Goal: Task Accomplishment & Management: Use online tool/utility

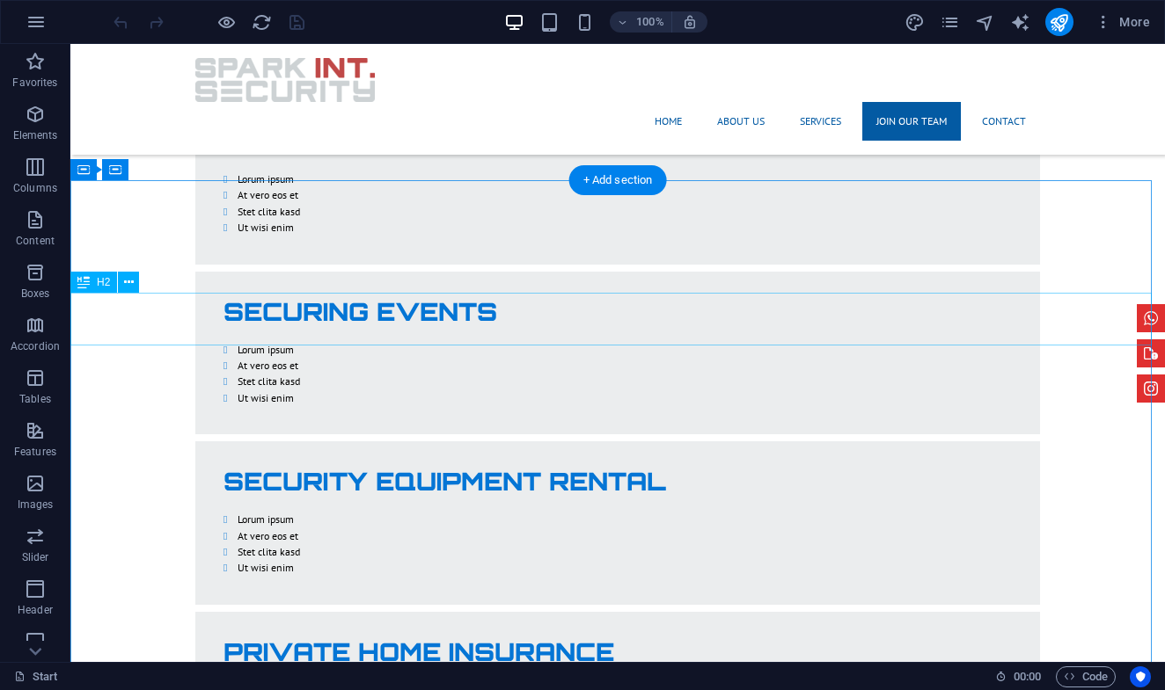
scroll to position [2773, 0]
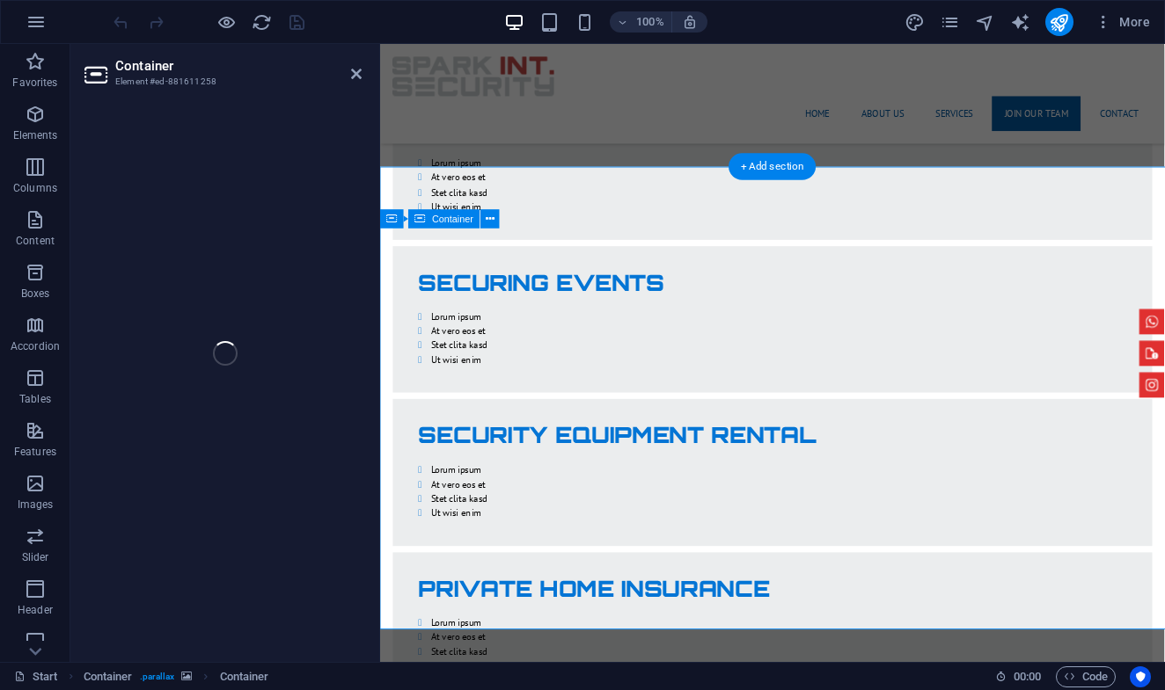
select select "rem"
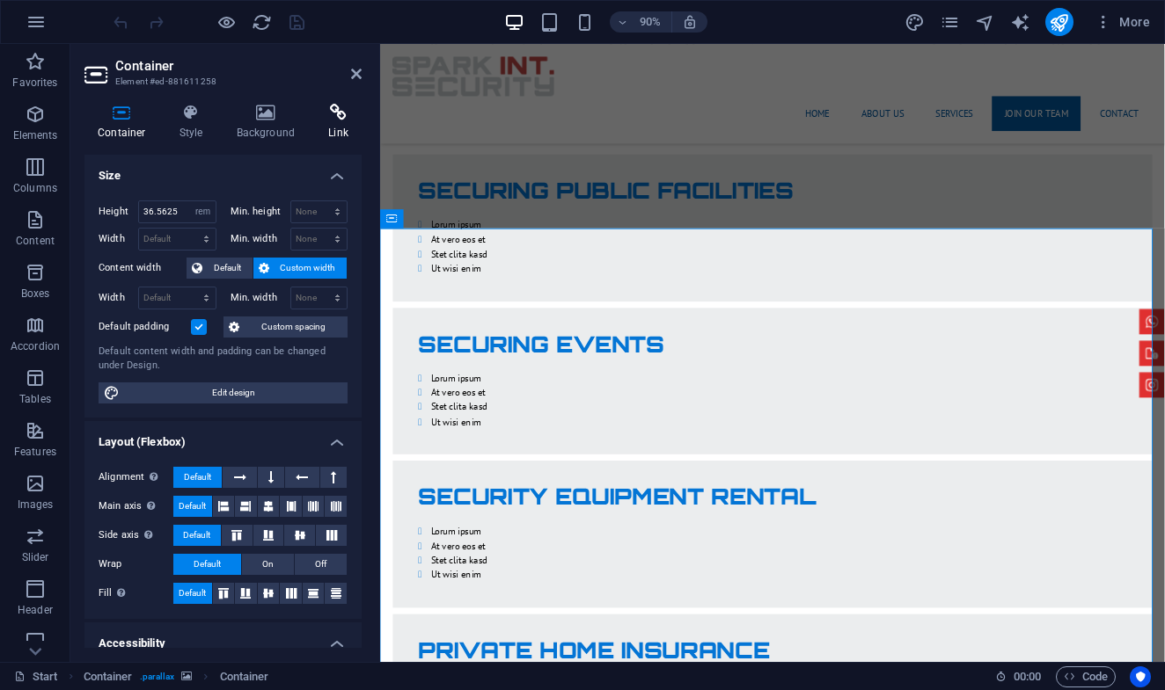
click at [328, 121] on h4 "Link" at bounding box center [338, 122] width 47 height 37
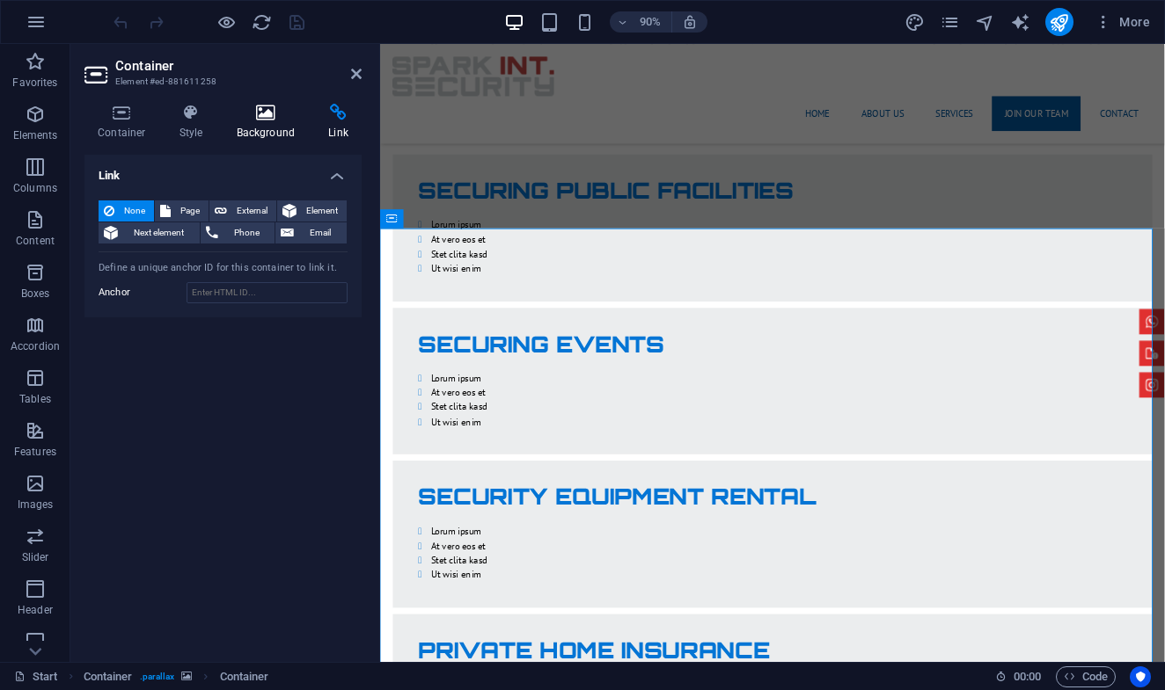
click at [260, 128] on h4 "Background" at bounding box center [269, 122] width 92 height 37
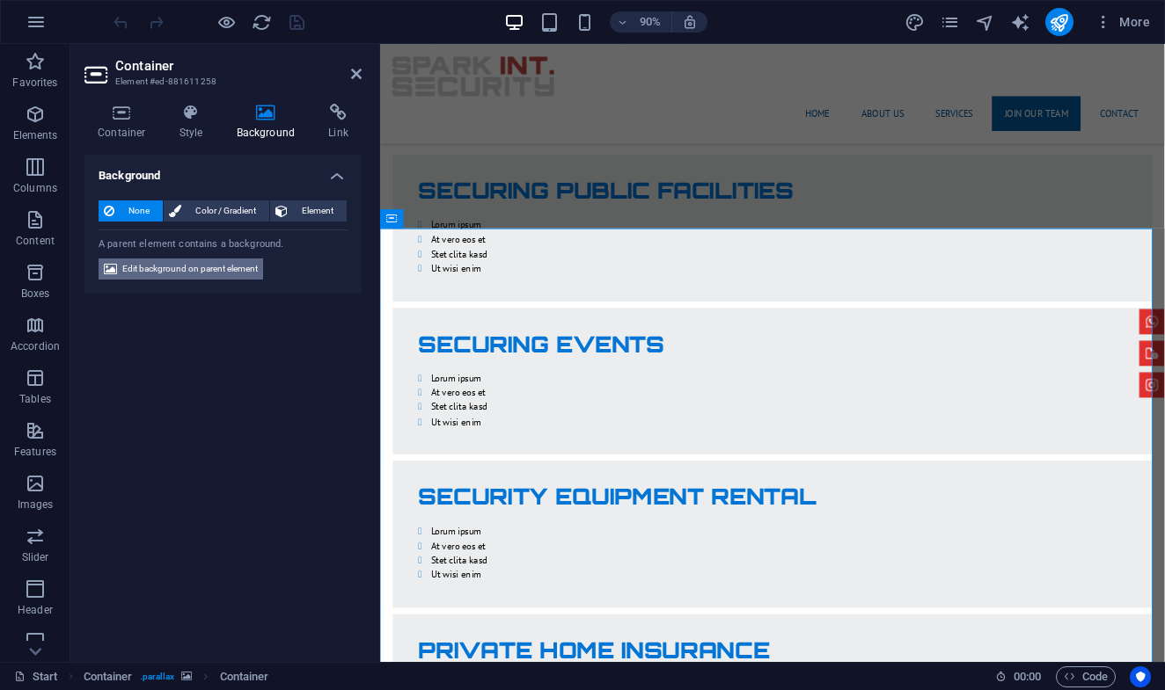
click at [172, 263] on span "Edit background on parent element" at bounding box center [189, 269] width 135 height 21
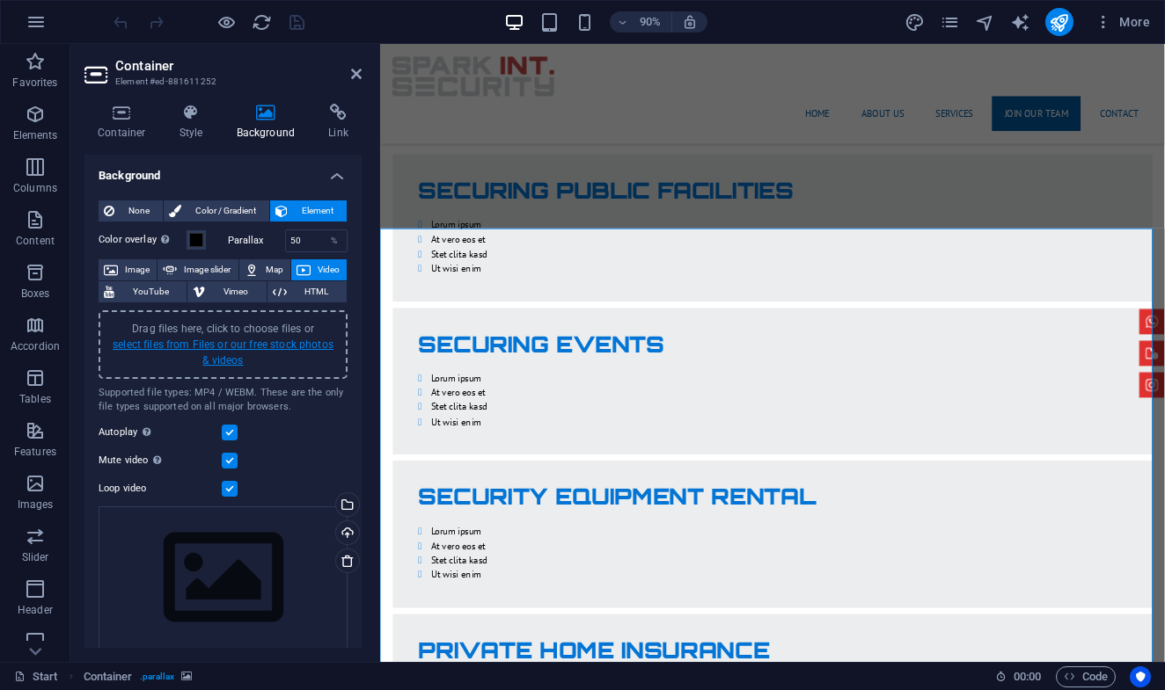
click at [237, 341] on link "select files from Files or our free stock photos & videos" at bounding box center [223, 353] width 221 height 28
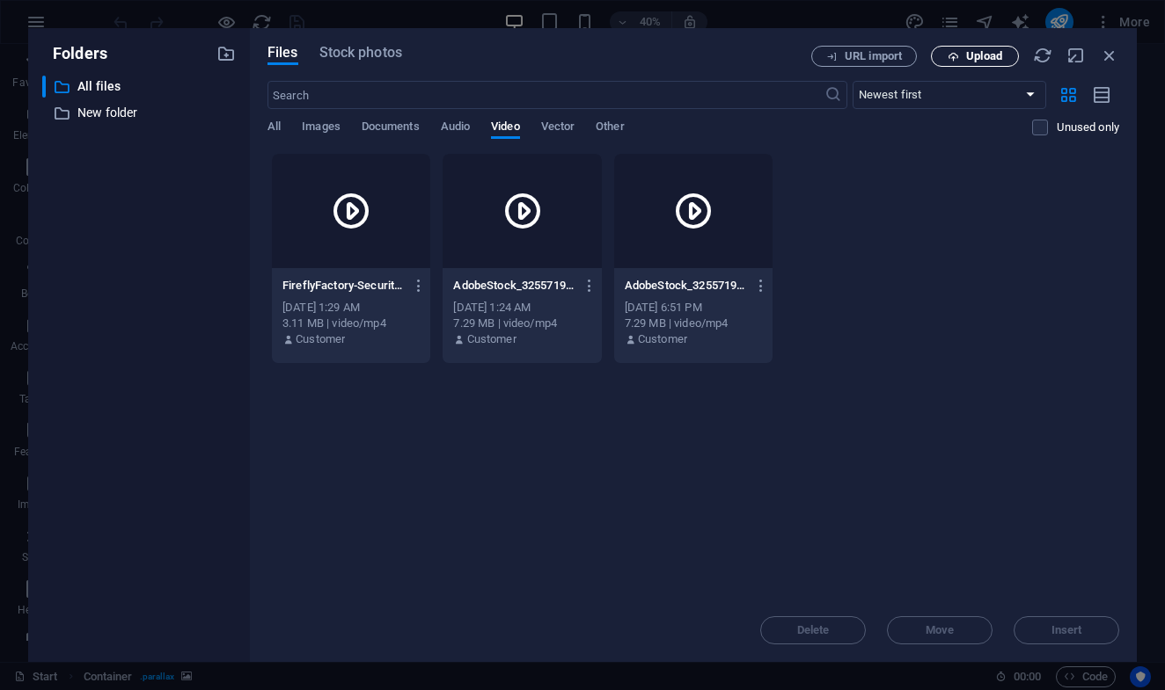
click at [982, 51] on span "Upload" at bounding box center [984, 56] width 36 height 11
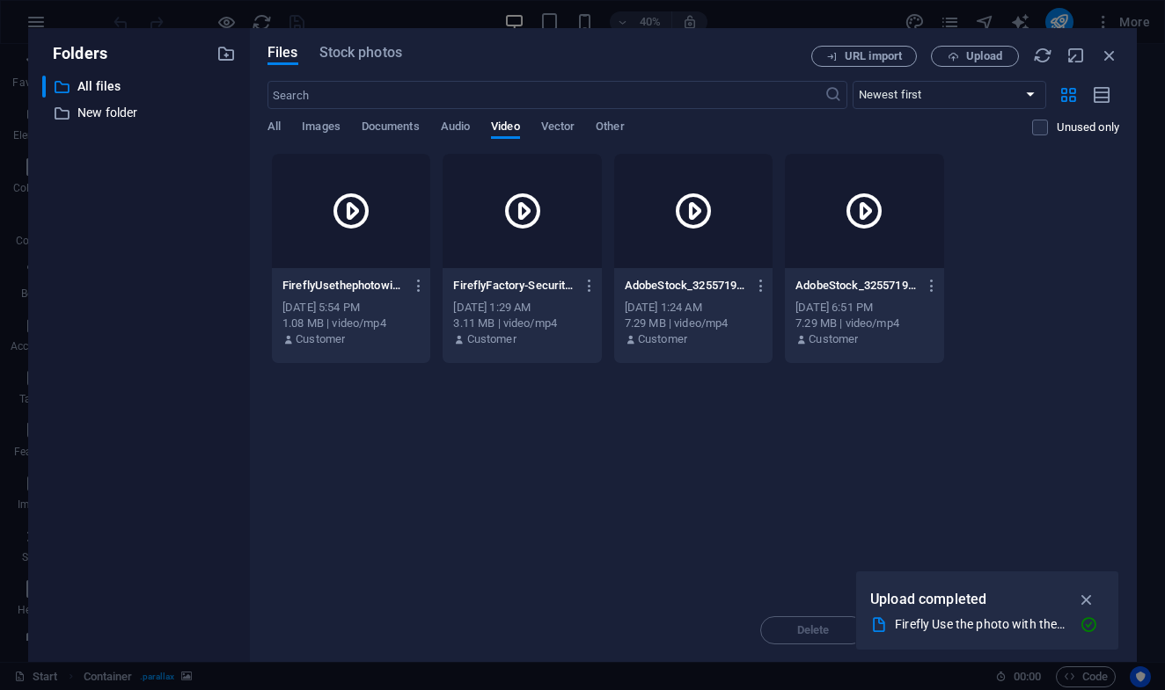
click at [885, 205] on icon at bounding box center [864, 211] width 42 height 42
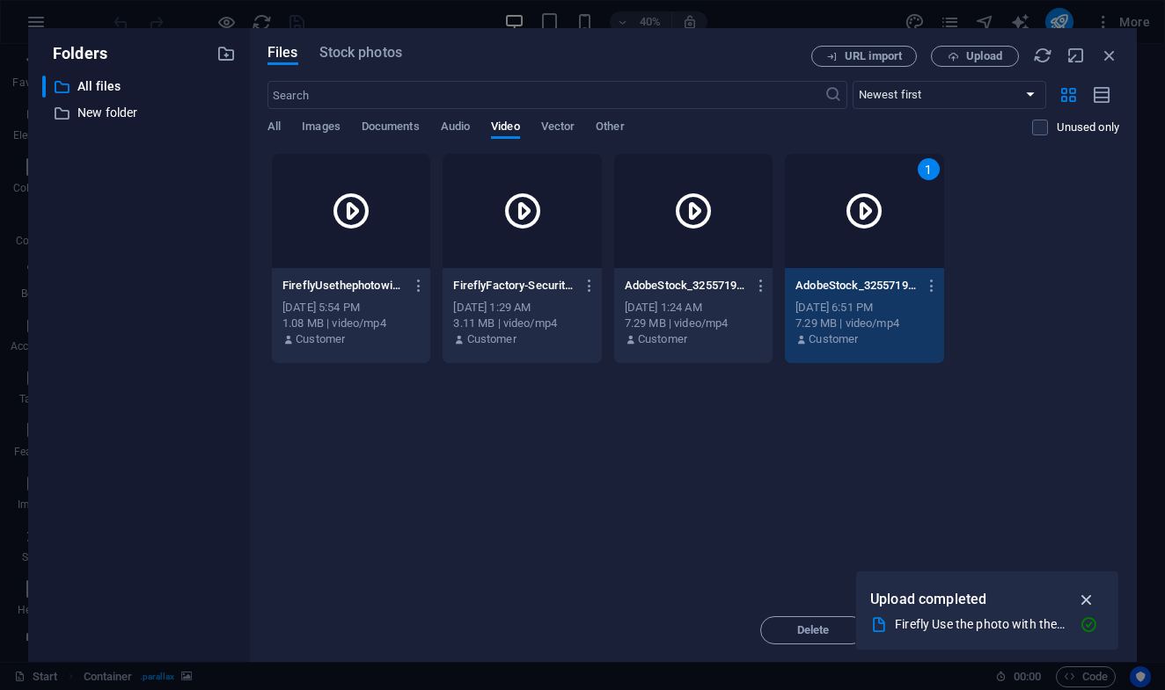
click at [1086, 595] on icon "button" at bounding box center [1087, 599] width 20 height 19
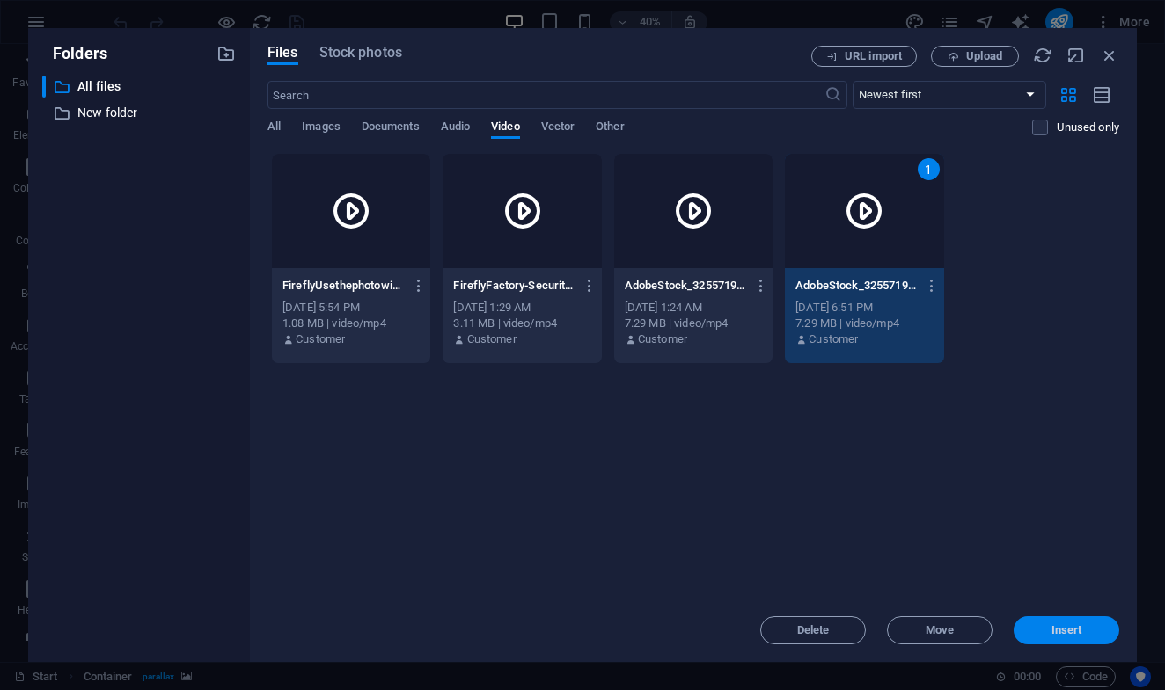
click at [1066, 631] on span "Insert" at bounding box center [1066, 630] width 31 height 11
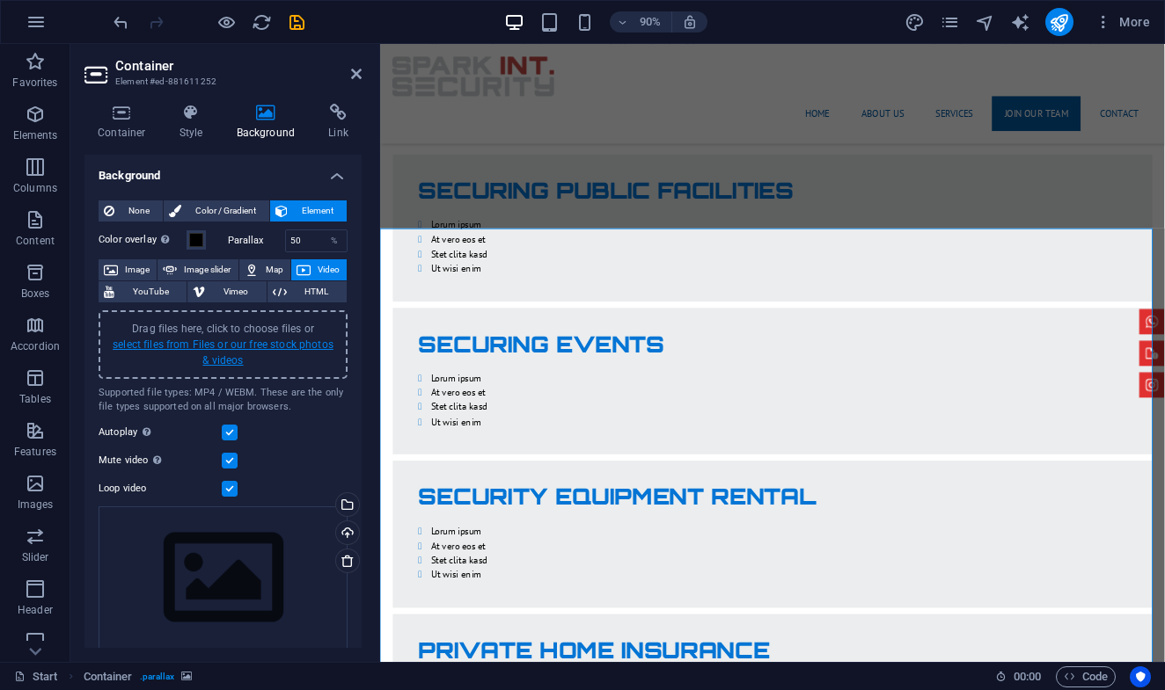
click at [273, 347] on link "select files from Files or our free stock photos & videos" at bounding box center [223, 353] width 221 height 28
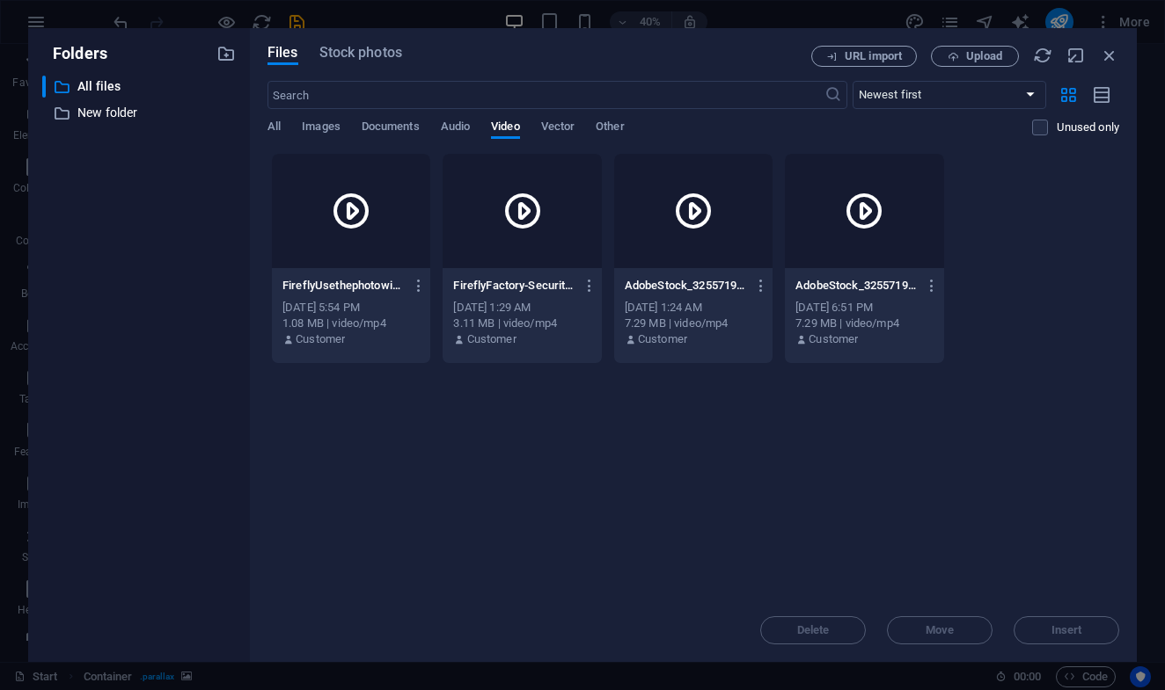
click at [714, 200] on icon at bounding box center [693, 211] width 42 height 42
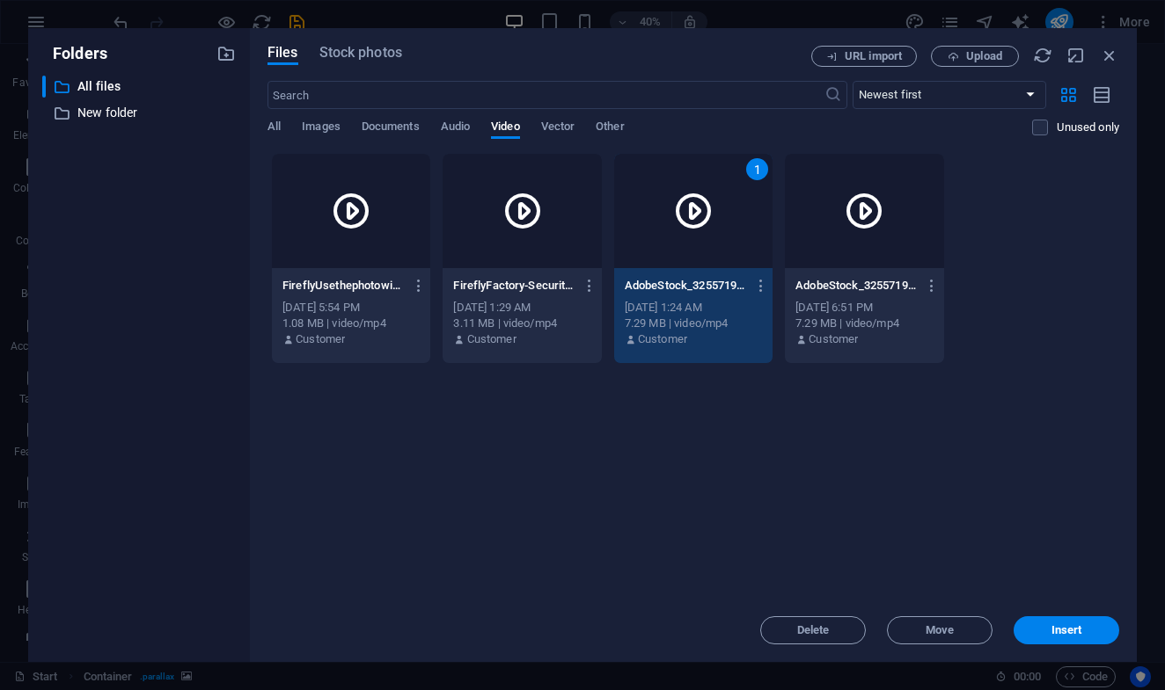
click at [714, 207] on icon at bounding box center [693, 211] width 42 height 42
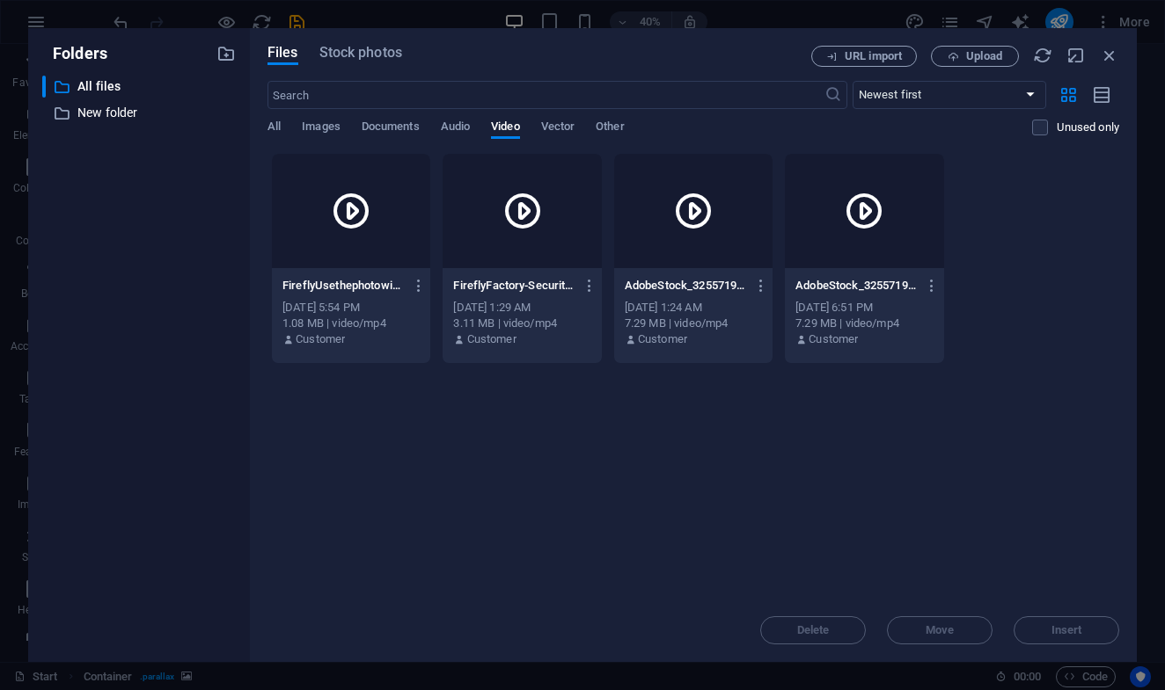
click at [714, 207] on icon at bounding box center [693, 211] width 42 height 42
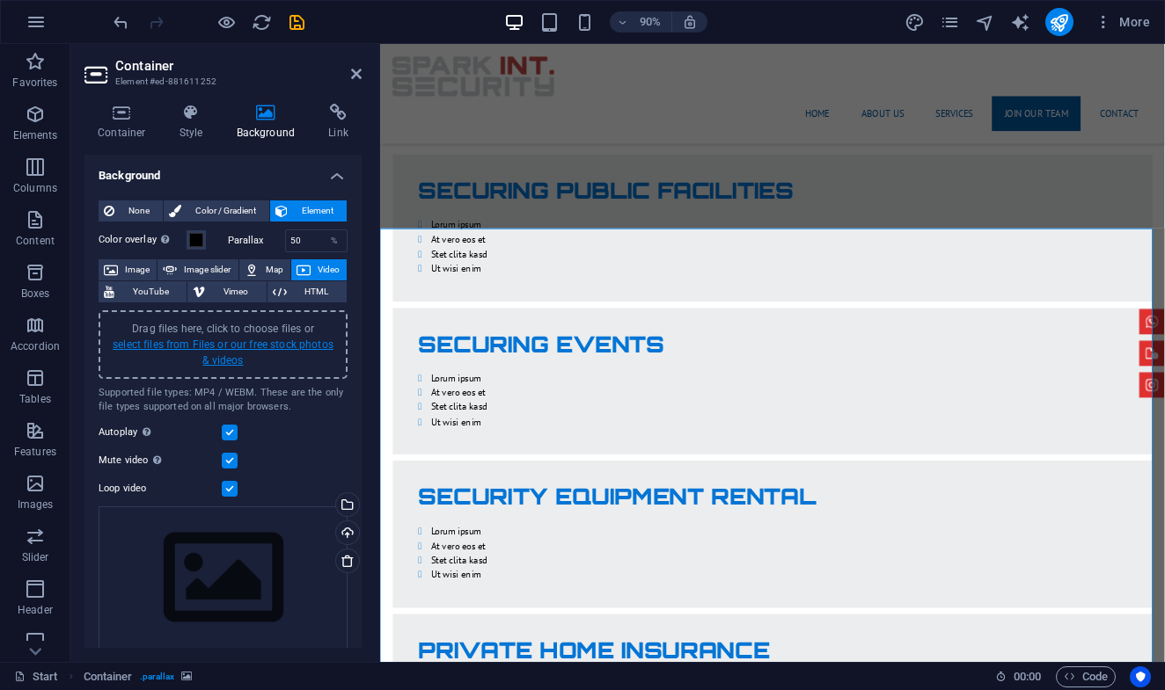
click at [273, 346] on link "select files from Files or our free stock photos & videos" at bounding box center [223, 353] width 221 height 28
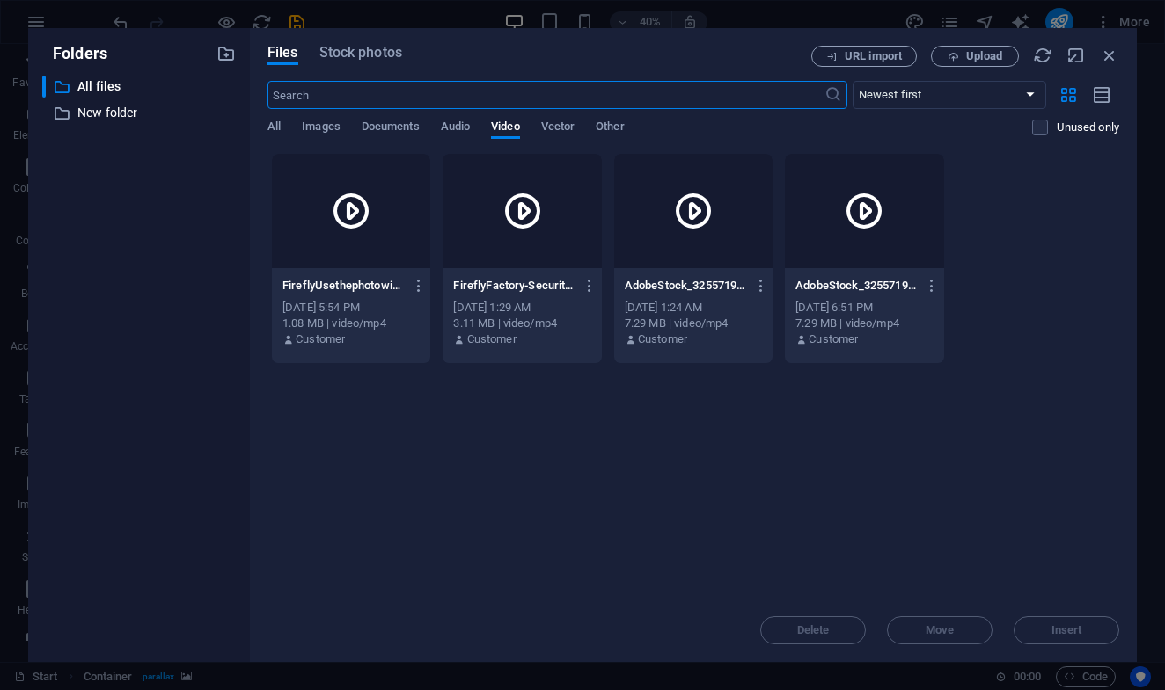
click at [372, 229] on icon at bounding box center [351, 211] width 42 height 42
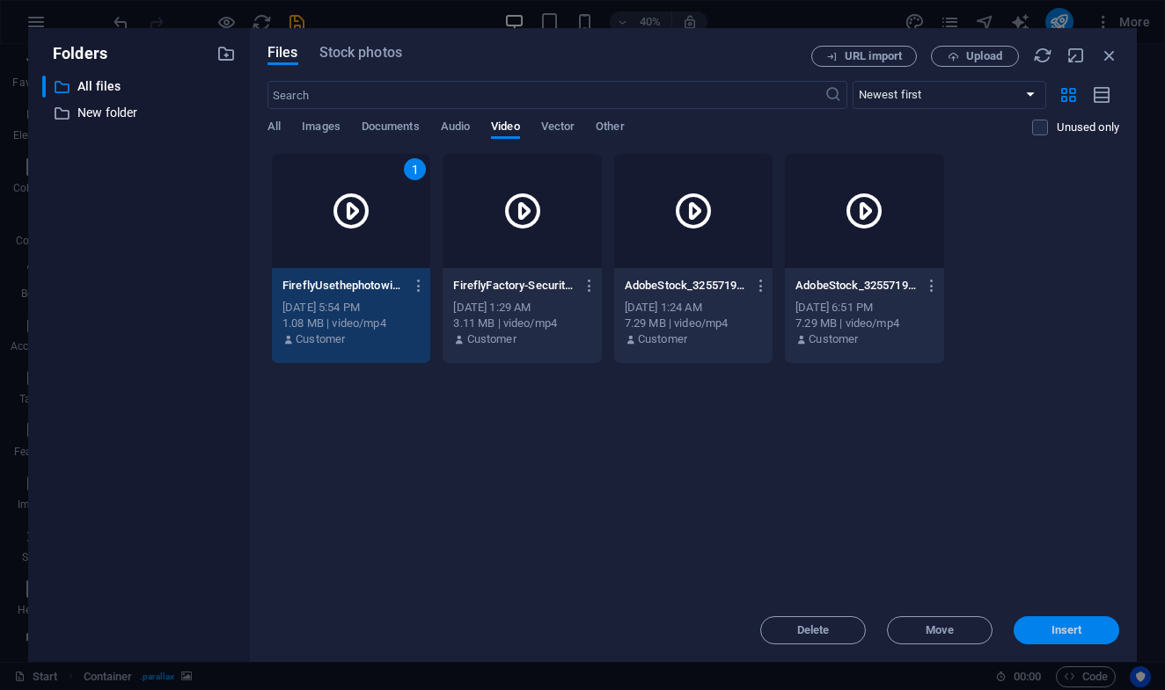
click at [1078, 630] on span "Insert" at bounding box center [1066, 630] width 31 height 11
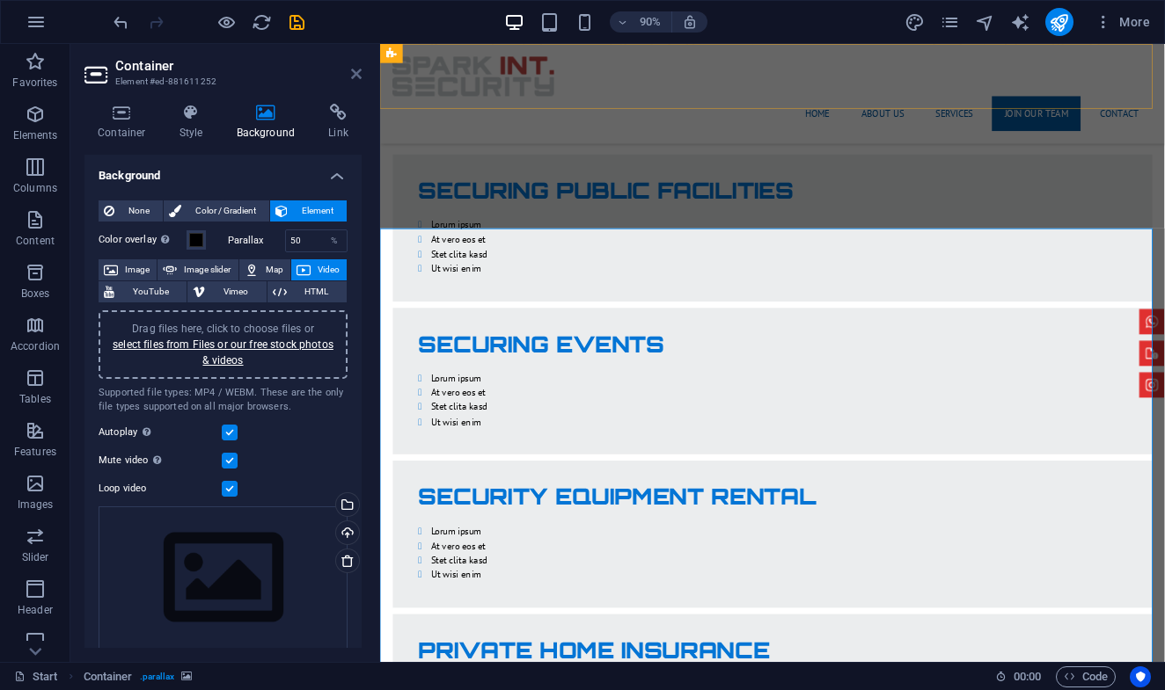
click at [355, 79] on icon at bounding box center [356, 74] width 11 height 14
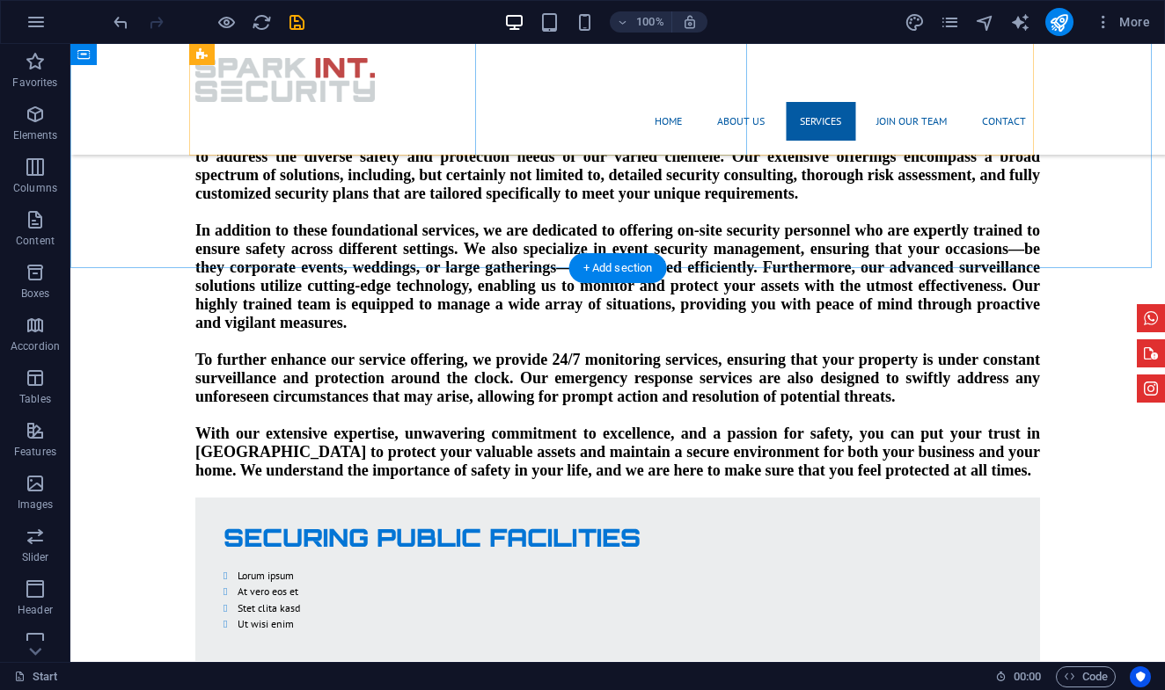
scroll to position [2378, 0]
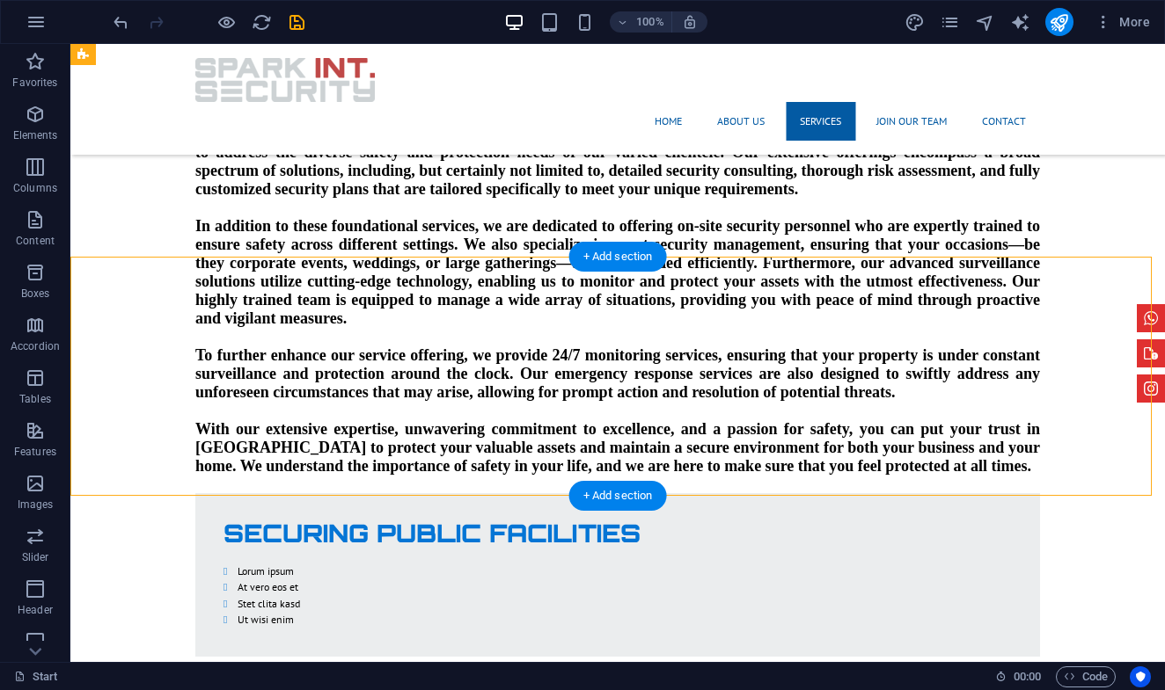
select select "rem"
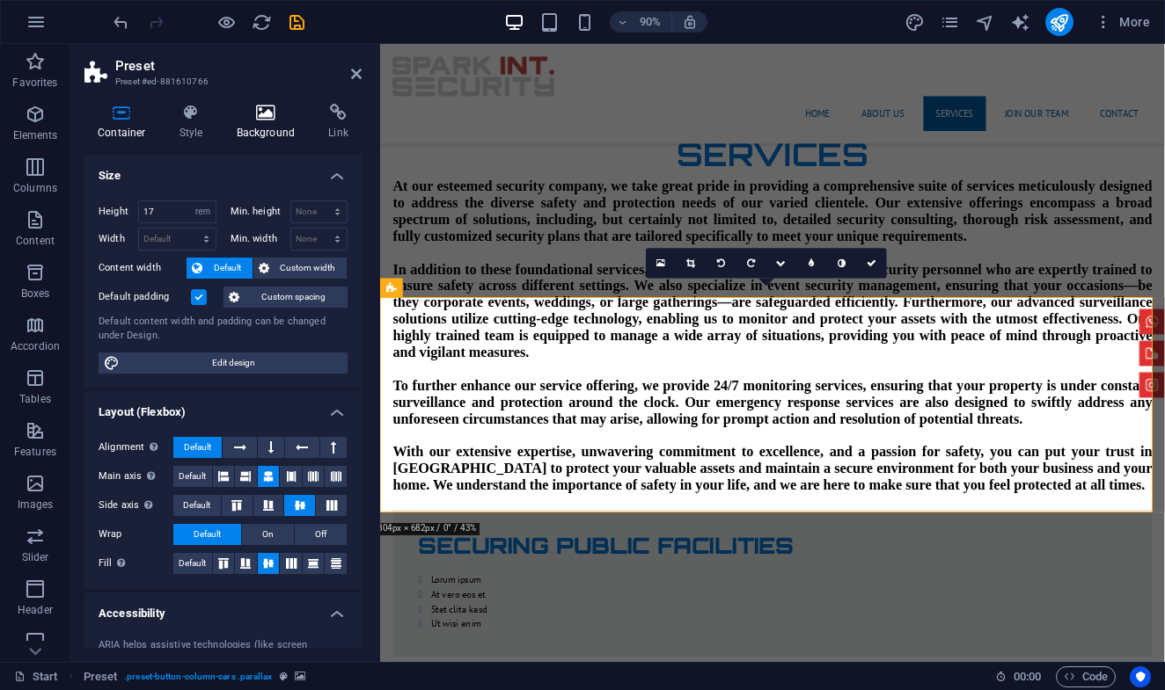
click at [272, 119] on icon at bounding box center [265, 113] width 85 height 18
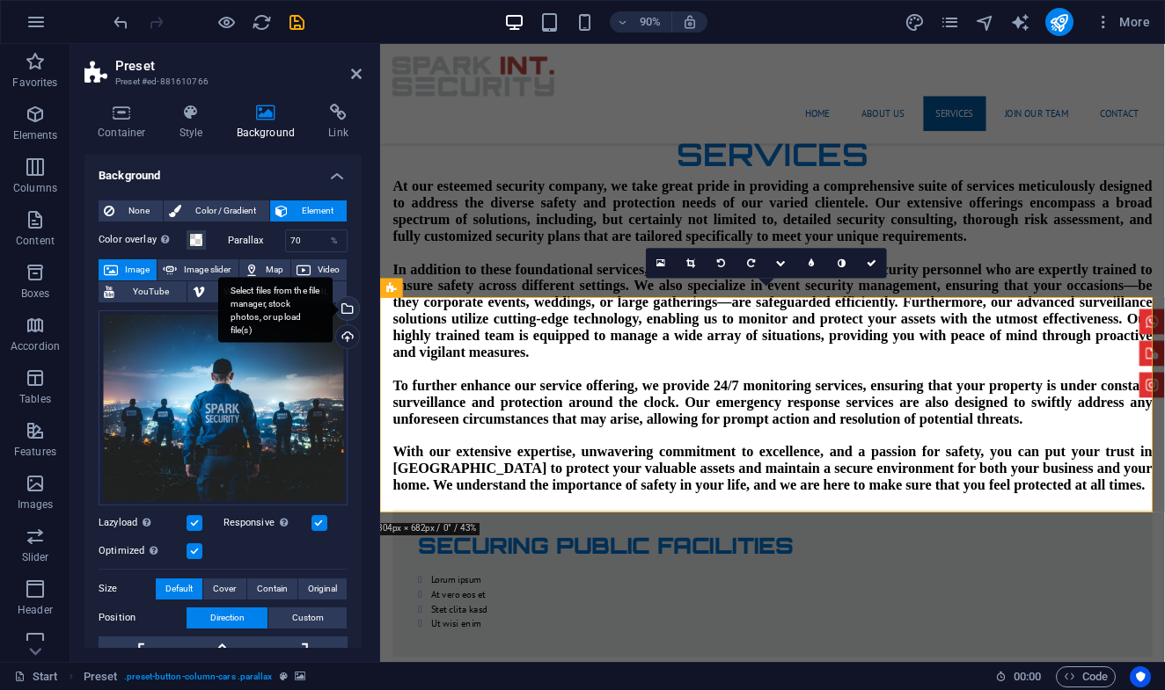
click at [332, 313] on div "Select files from the file manager, stock photos, or upload file(s)" at bounding box center [275, 310] width 114 height 66
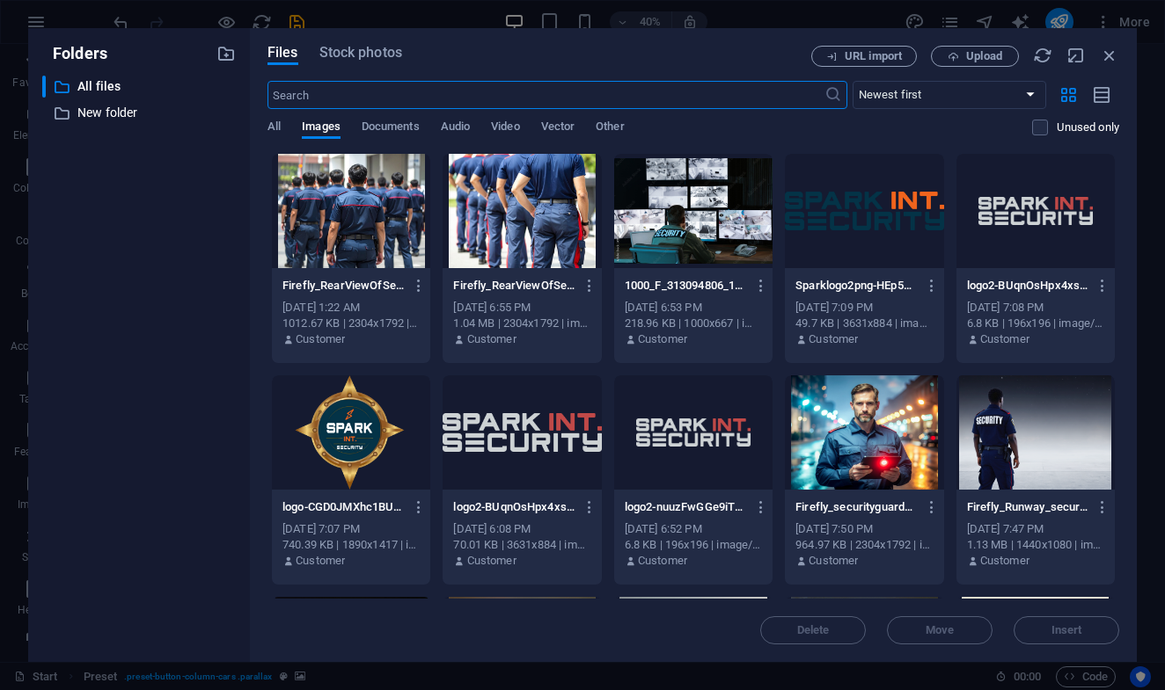
click at [515, 215] on div at bounding box center [521, 211] width 158 height 114
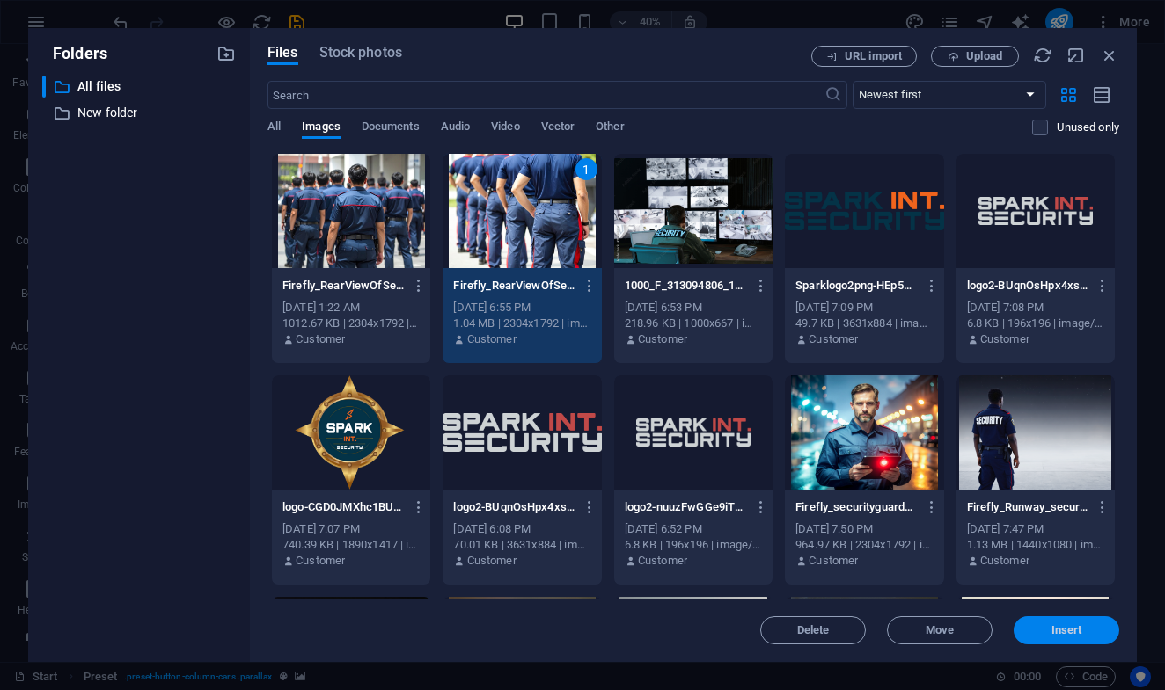
click at [1076, 630] on span "Insert" at bounding box center [1066, 630] width 31 height 11
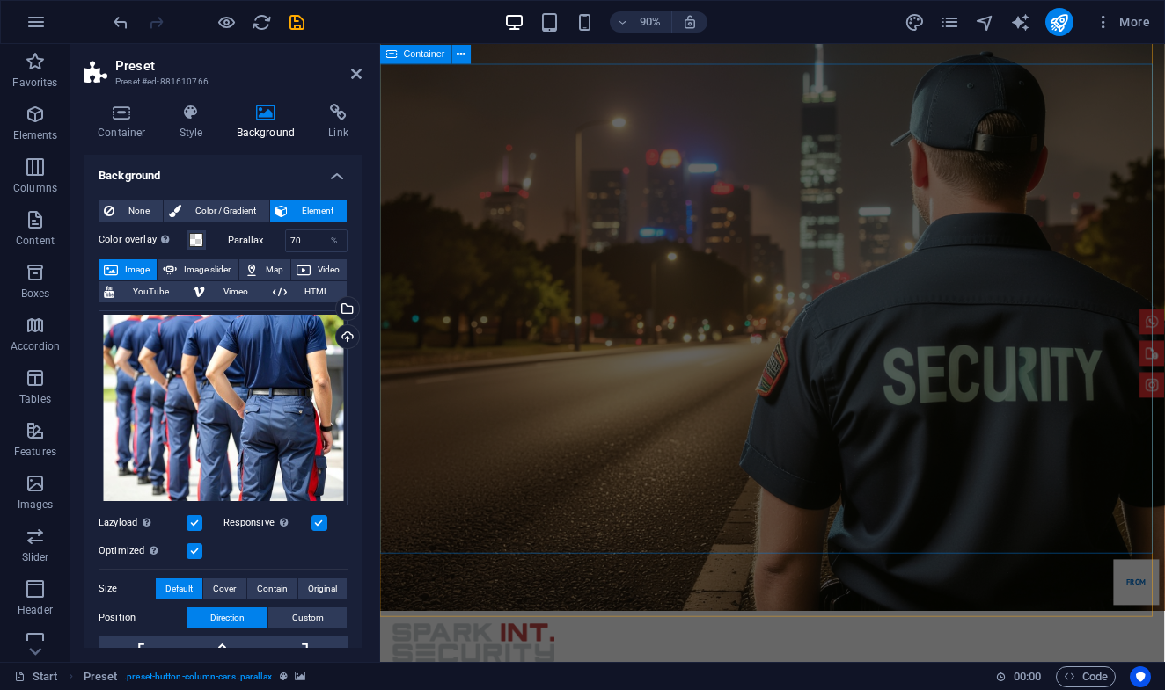
scroll to position [58, 0]
click at [356, 73] on icon at bounding box center [356, 74] width 11 height 14
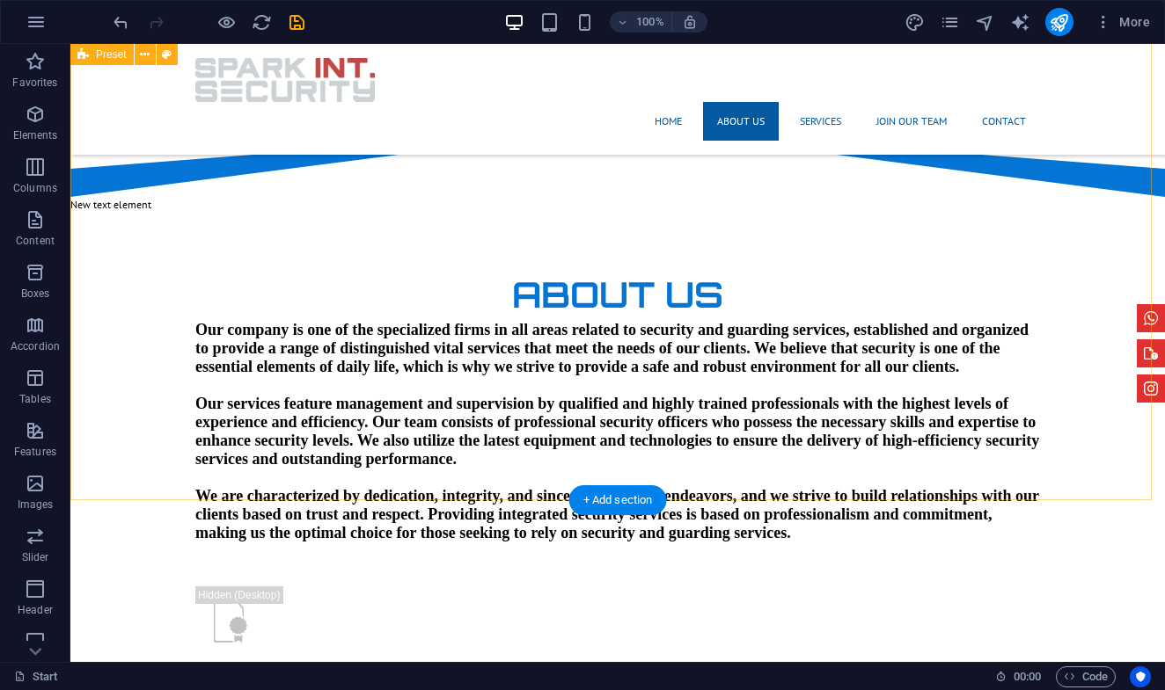
scroll to position [959, 0]
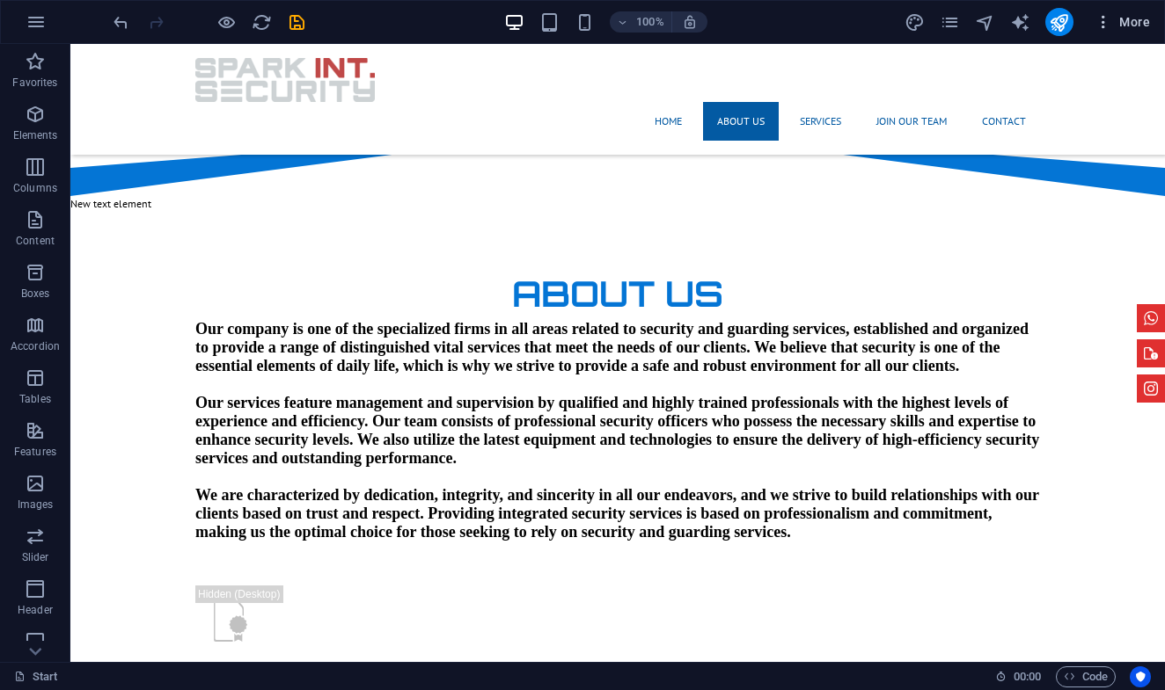
click at [1102, 29] on icon "button" at bounding box center [1103, 22] width 18 height 18
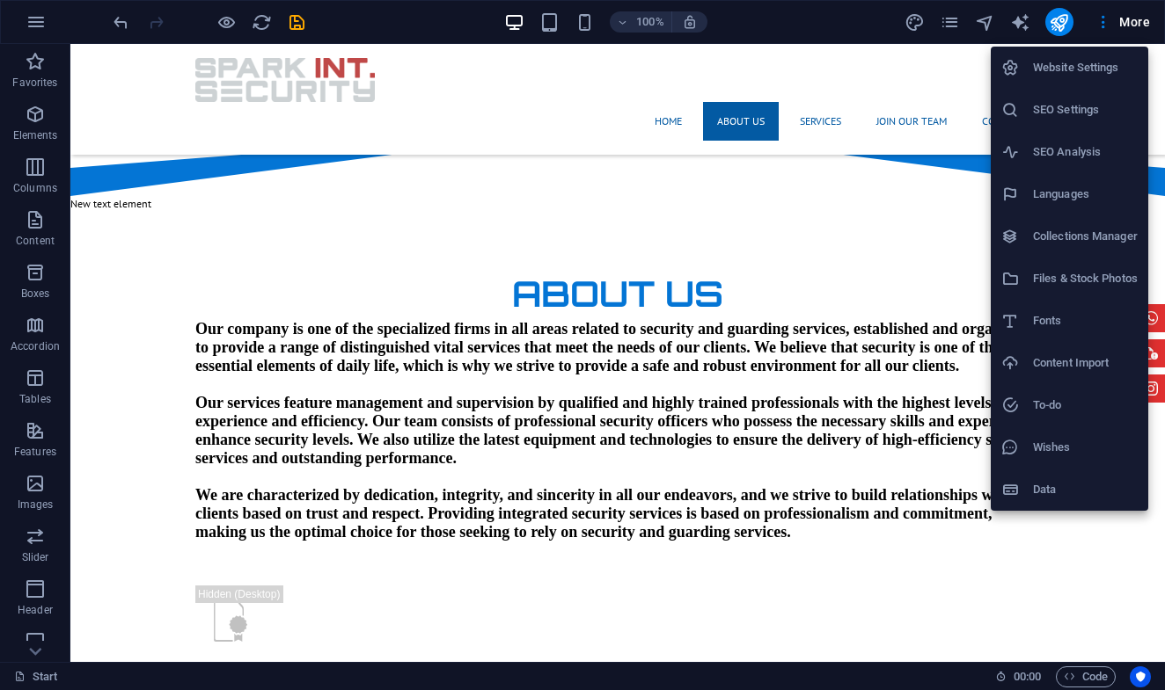
click at [393, 20] on div at bounding box center [582, 345] width 1165 height 690
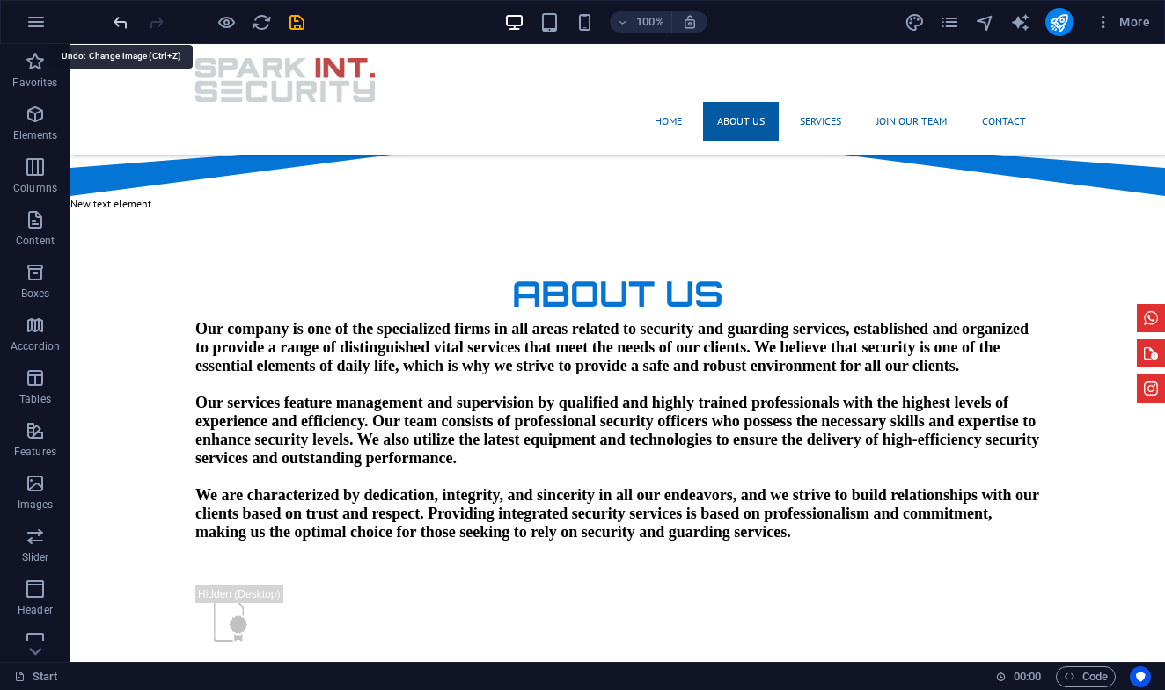
click at [125, 21] on icon "undo" at bounding box center [121, 22] width 20 height 20
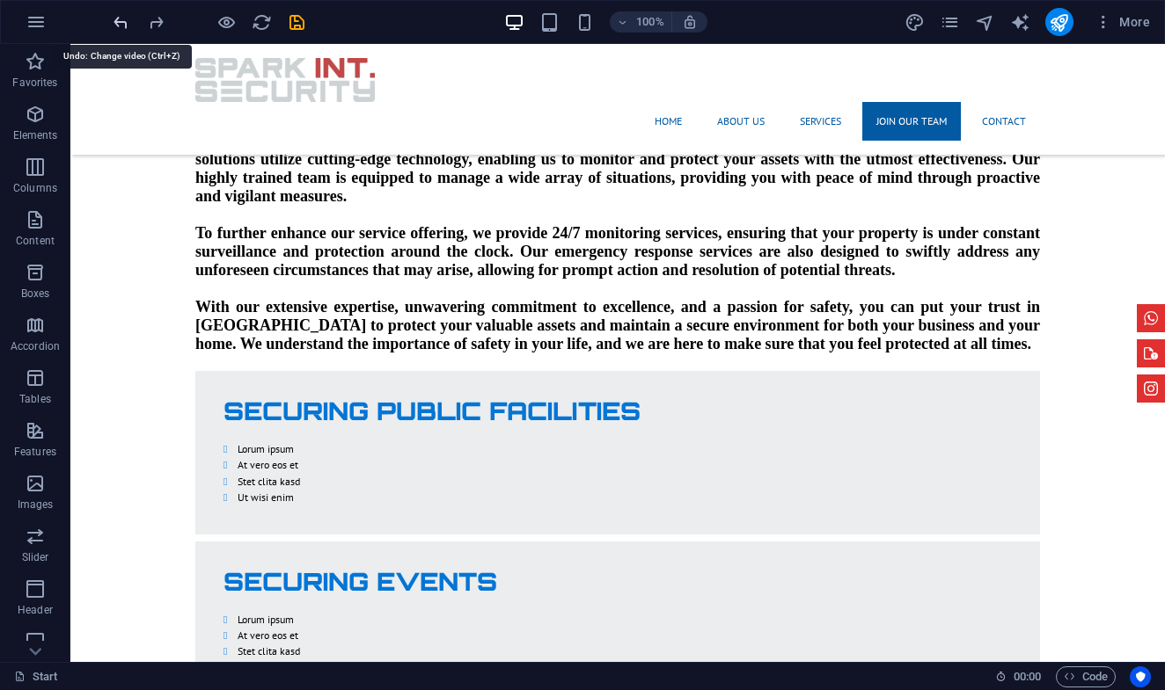
scroll to position [2534, 0]
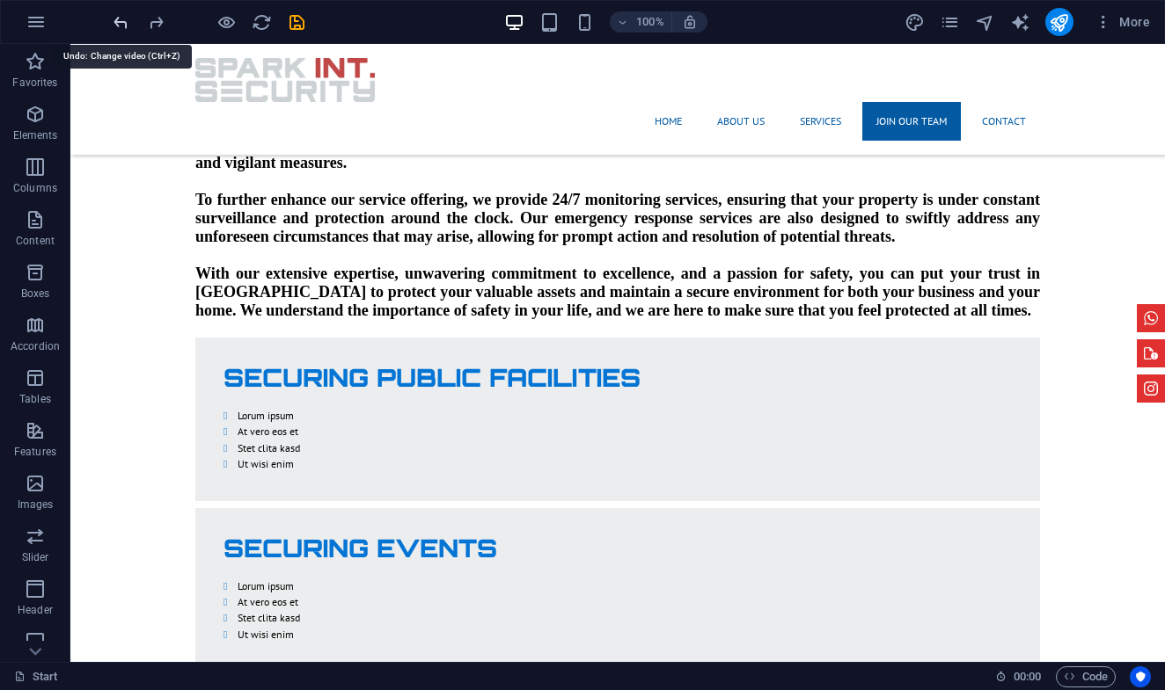
click at [125, 21] on icon "undo" at bounding box center [121, 22] width 20 height 20
click at [124, 21] on div at bounding box center [208, 22] width 197 height 28
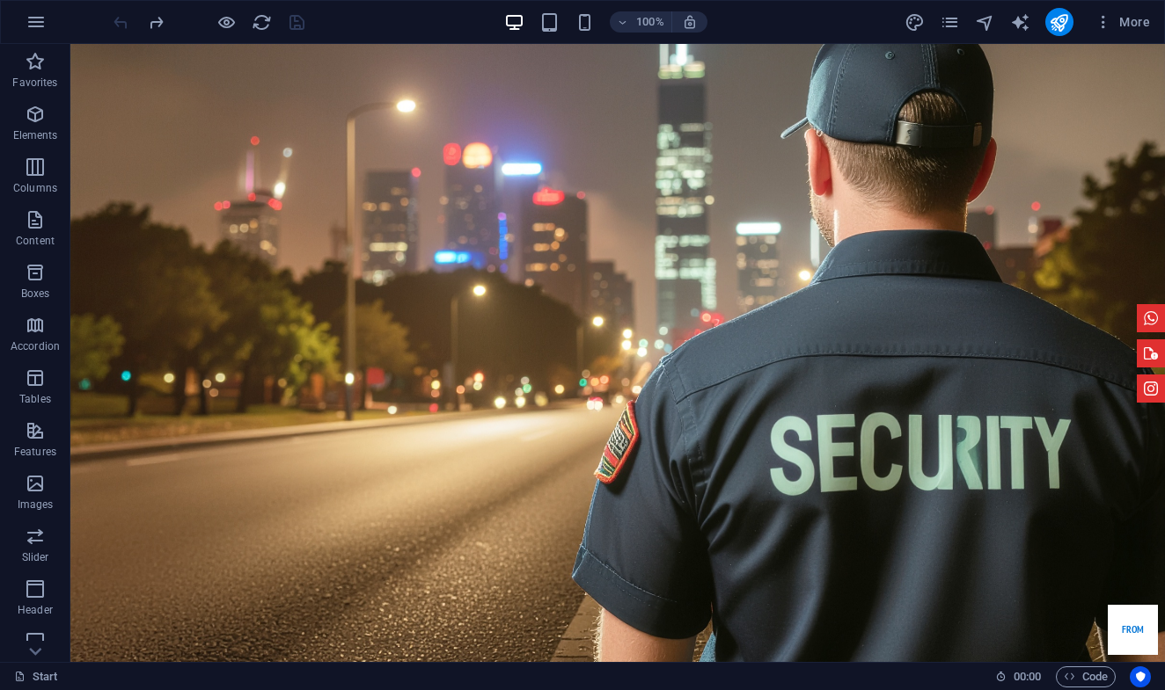
scroll to position [0, 0]
click at [1136, 359] on figure at bounding box center [1150, 354] width 28 height 28
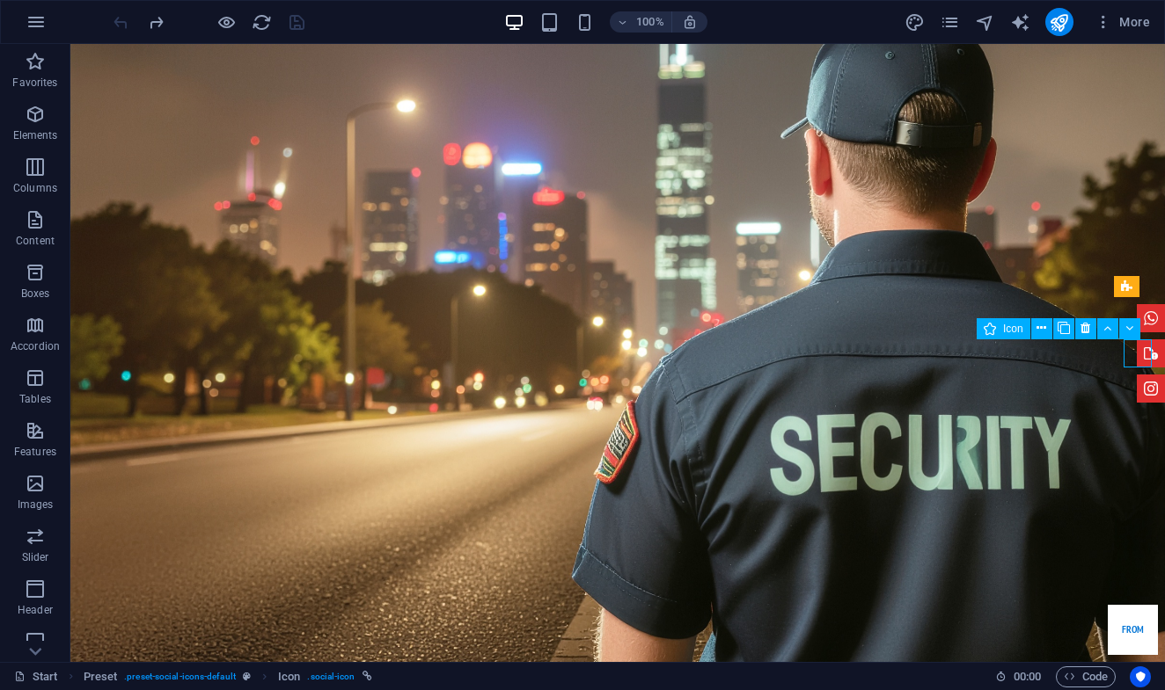
click at [1136, 353] on figure at bounding box center [1150, 354] width 28 height 28
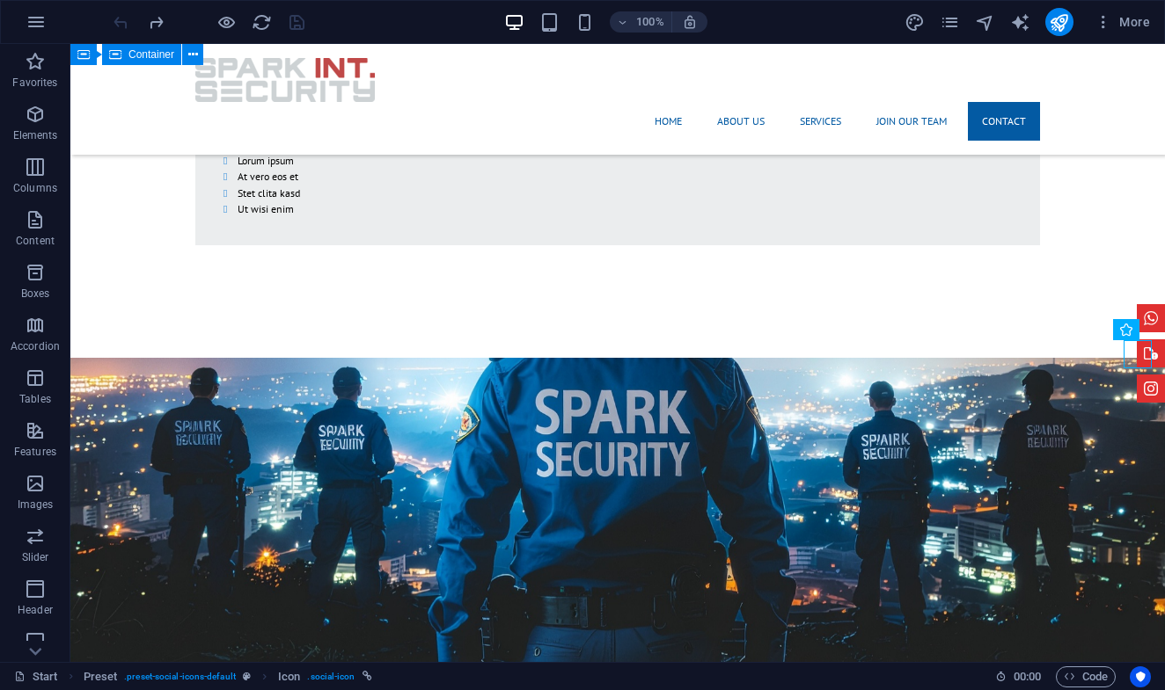
scroll to position [3639, 0]
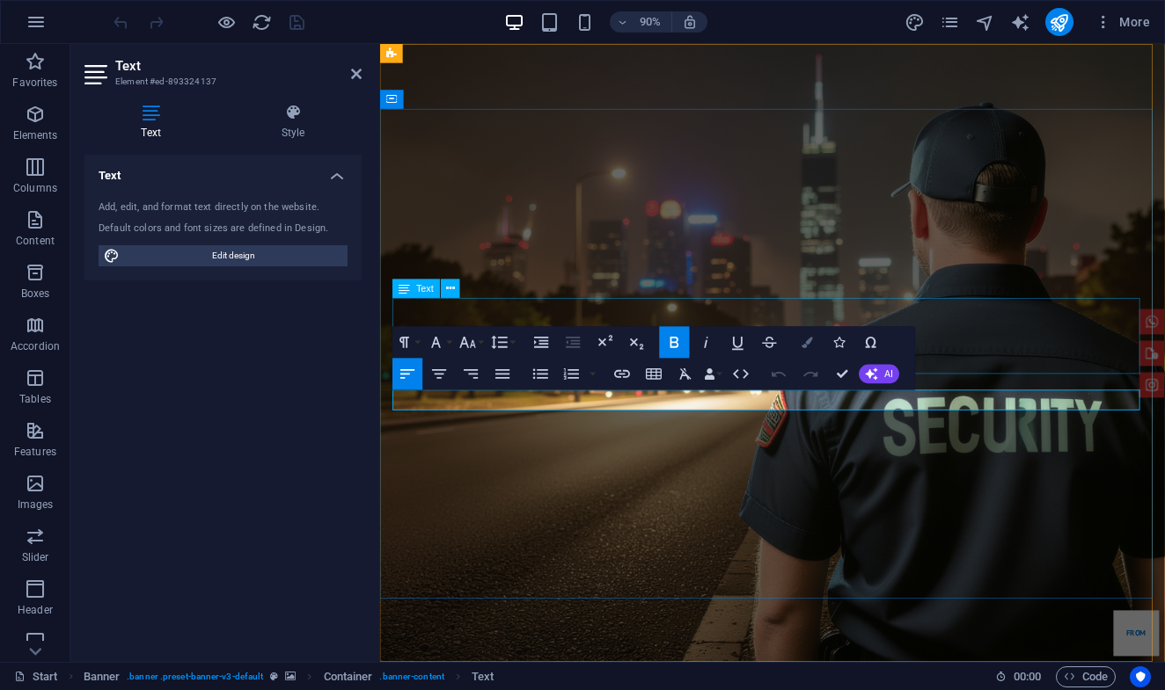
click at [800, 334] on button "Colors" at bounding box center [807, 342] width 30 height 32
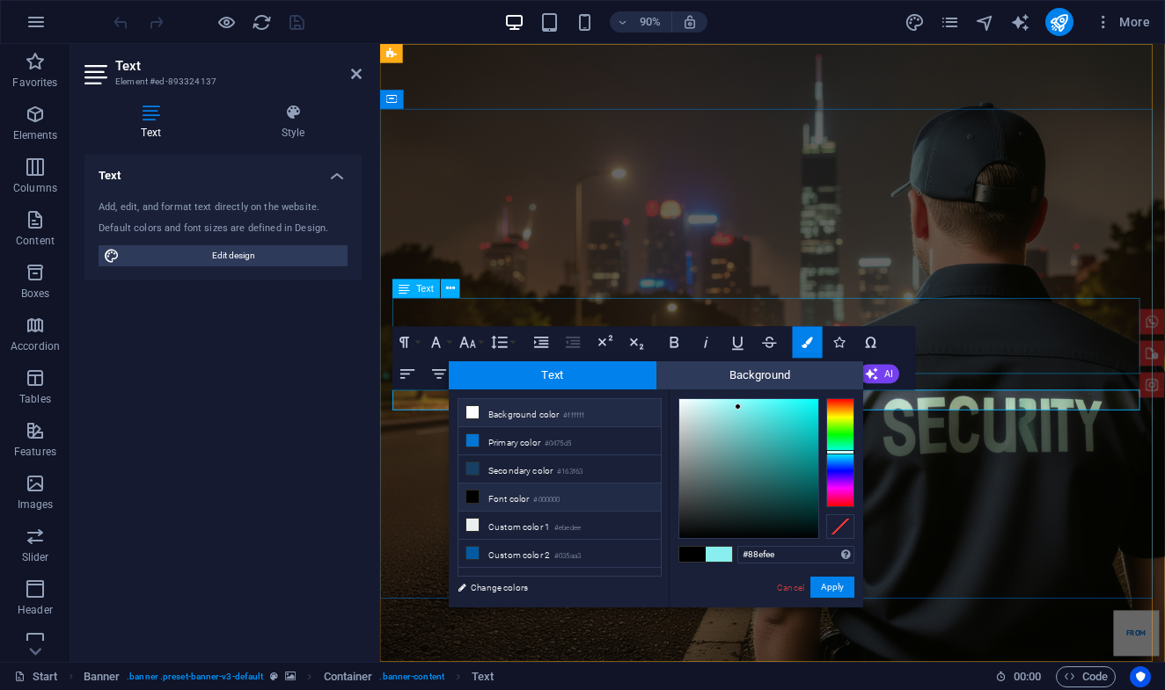
click at [473, 414] on icon at bounding box center [472, 412] width 12 height 12
type input "#ffffff"
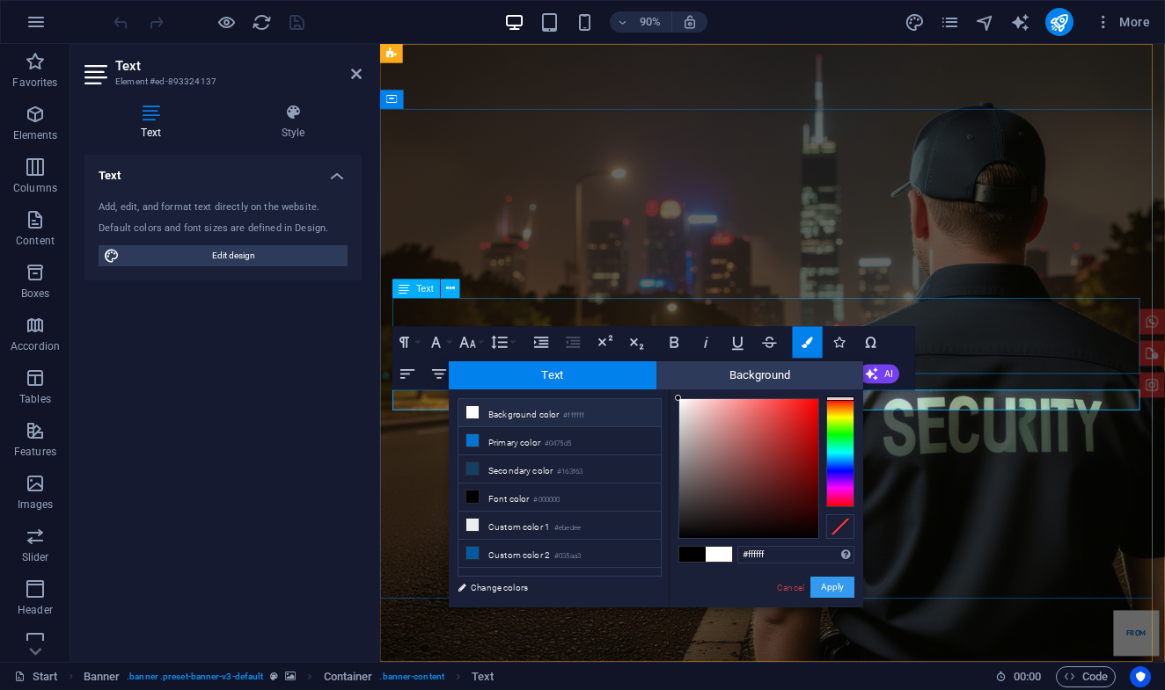
click at [831, 589] on button "Apply" at bounding box center [832, 587] width 44 height 21
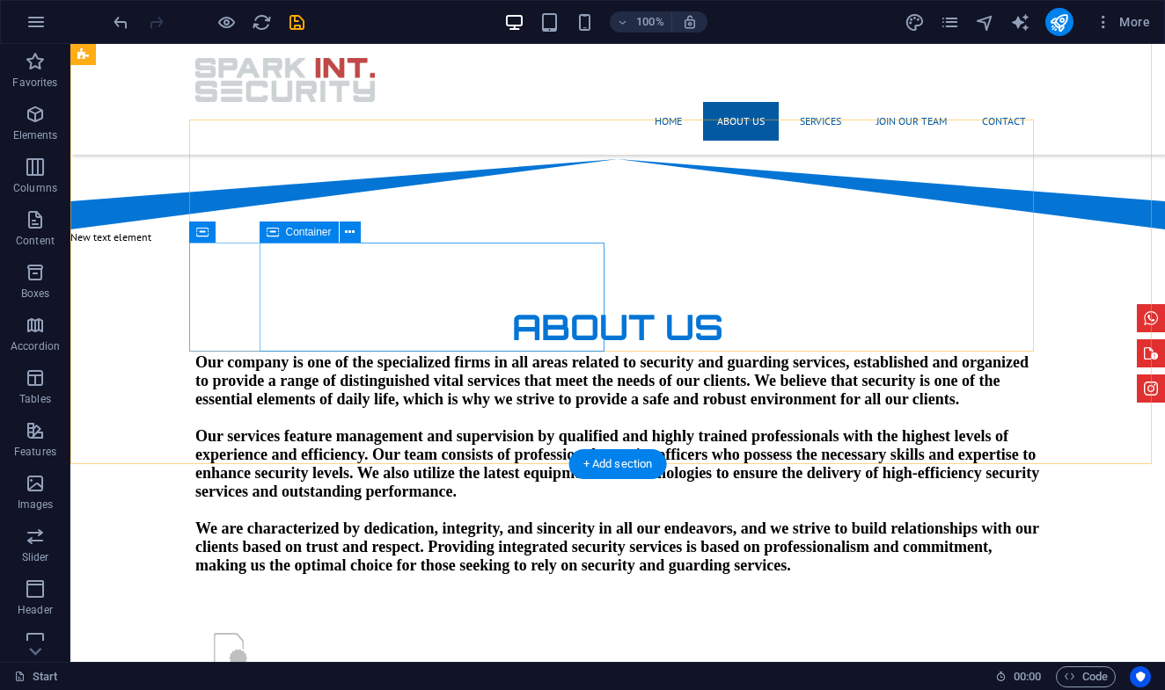
scroll to position [994, 0]
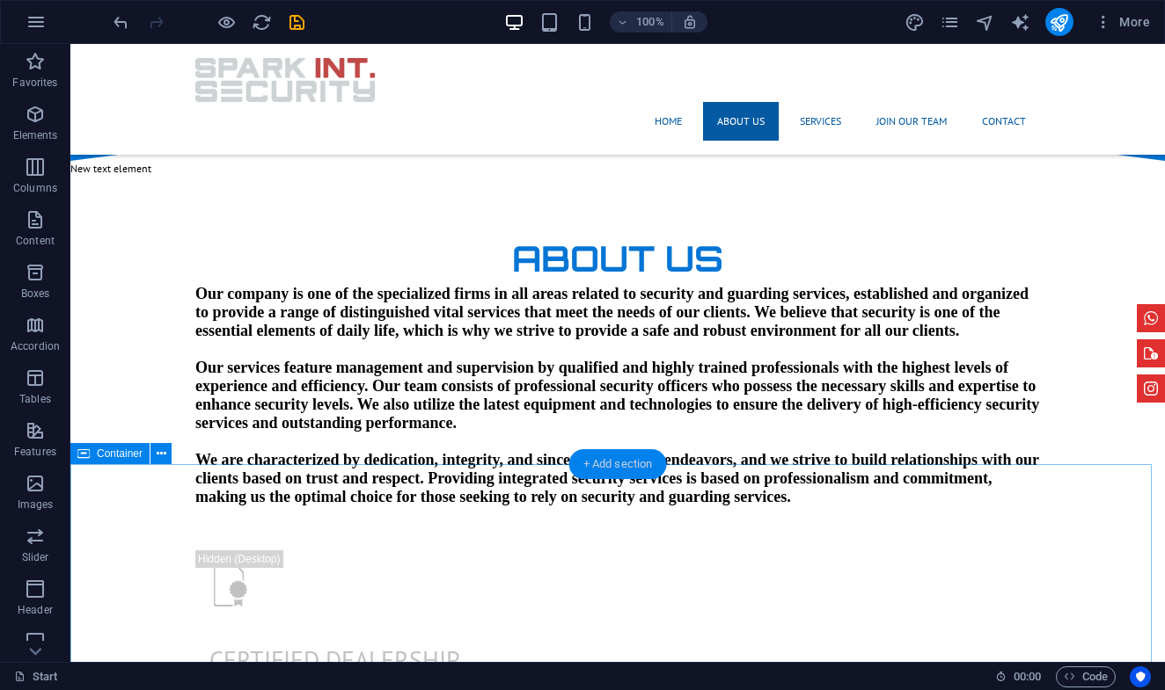
click at [618, 466] on div "+ Add section" at bounding box center [618, 464] width 98 height 30
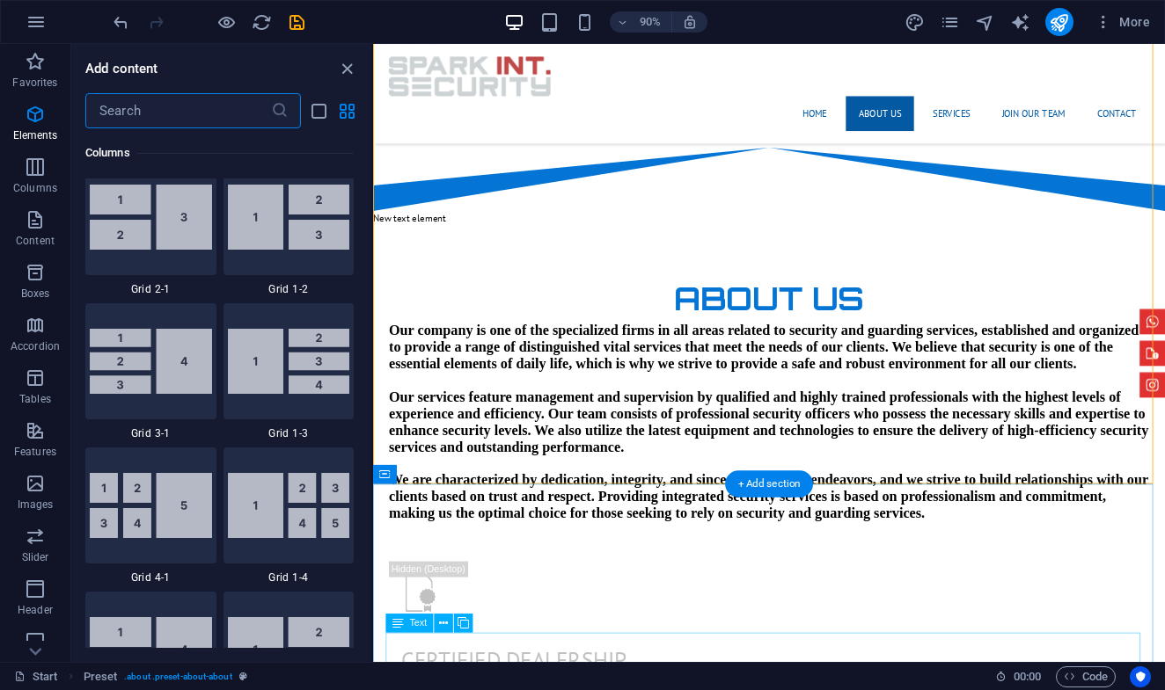
scroll to position [3078, 0]
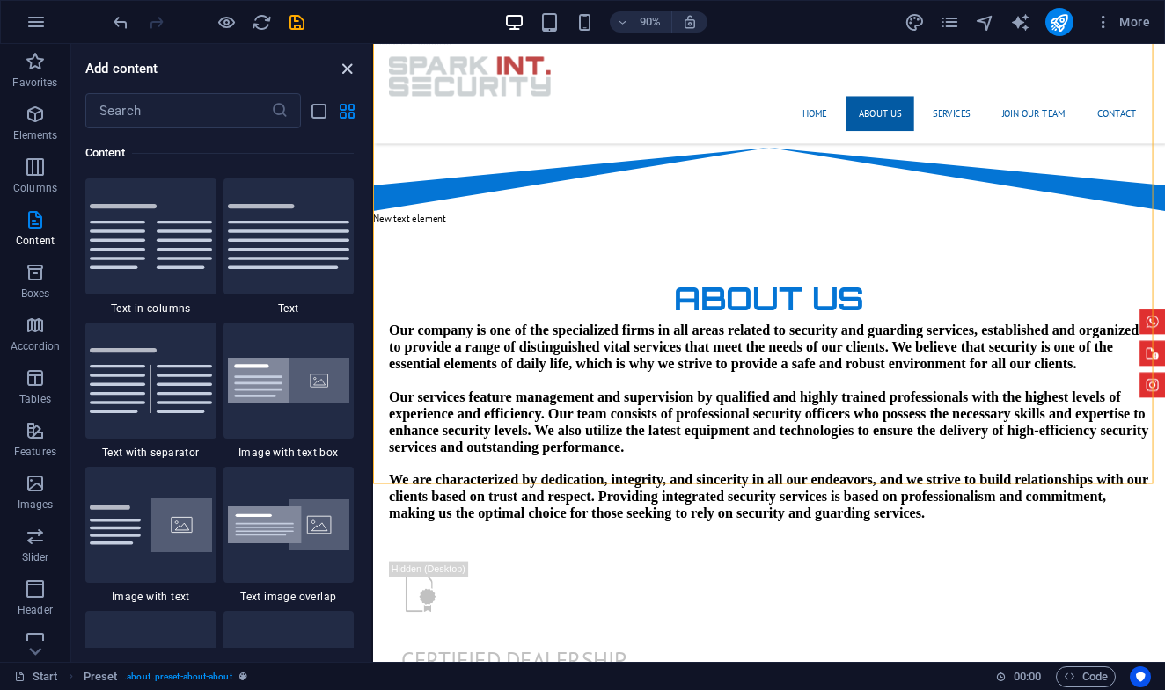
drag, startPoint x: 351, startPoint y: 77, endPoint x: 286, endPoint y: 33, distance: 78.6
click at [351, 77] on icon "close panel" at bounding box center [347, 69] width 20 height 20
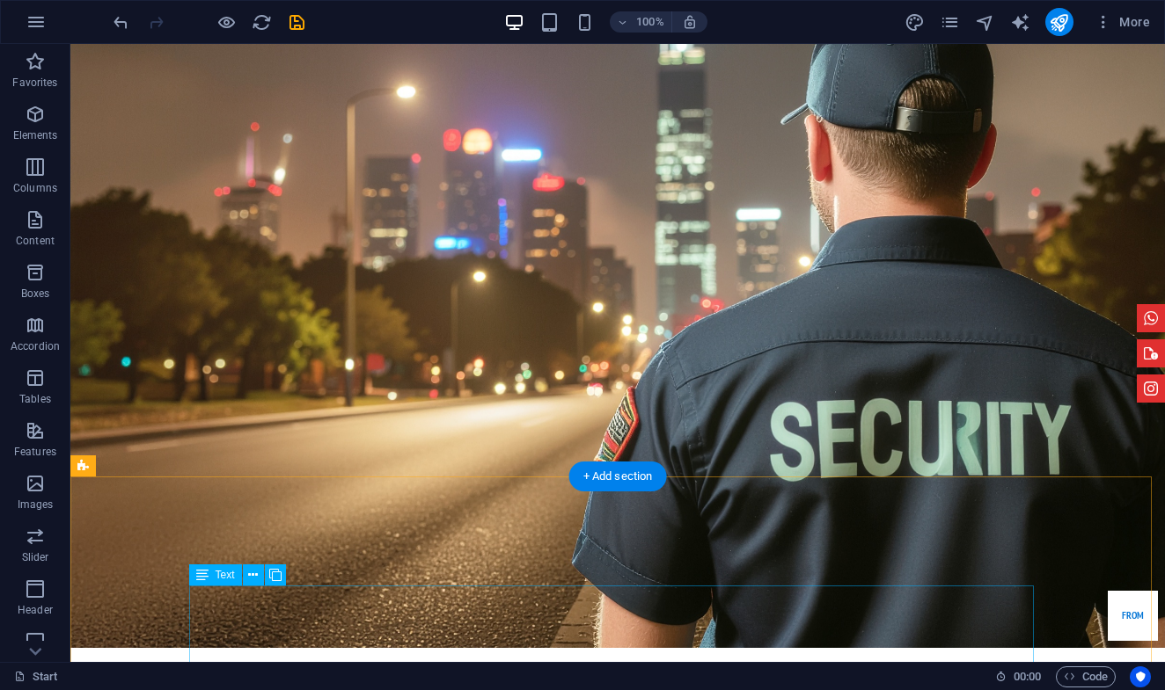
scroll to position [0, 0]
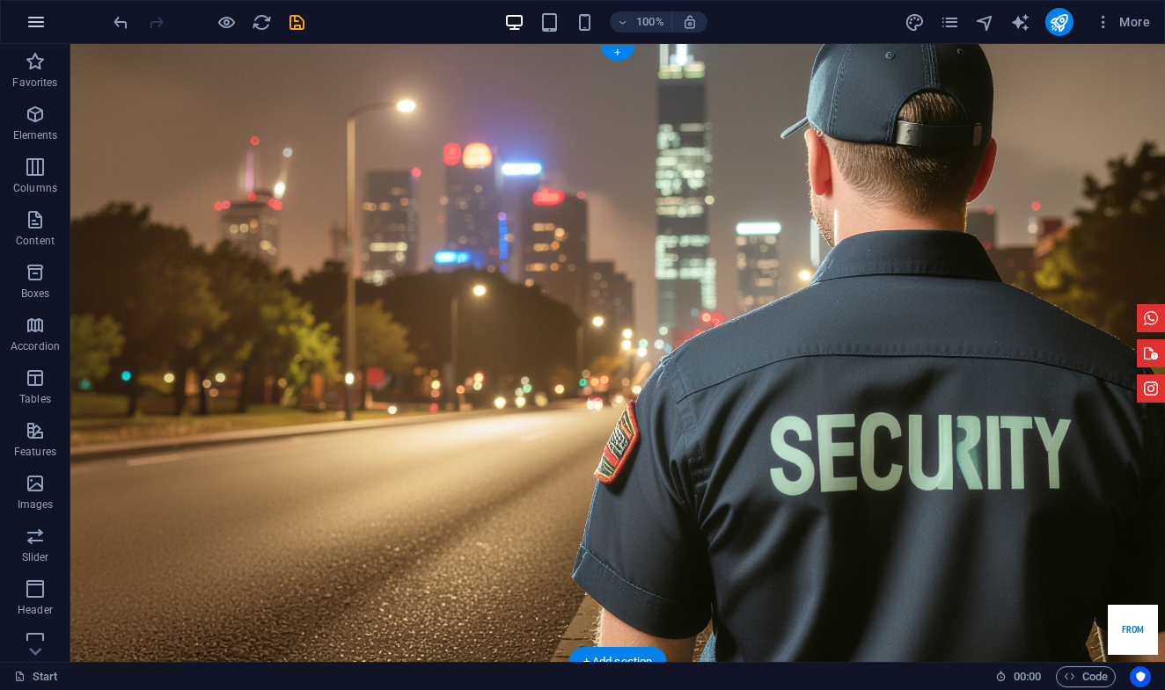
click at [32, 22] on icon "button" at bounding box center [36, 21] width 21 height 21
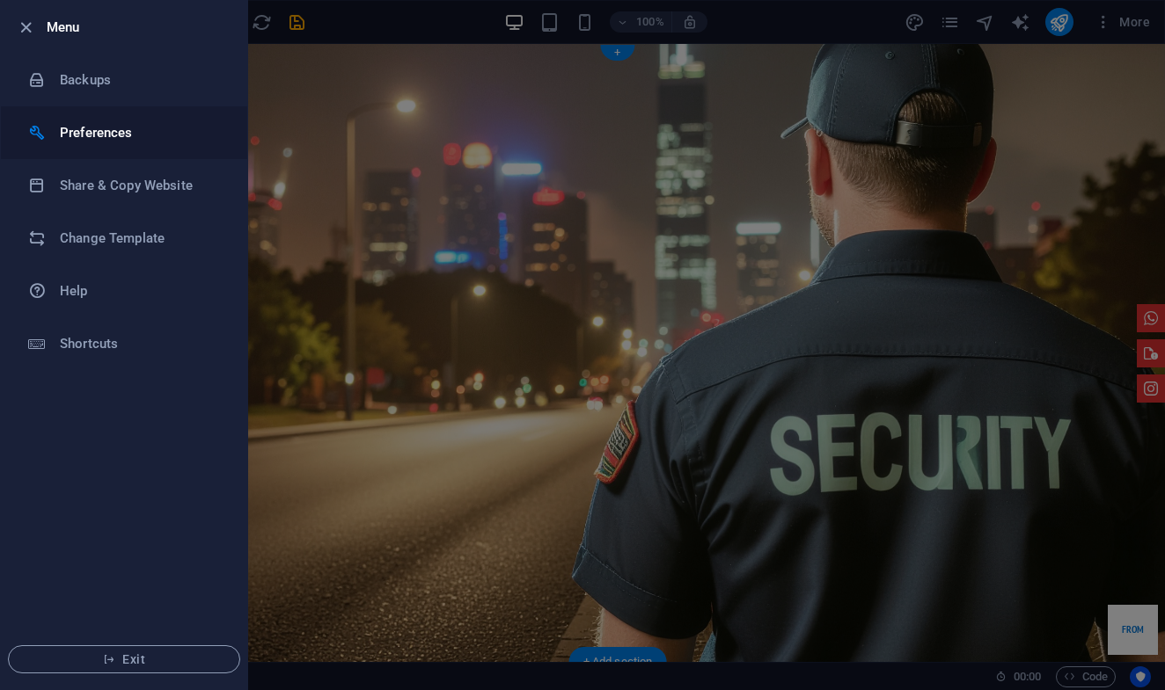
click at [156, 130] on h6 "Preferences" at bounding box center [141, 132] width 163 height 21
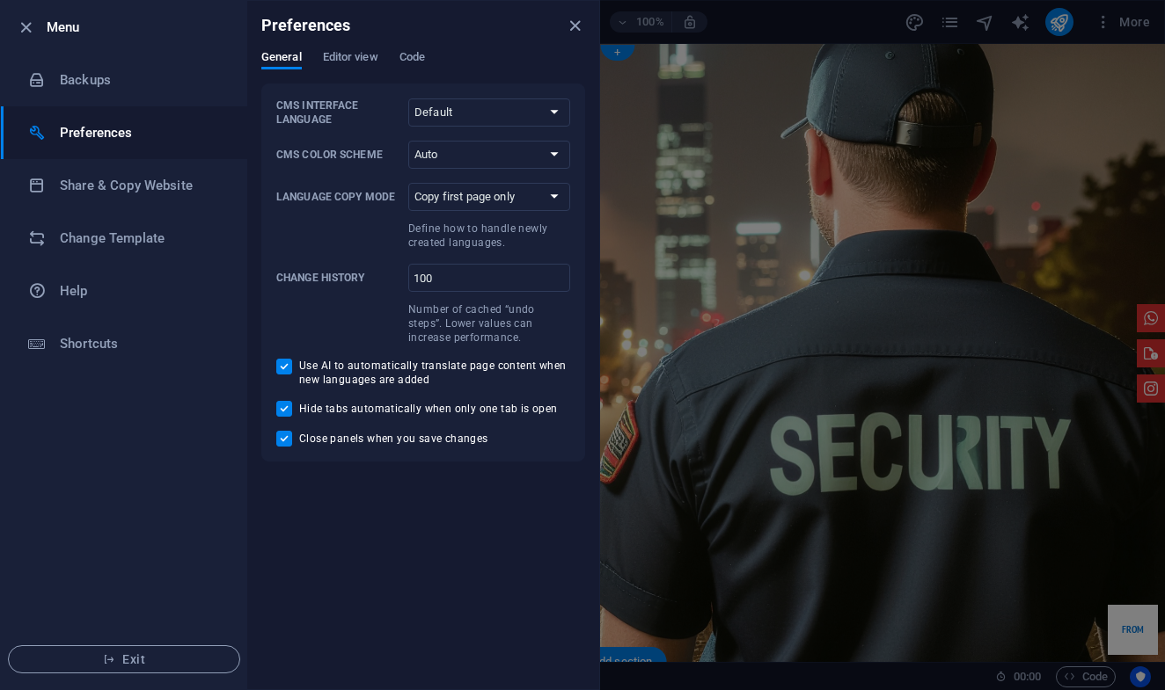
click at [651, 183] on div at bounding box center [582, 345] width 1165 height 690
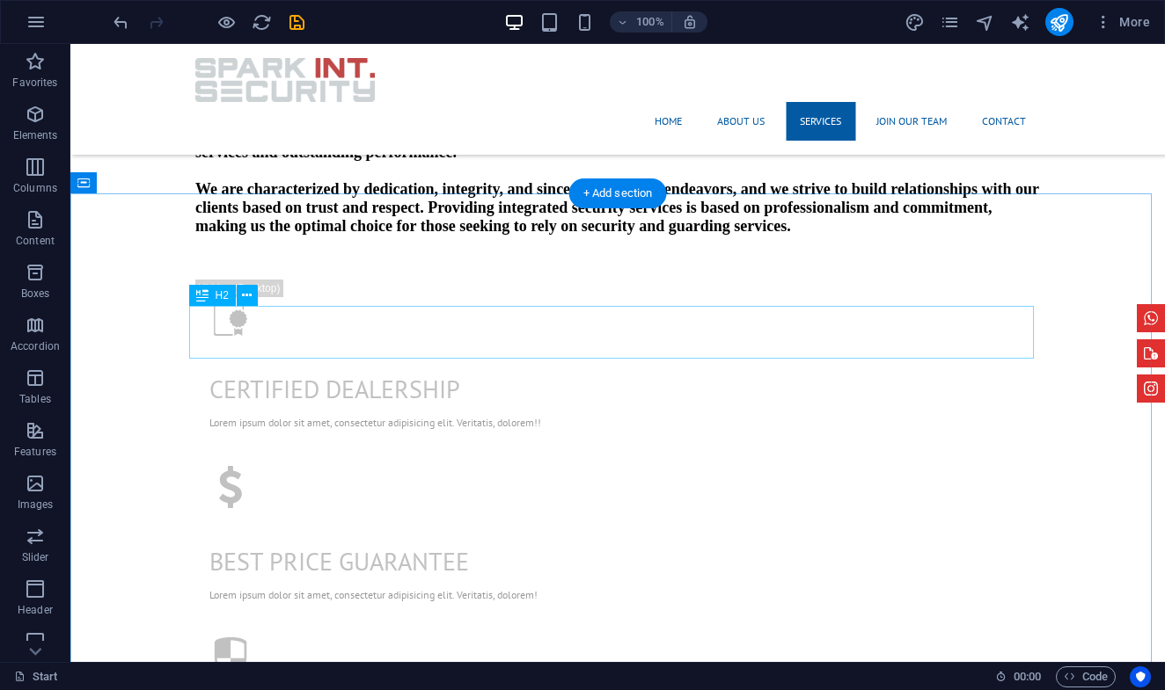
scroll to position [1239, 0]
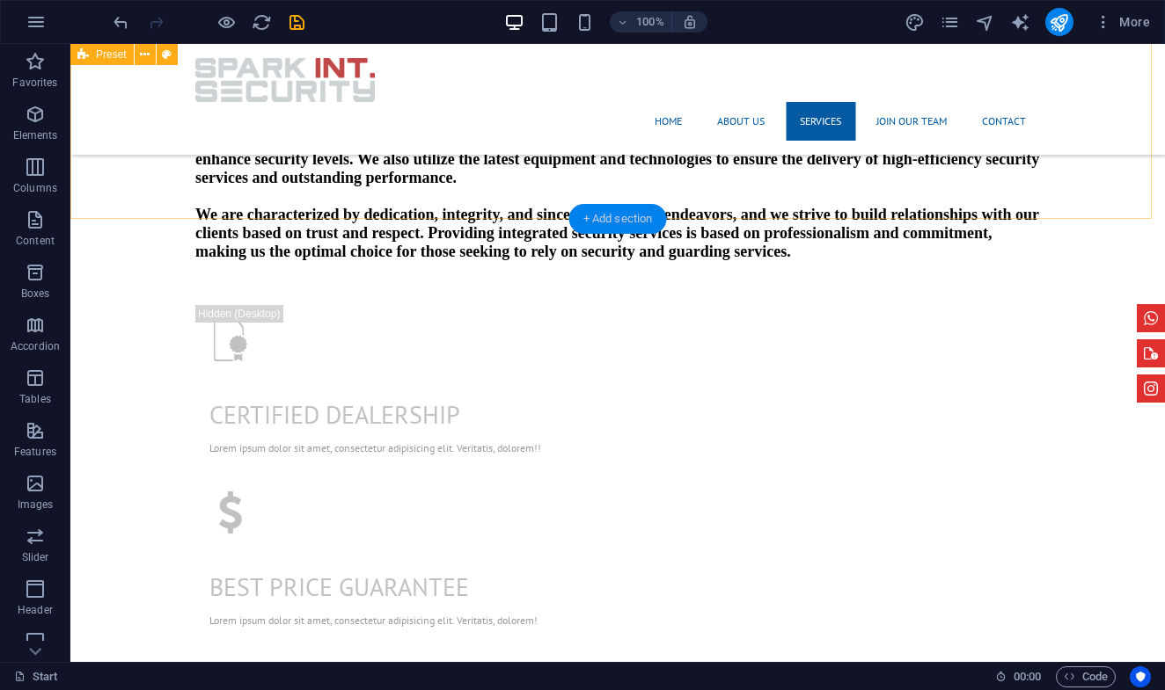
drag, startPoint x: 602, startPoint y: 216, endPoint x: 229, endPoint y: 172, distance: 375.6
click at [602, 216] on div "+ Add section" at bounding box center [618, 219] width 98 height 30
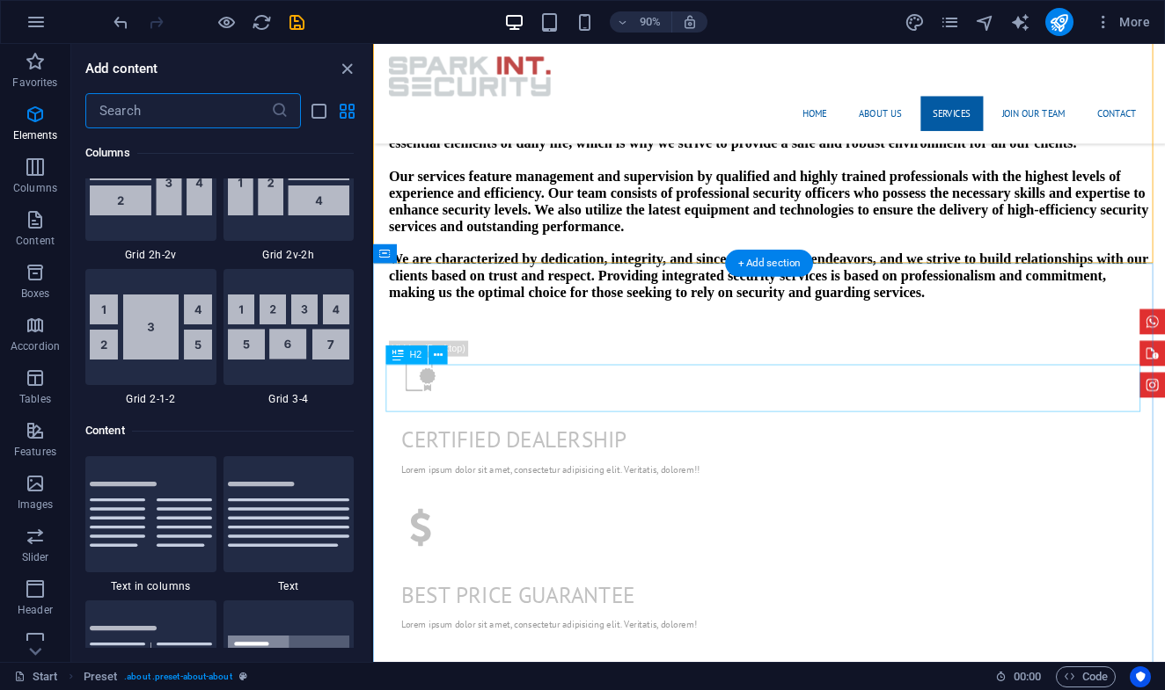
scroll to position [3078, 0]
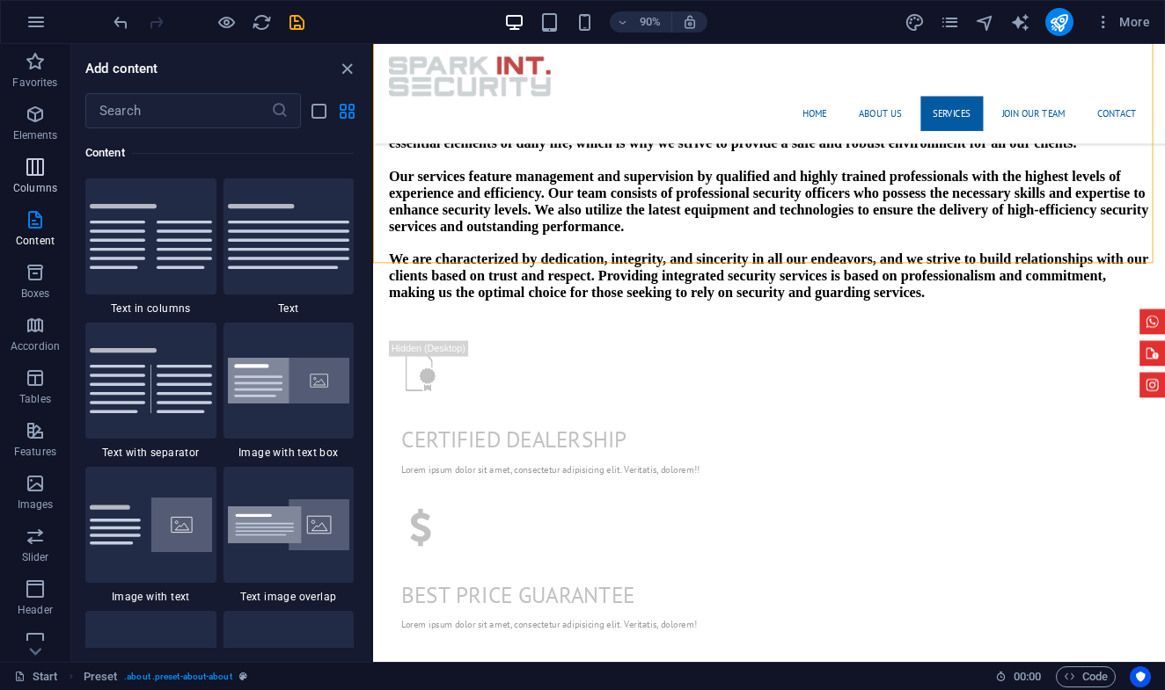
click at [45, 189] on p "Columns" at bounding box center [35, 188] width 44 height 14
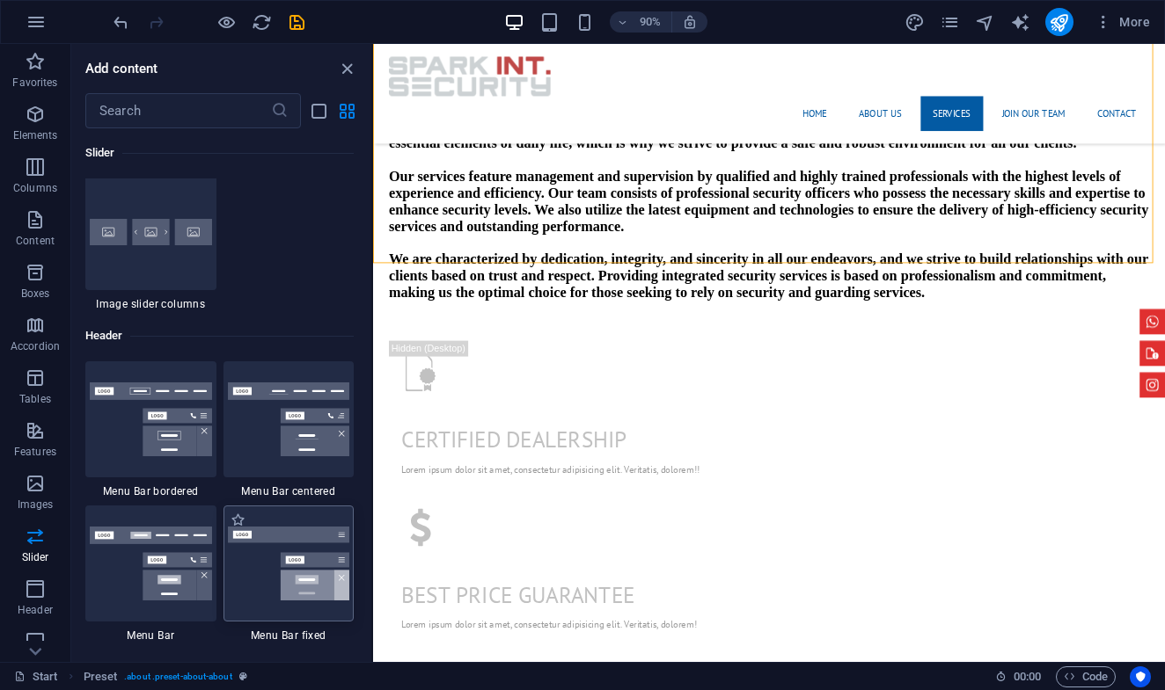
scroll to position [10112, 0]
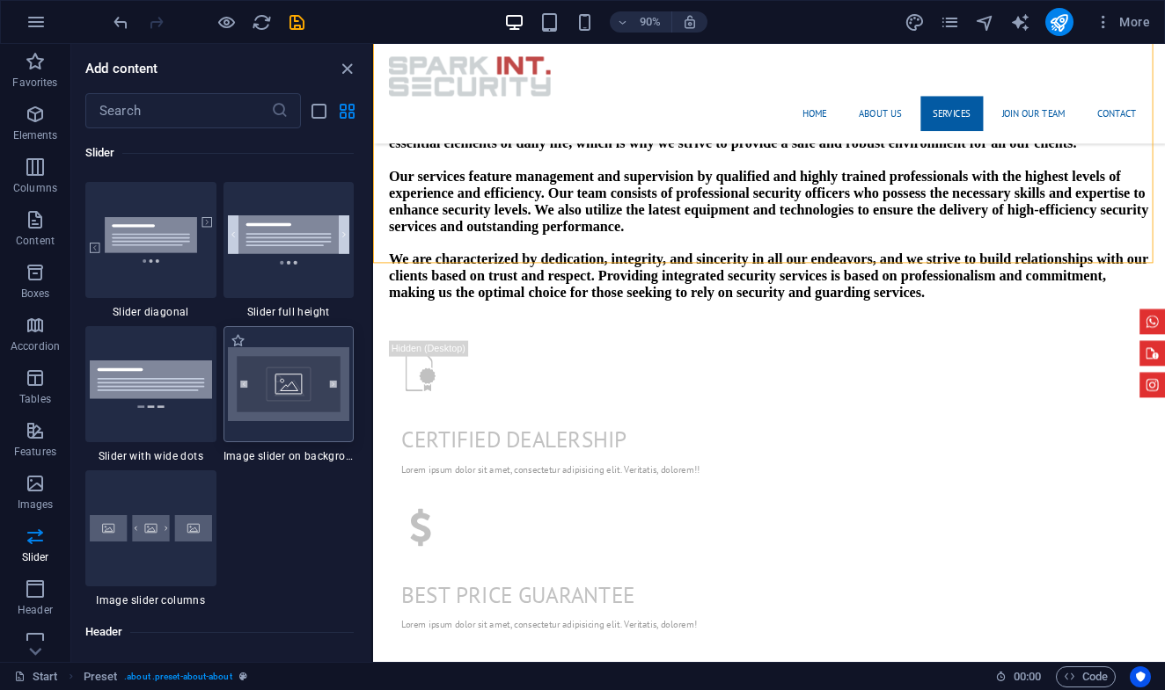
click at [283, 399] on img at bounding box center [289, 384] width 122 height 74
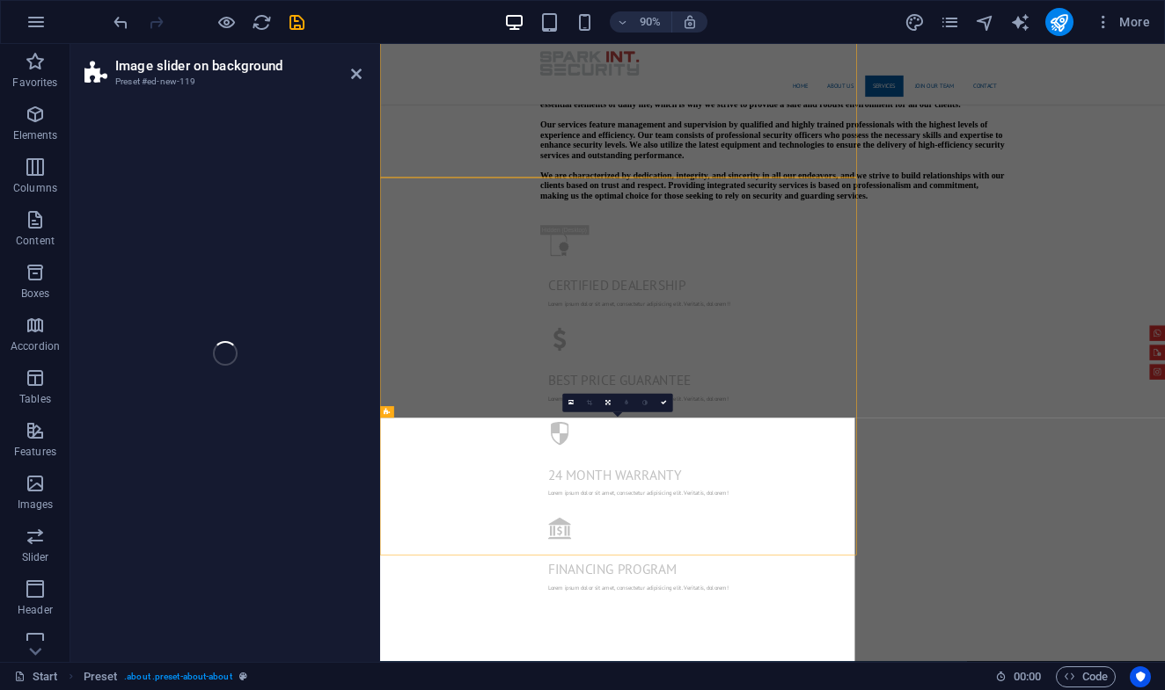
select select "rem"
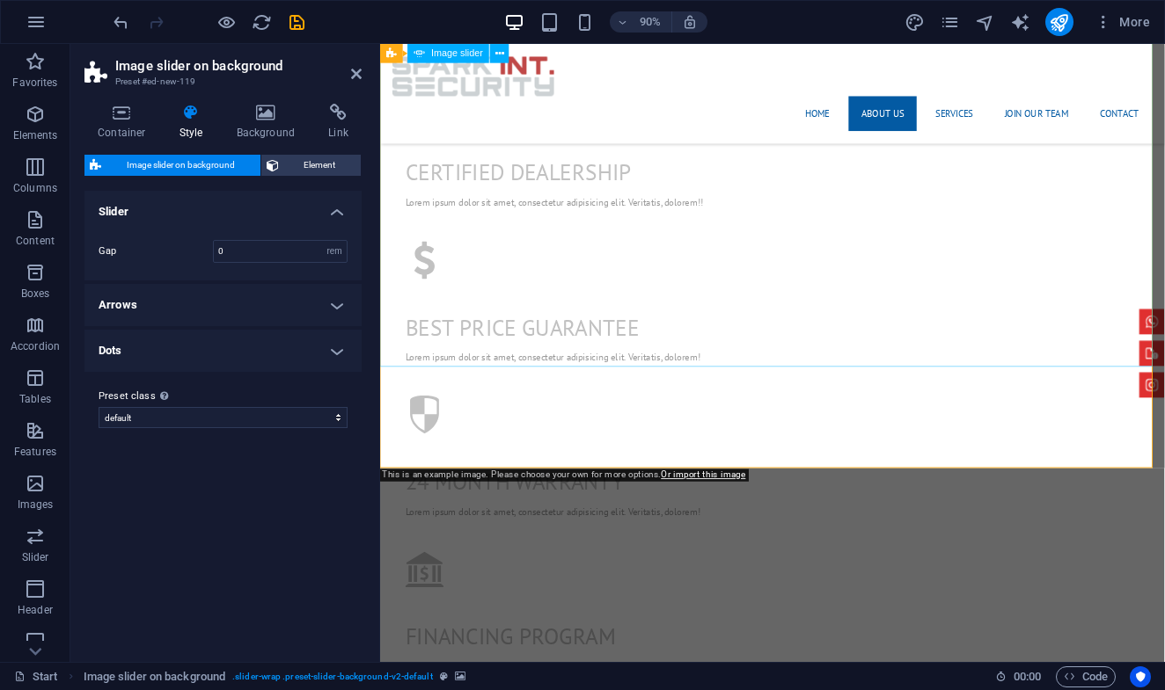
scroll to position [1387, 0]
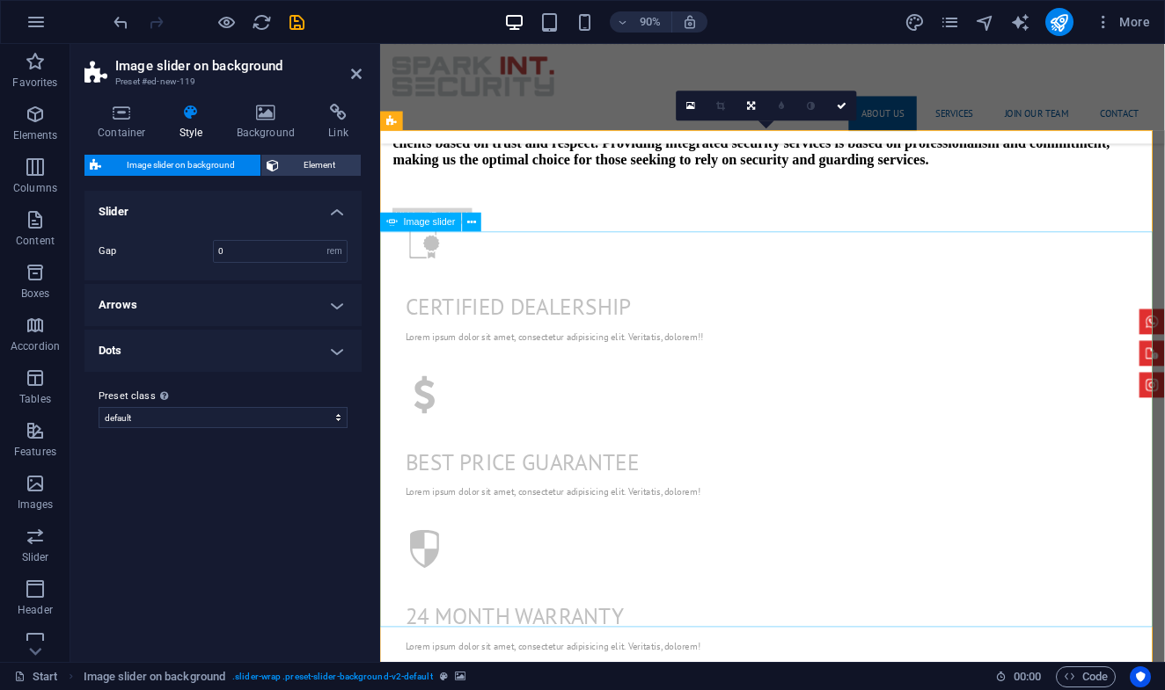
click at [120, 24] on icon "undo" at bounding box center [121, 22] width 20 height 20
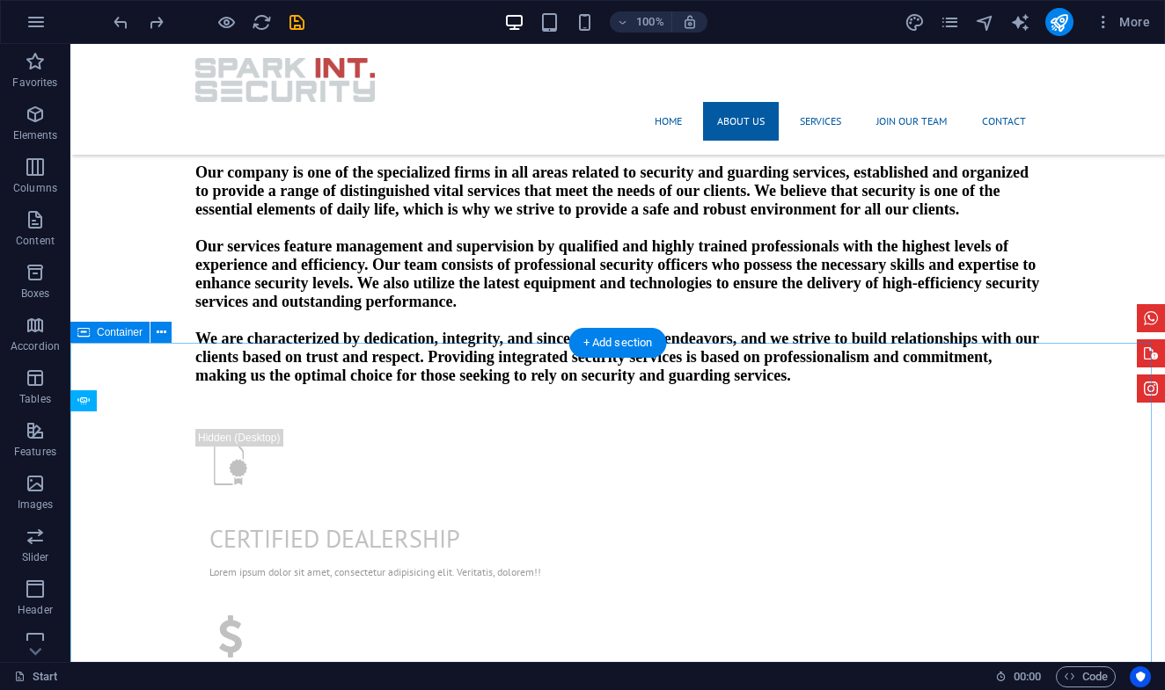
scroll to position [997, 0]
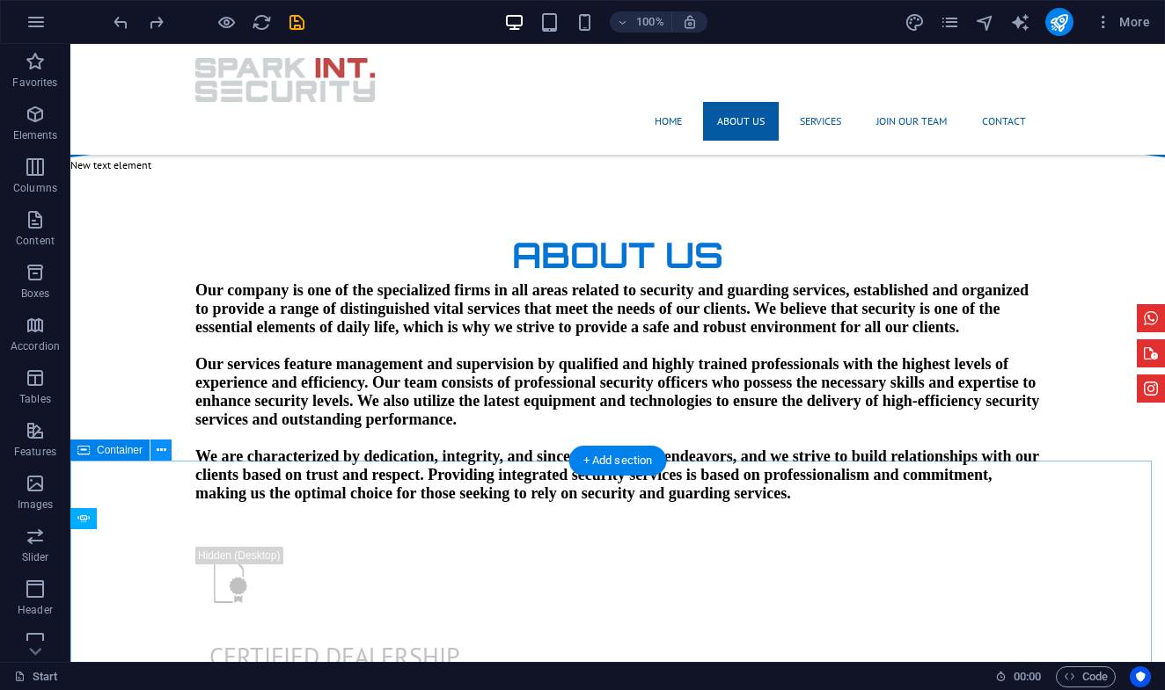
click at [161, 452] on icon at bounding box center [162, 451] width 10 height 18
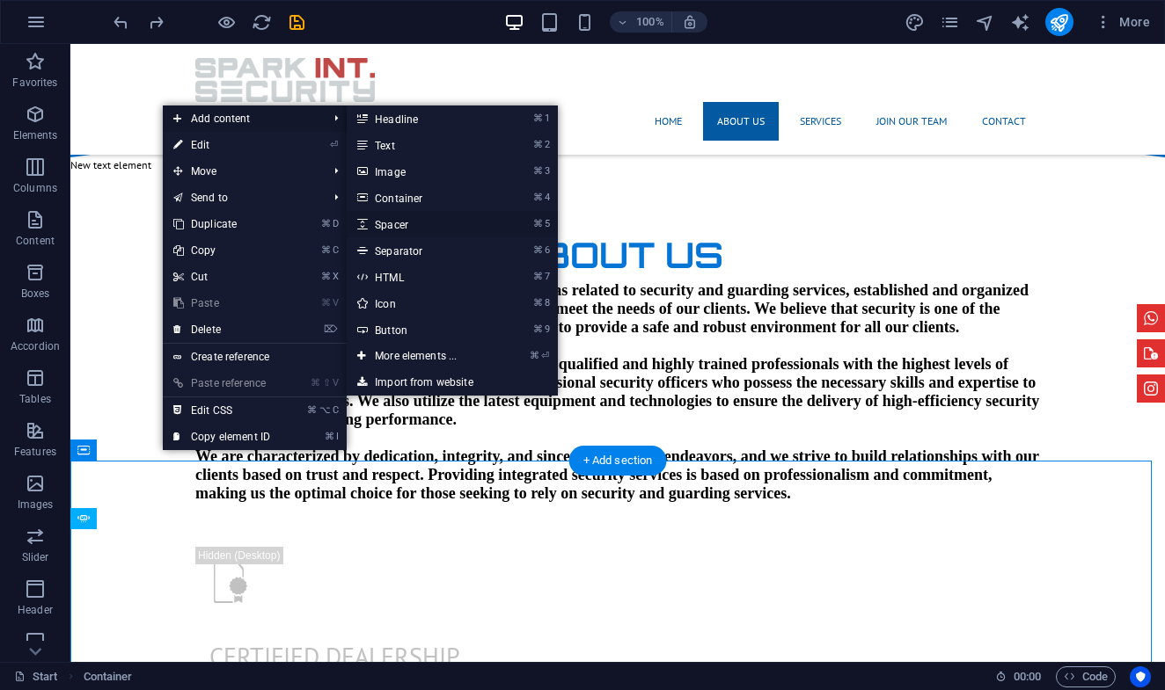
click at [406, 223] on link "⌘ 5 Spacer" at bounding box center [419, 224] width 145 height 26
select select "px"
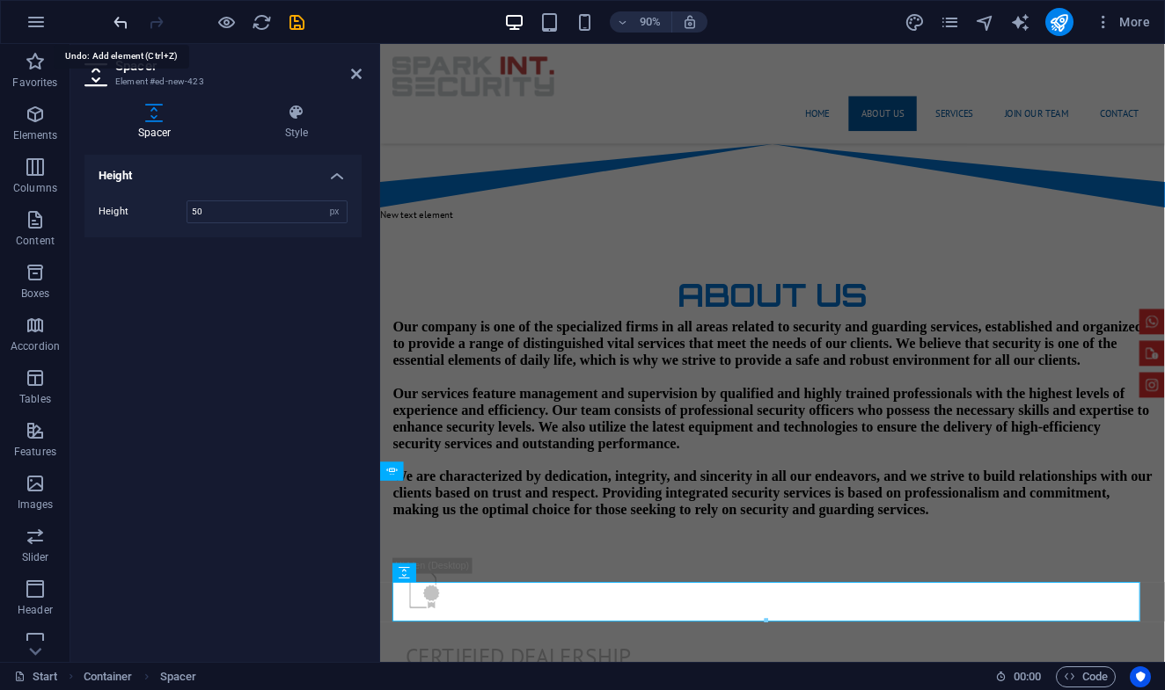
click at [128, 25] on icon "undo" at bounding box center [121, 22] width 20 height 20
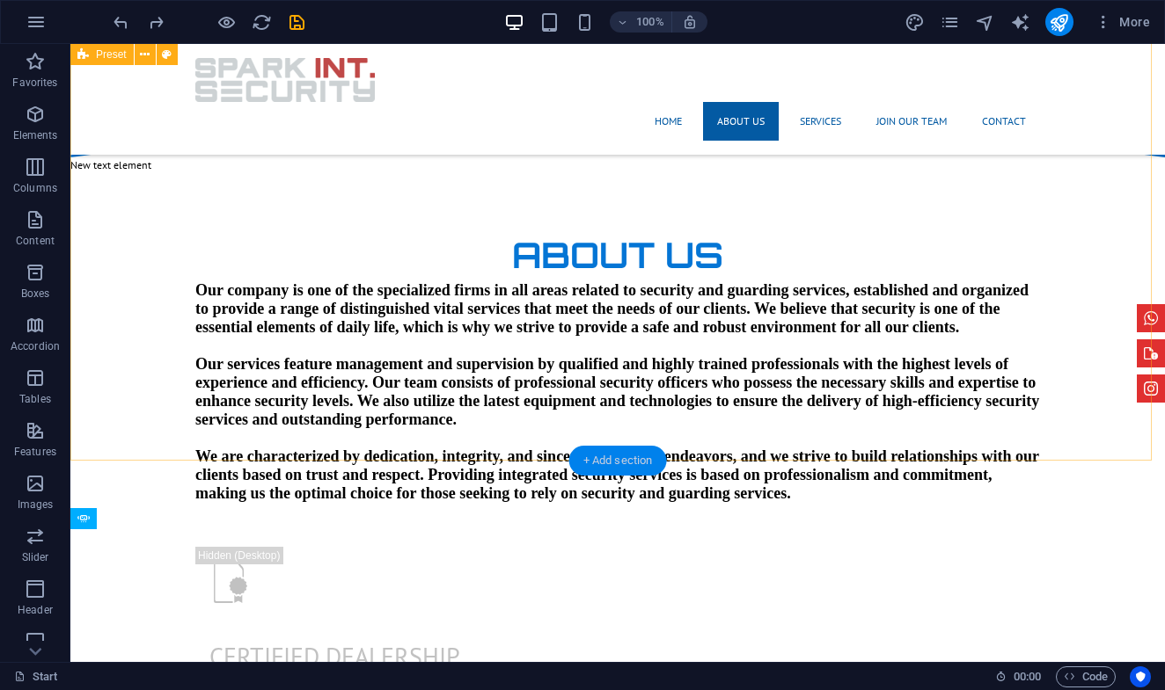
click at [577, 456] on div "+ Add section" at bounding box center [618, 461] width 98 height 30
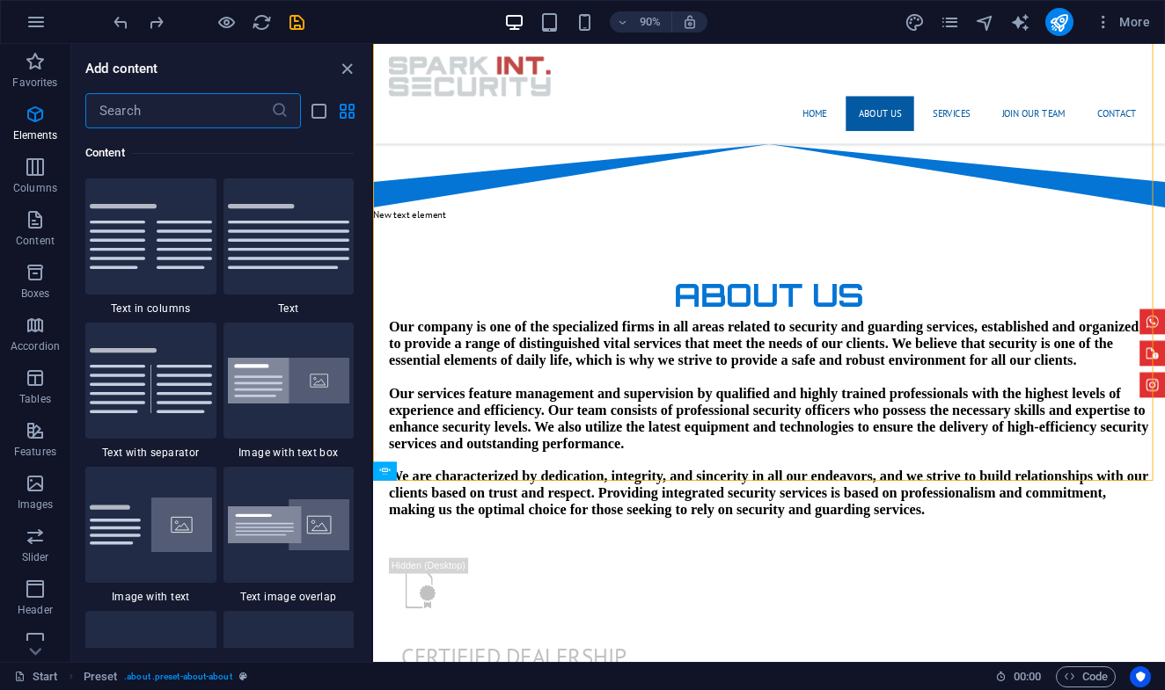
scroll to position [3078, 0]
click at [115, 26] on icon "undo" at bounding box center [121, 22] width 20 height 20
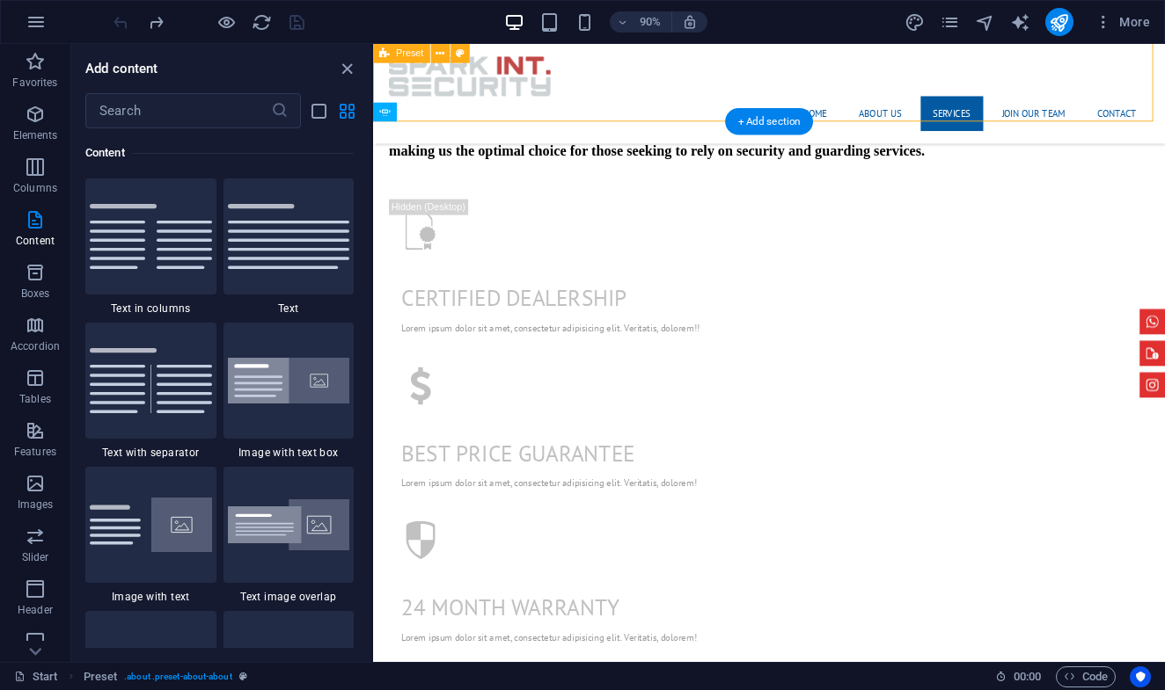
scroll to position [1567, 0]
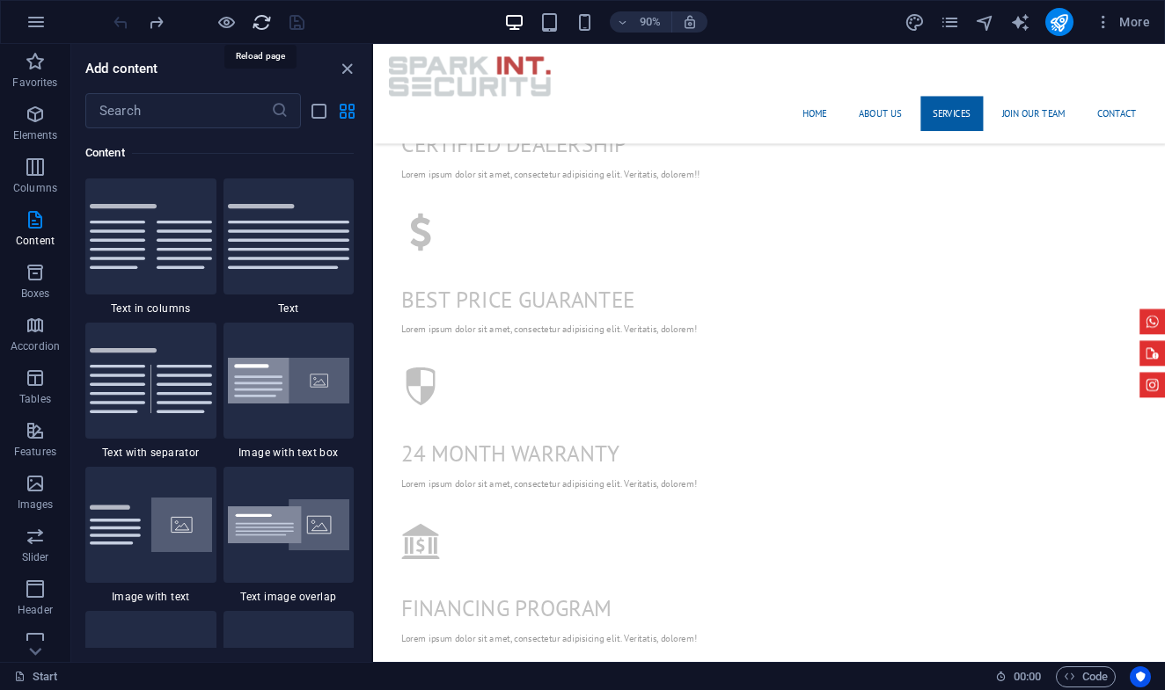
click at [261, 27] on icon "reload" at bounding box center [262, 22] width 20 height 20
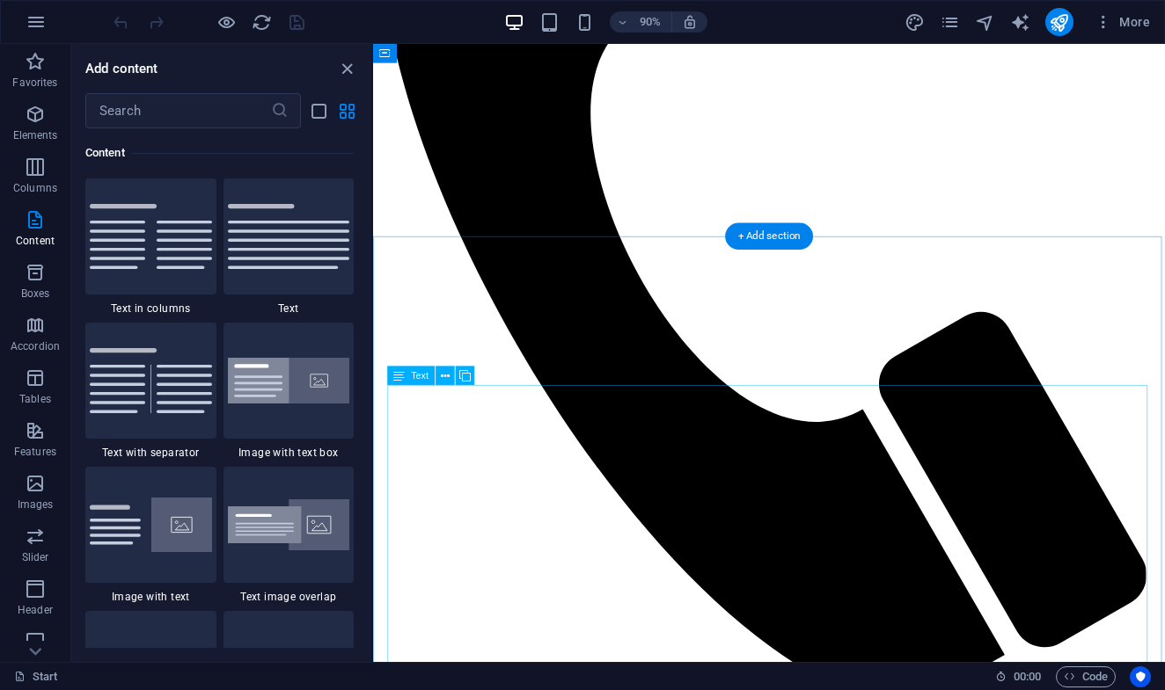
scroll to position [1066, 0]
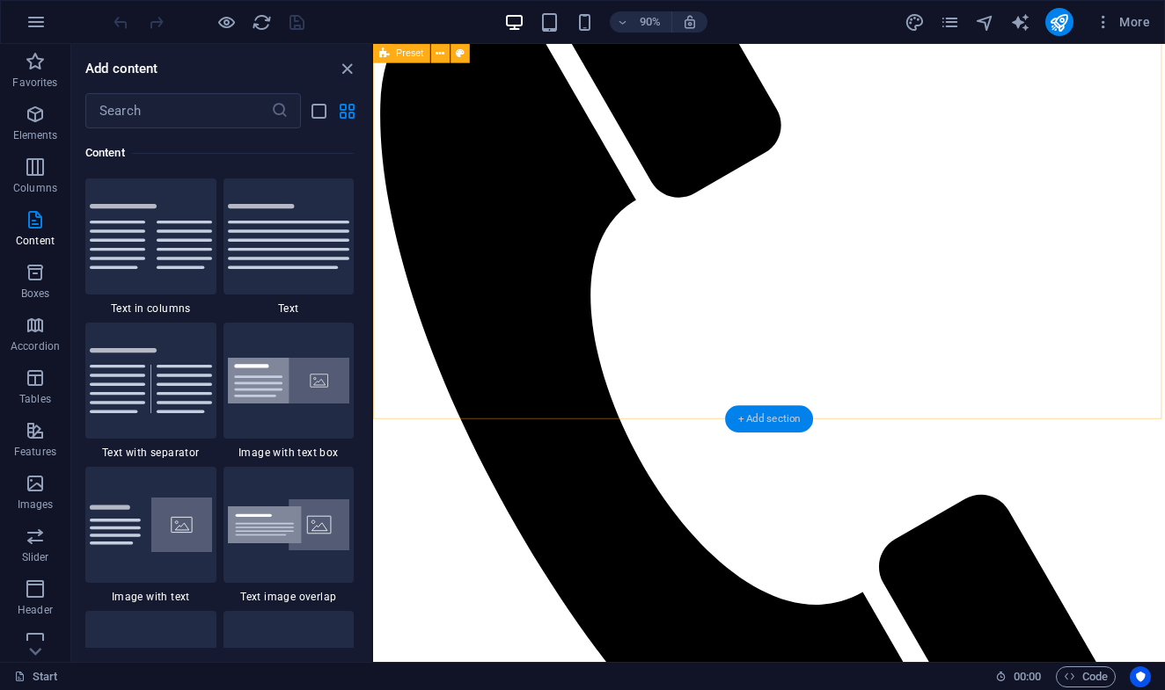
click at [765, 420] on div "+ Add section" at bounding box center [769, 418] width 88 height 27
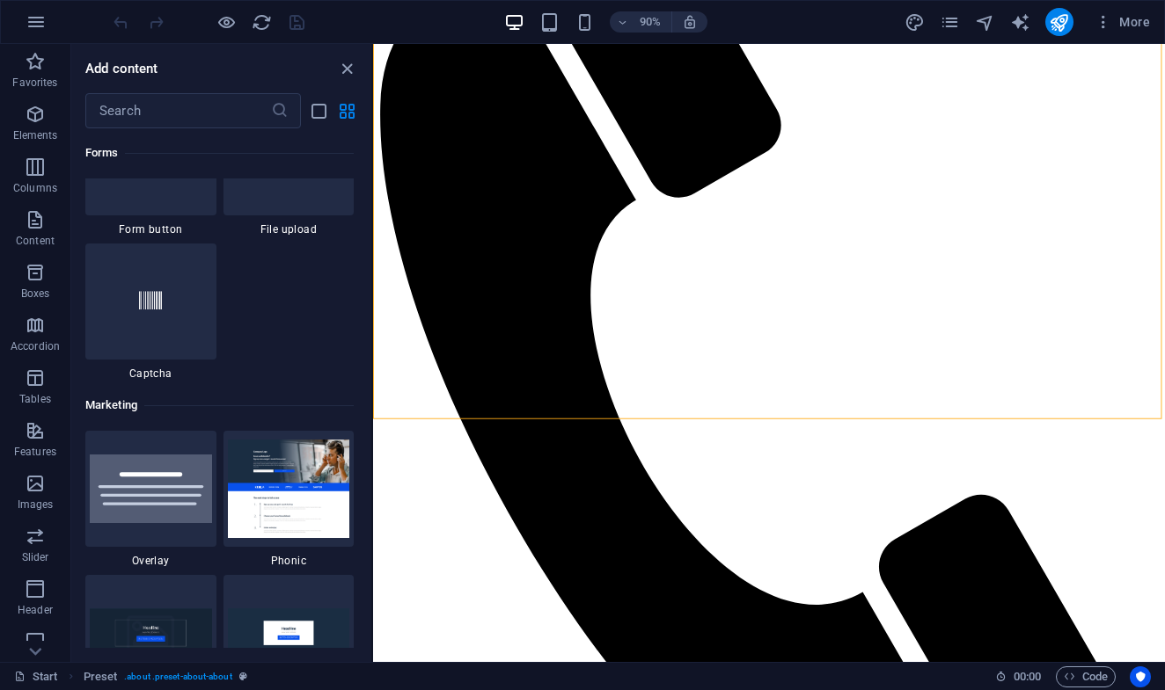
scroll to position [14585, 0]
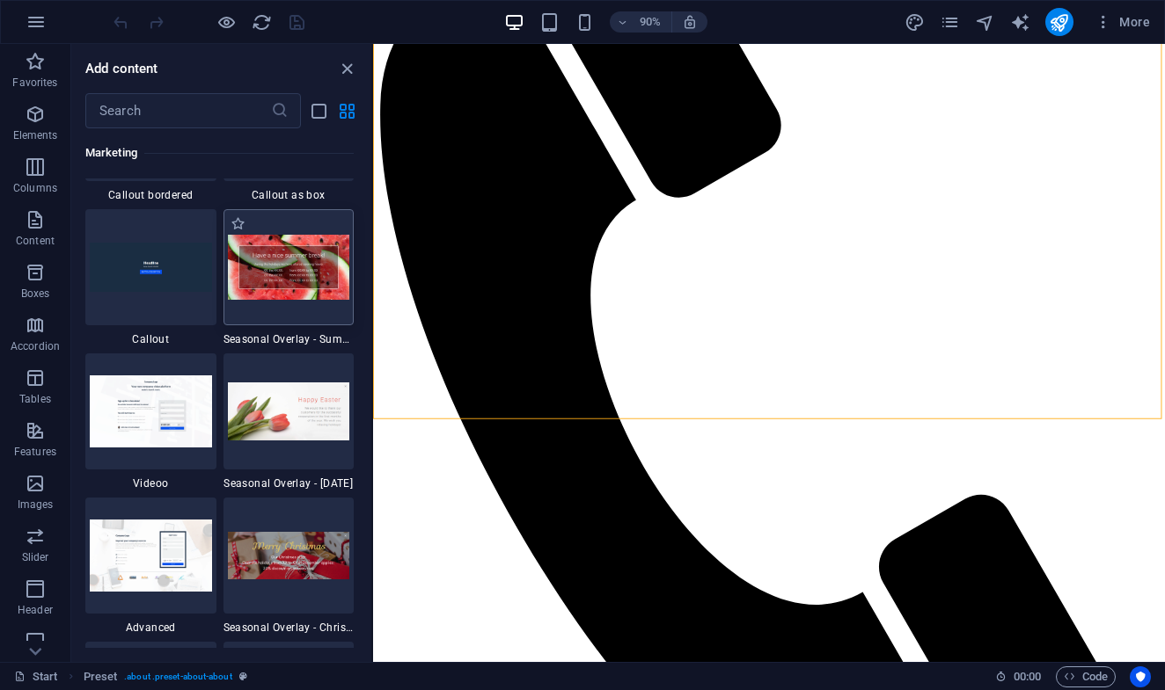
click at [295, 281] on img at bounding box center [289, 267] width 122 height 65
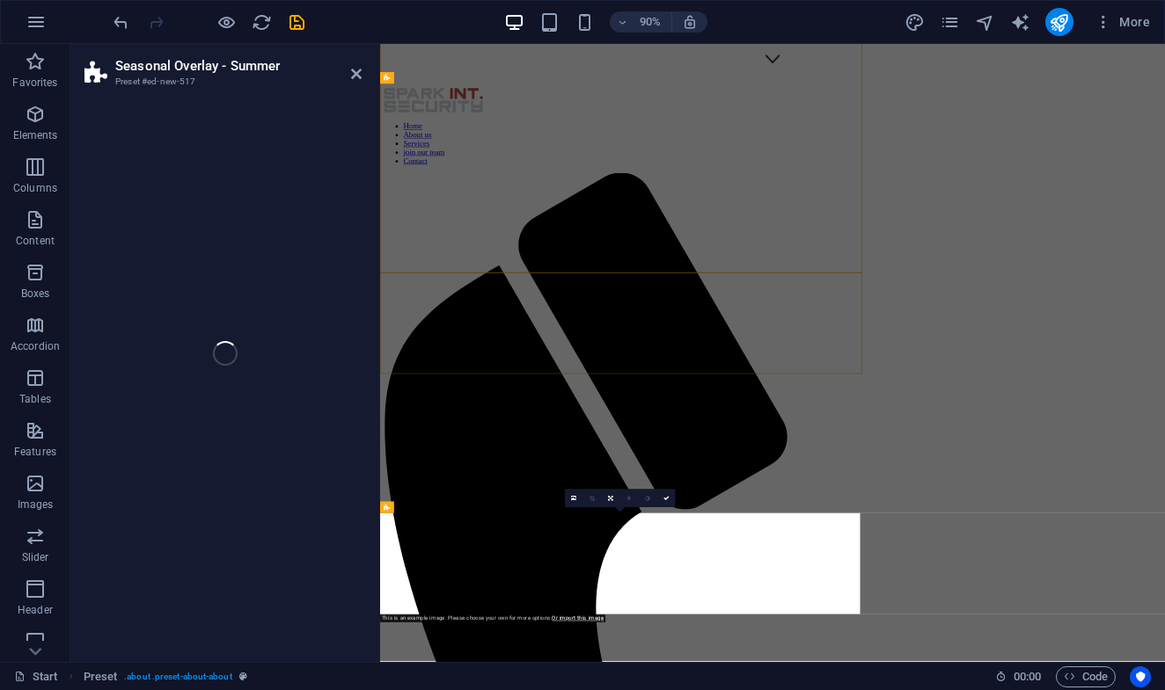
select select "px"
select select "rem"
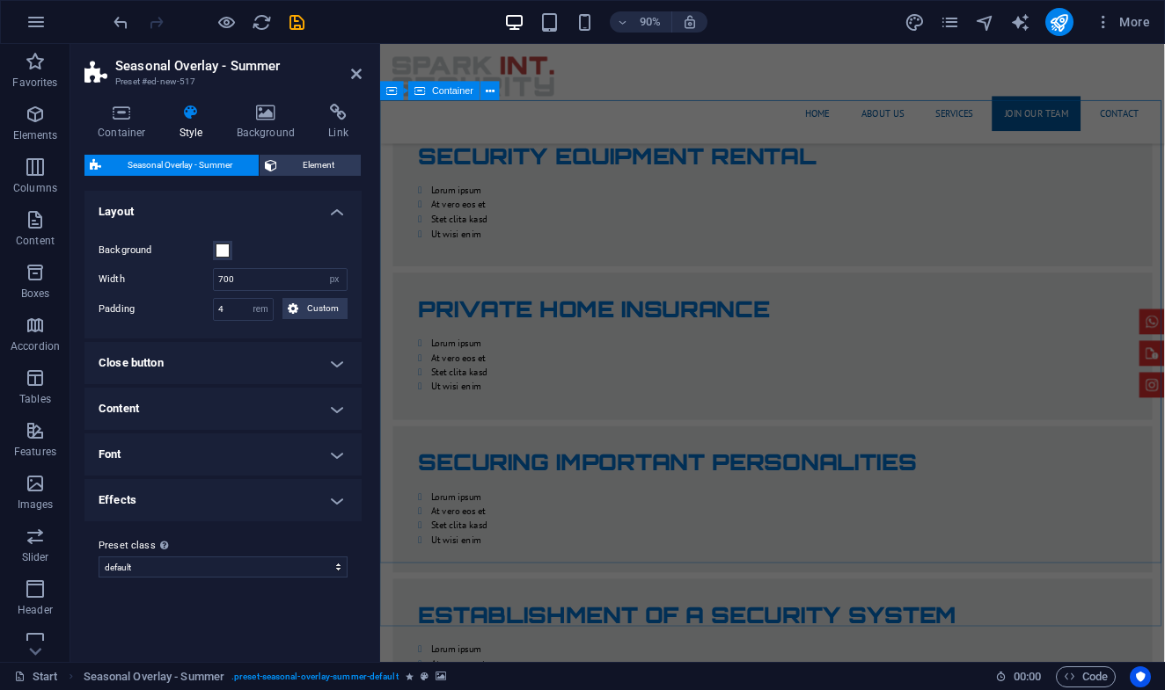
scroll to position [3961, 0]
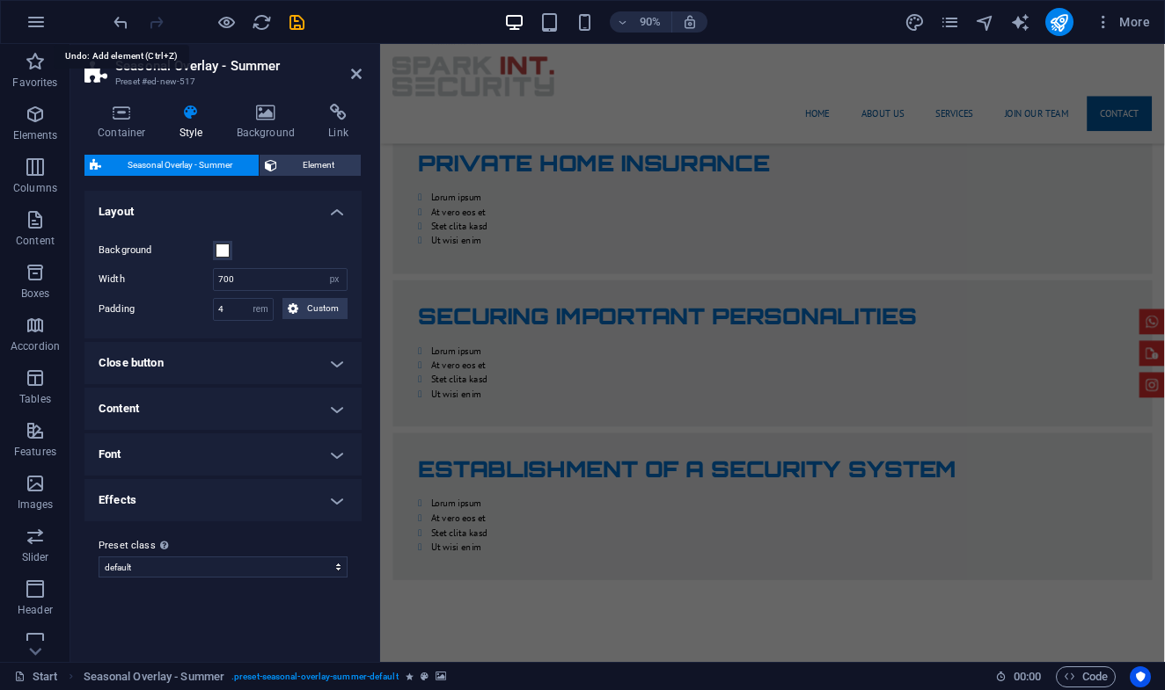
click at [121, 24] on icon "undo" at bounding box center [121, 22] width 20 height 20
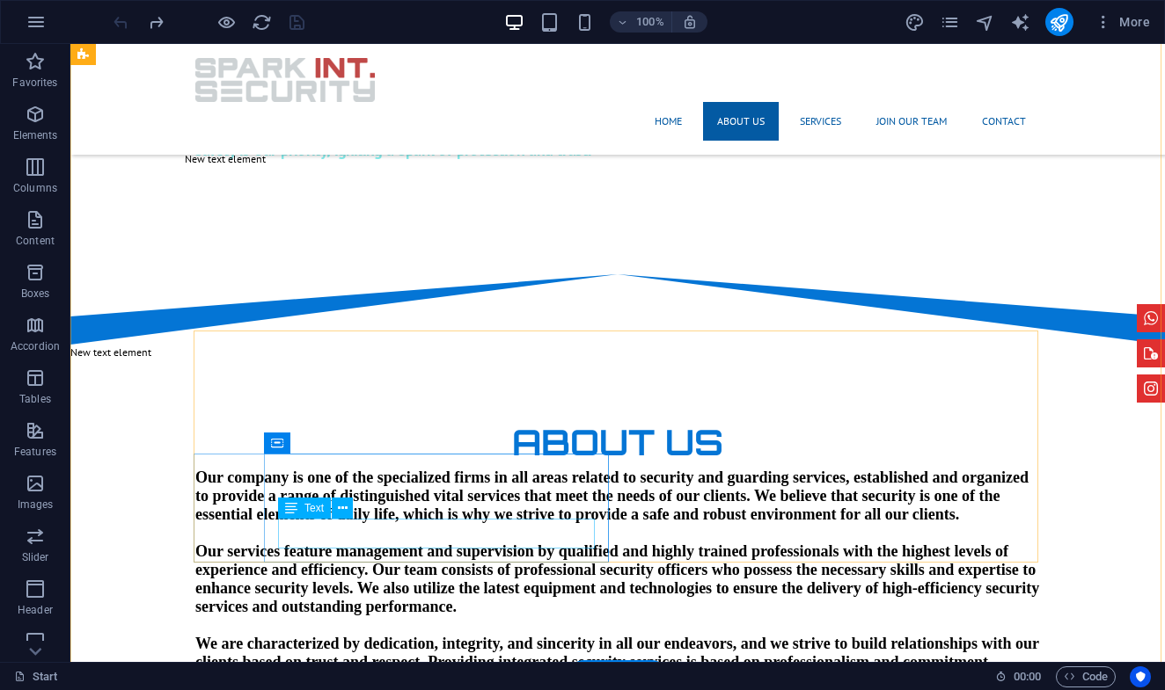
scroll to position [879, 0]
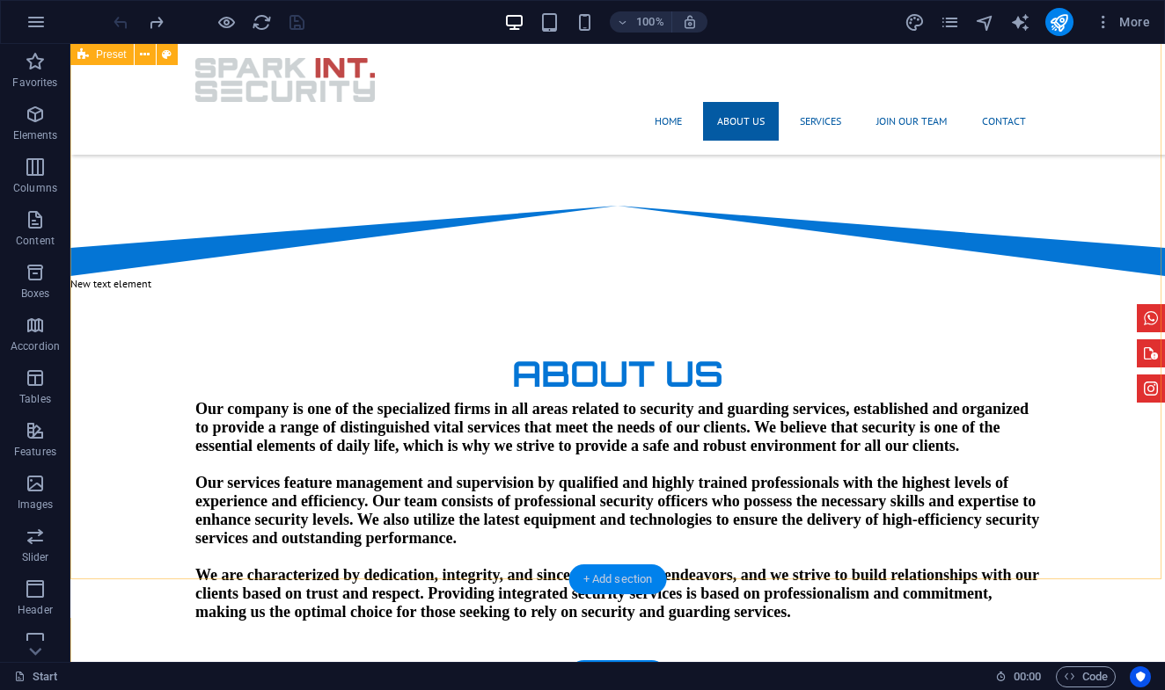
click at [604, 573] on div "+ Add section" at bounding box center [618, 580] width 98 height 30
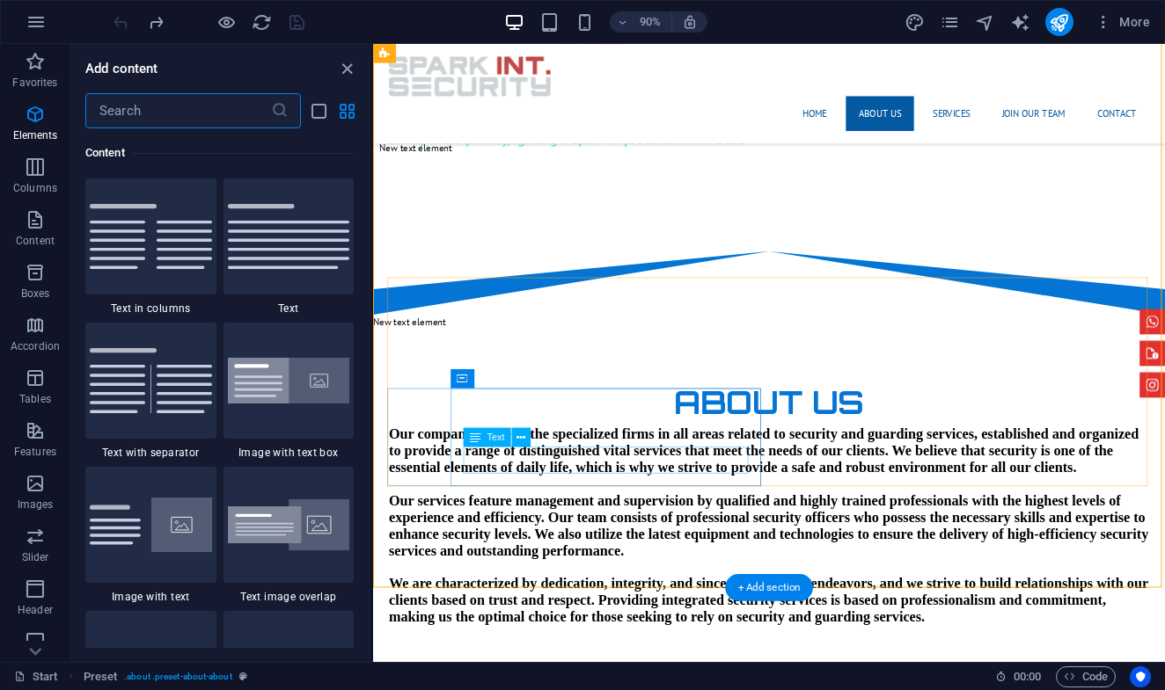
scroll to position [3078, 0]
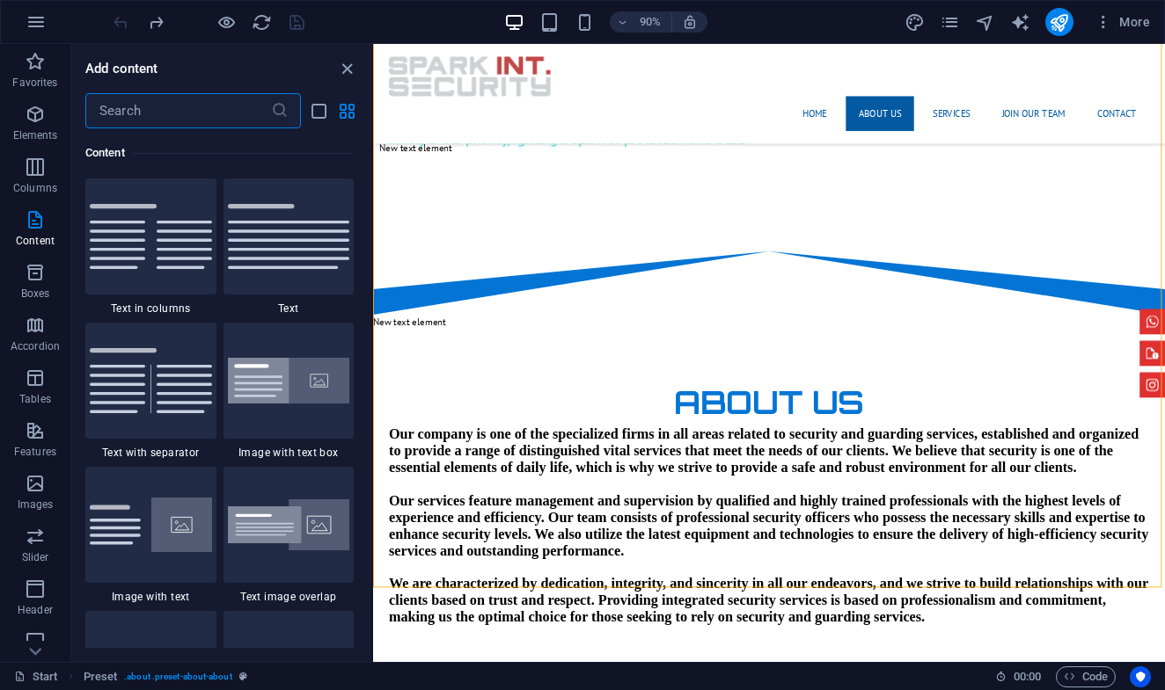
click at [192, 111] on input "text" at bounding box center [178, 110] width 186 height 35
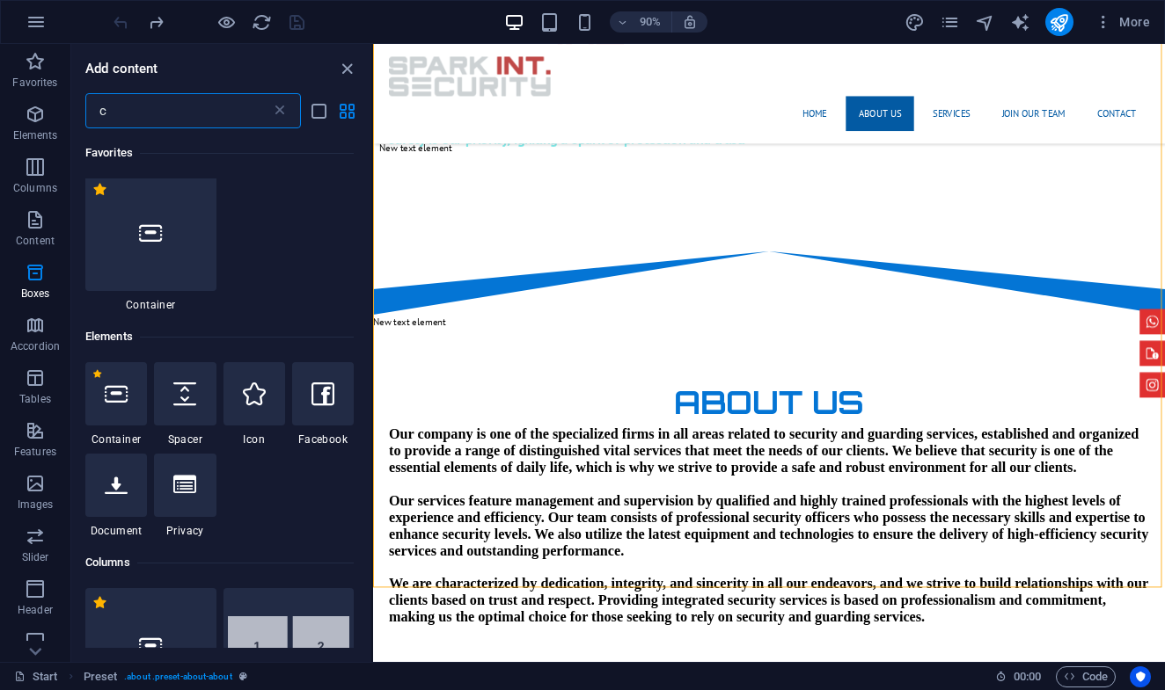
scroll to position [0, 0]
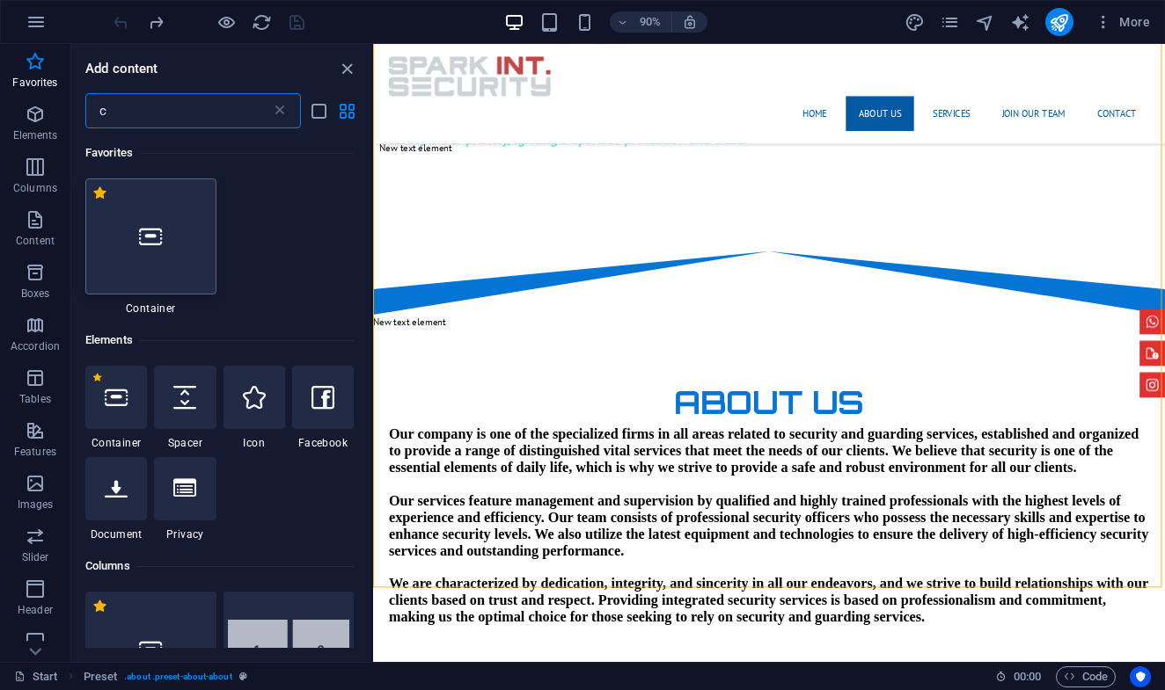
type input "c"
click at [146, 226] on icon at bounding box center [150, 236] width 23 height 23
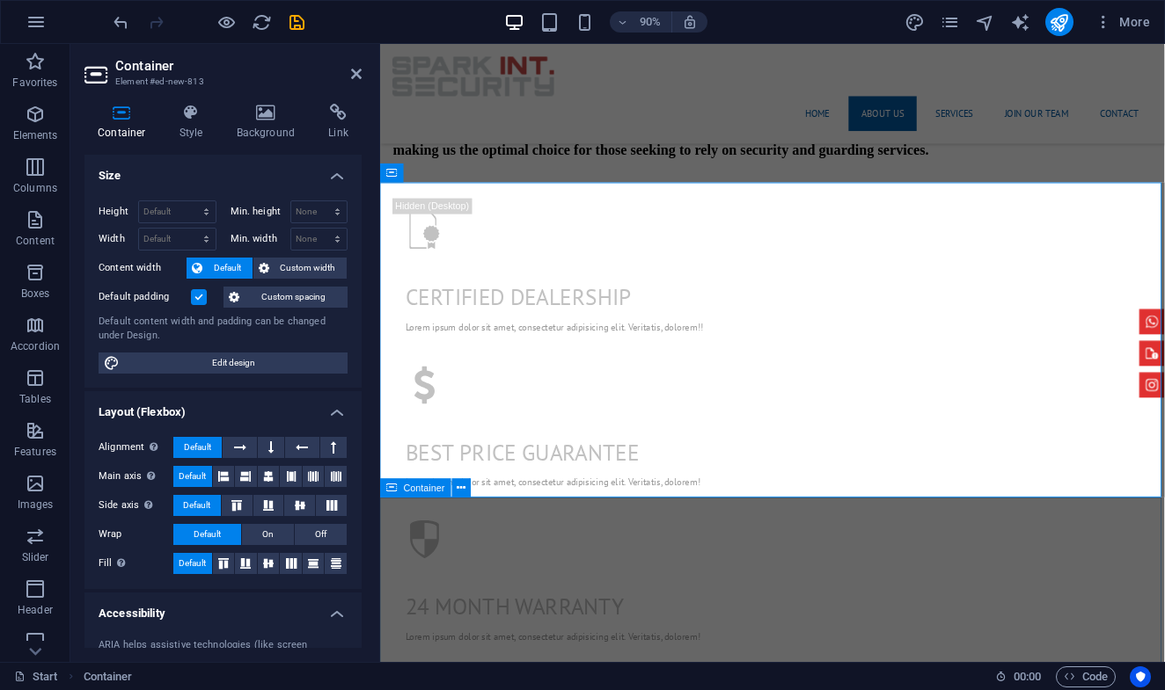
scroll to position [1329, 0]
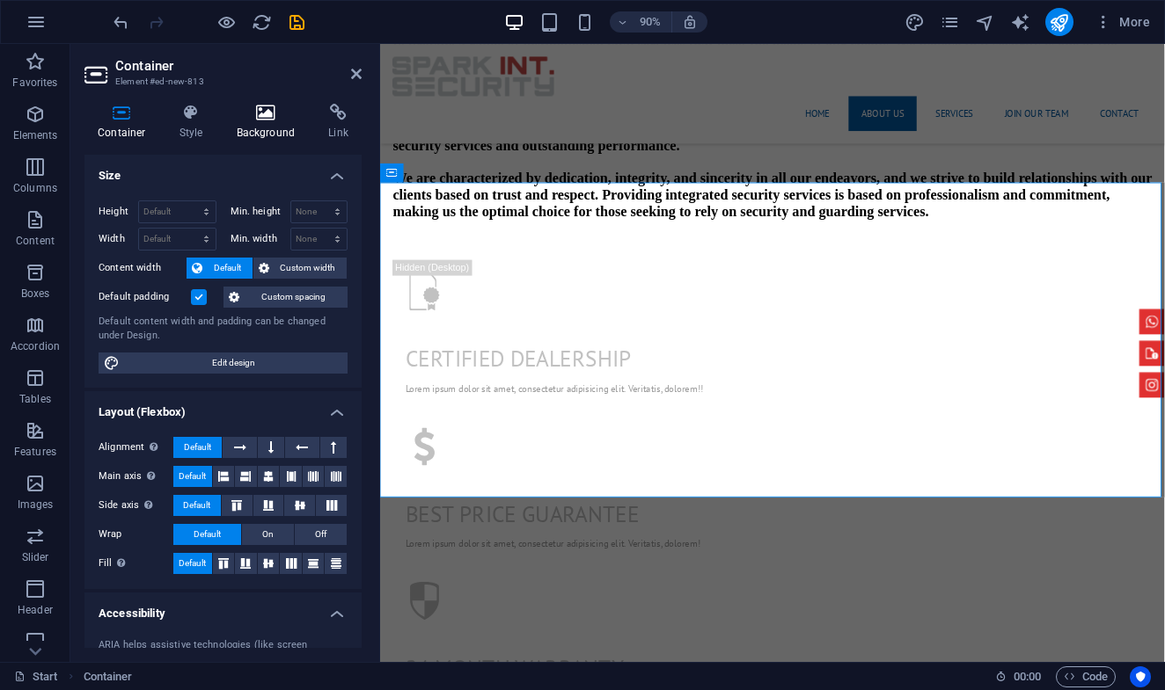
click at [289, 135] on h4 "Background" at bounding box center [269, 122] width 92 height 37
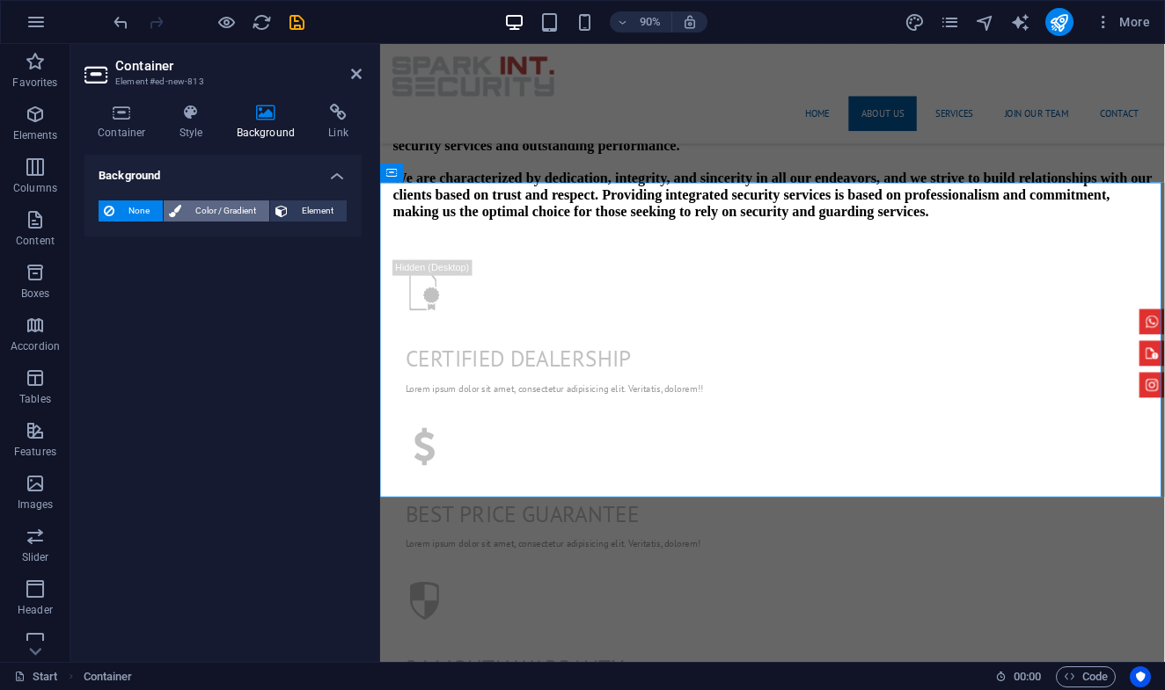
click at [196, 205] on span "Color / Gradient" at bounding box center [224, 211] width 77 height 21
click at [128, 211] on span "None" at bounding box center [139, 211] width 38 height 21
click at [308, 204] on span "Element" at bounding box center [317, 211] width 48 height 21
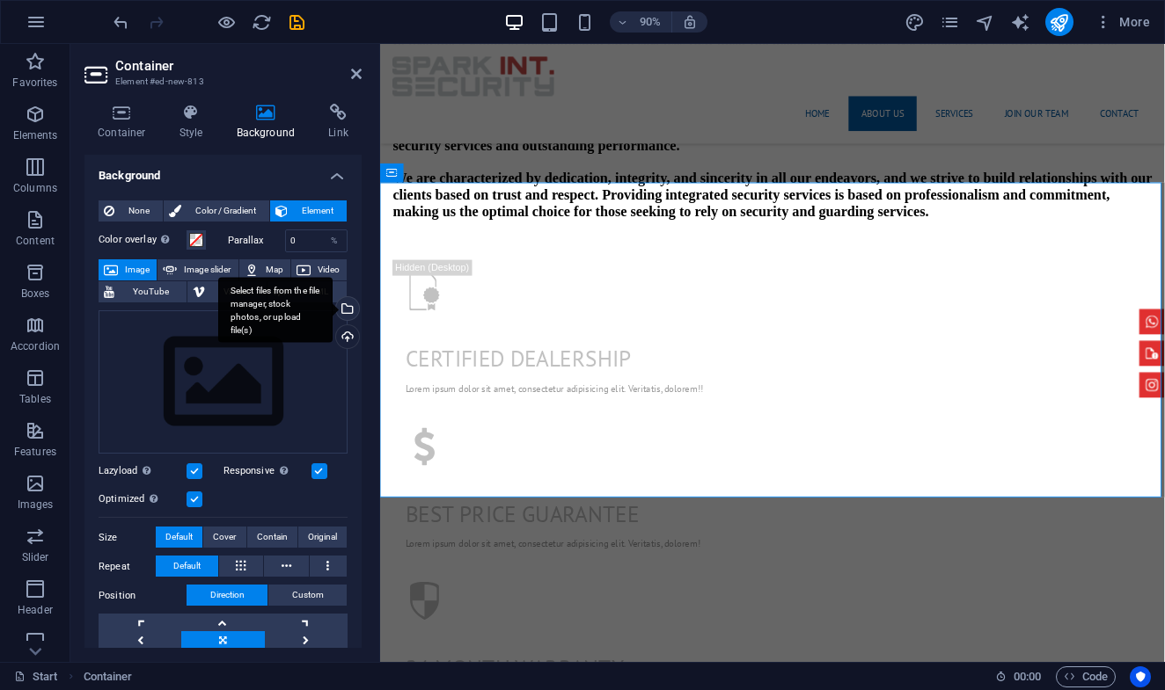
click at [332, 307] on div "Select files from the file manager, stock photos, or upload file(s)" at bounding box center [275, 310] width 114 height 66
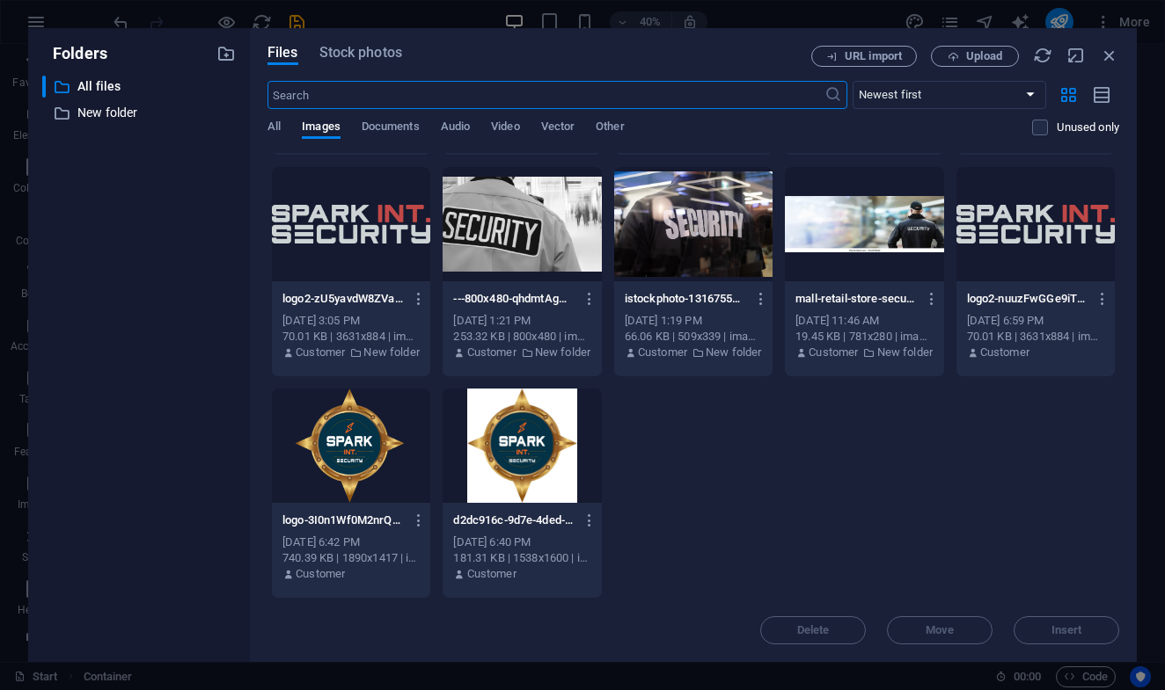
scroll to position [1982, 0]
click at [601, 456] on div at bounding box center [521, 446] width 158 height 114
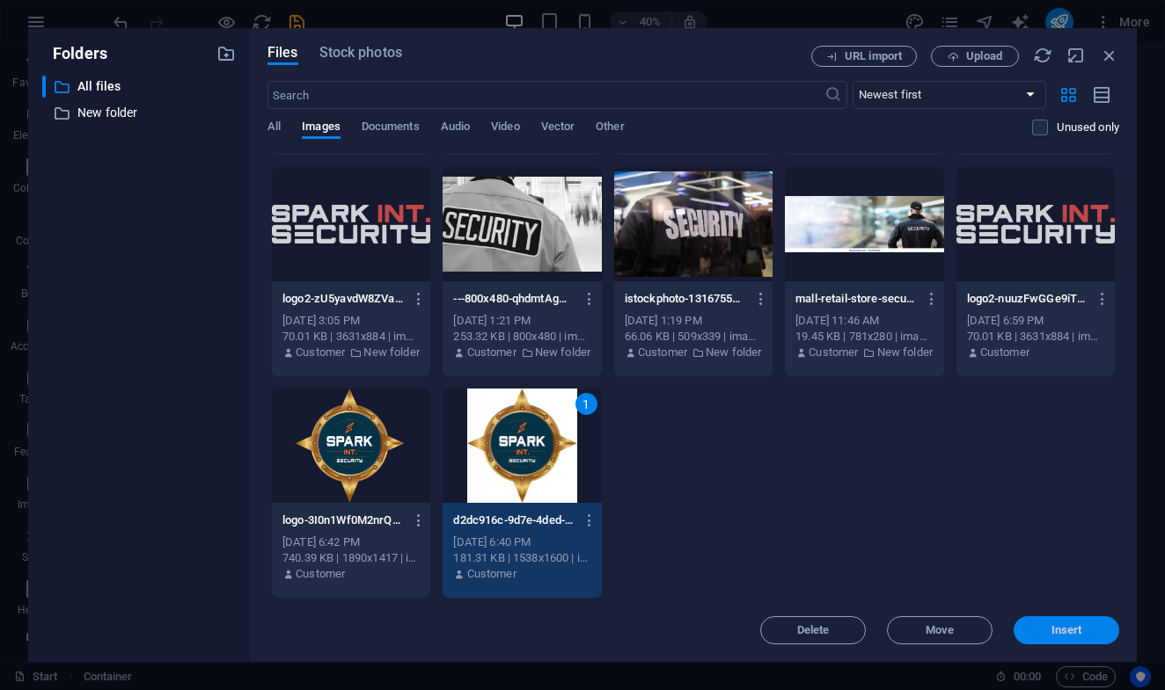
click at [1042, 620] on button "Insert" at bounding box center [1066, 631] width 106 height 28
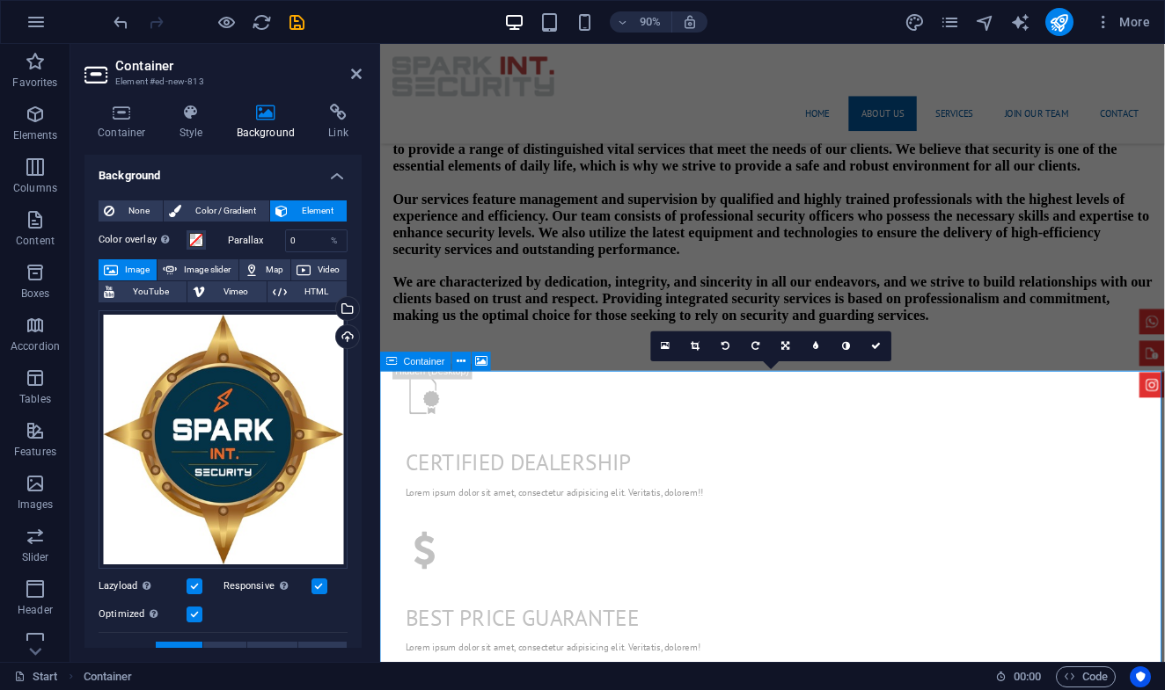
scroll to position [1297, 0]
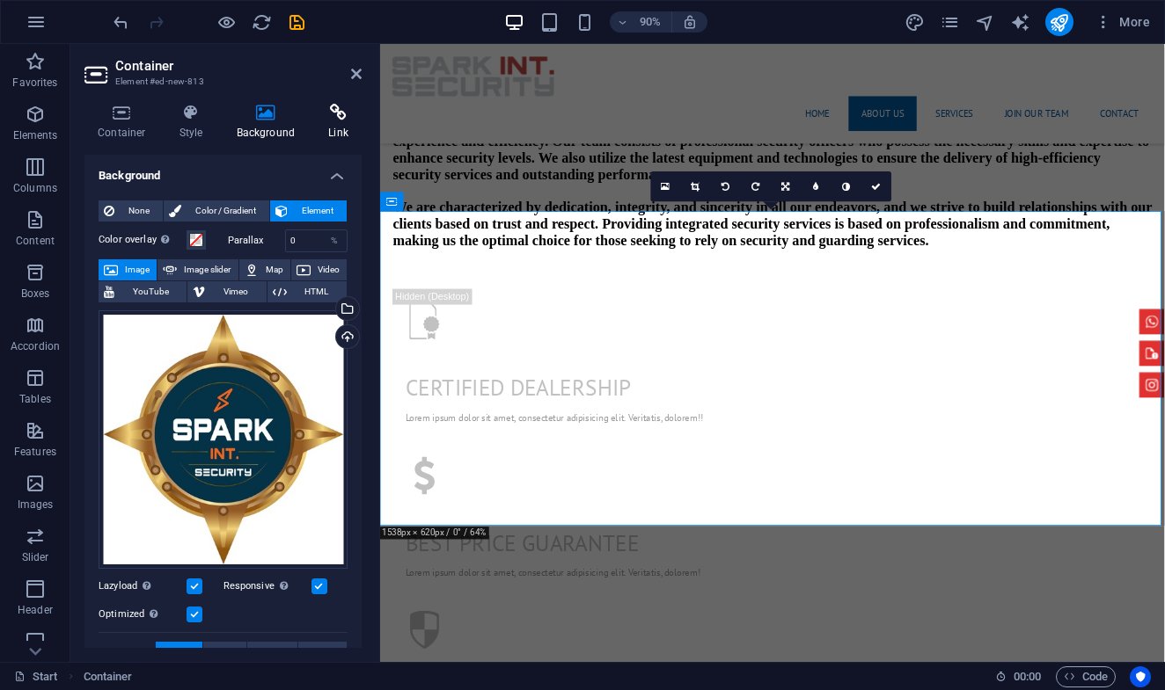
click at [328, 114] on icon at bounding box center [338, 113] width 47 height 18
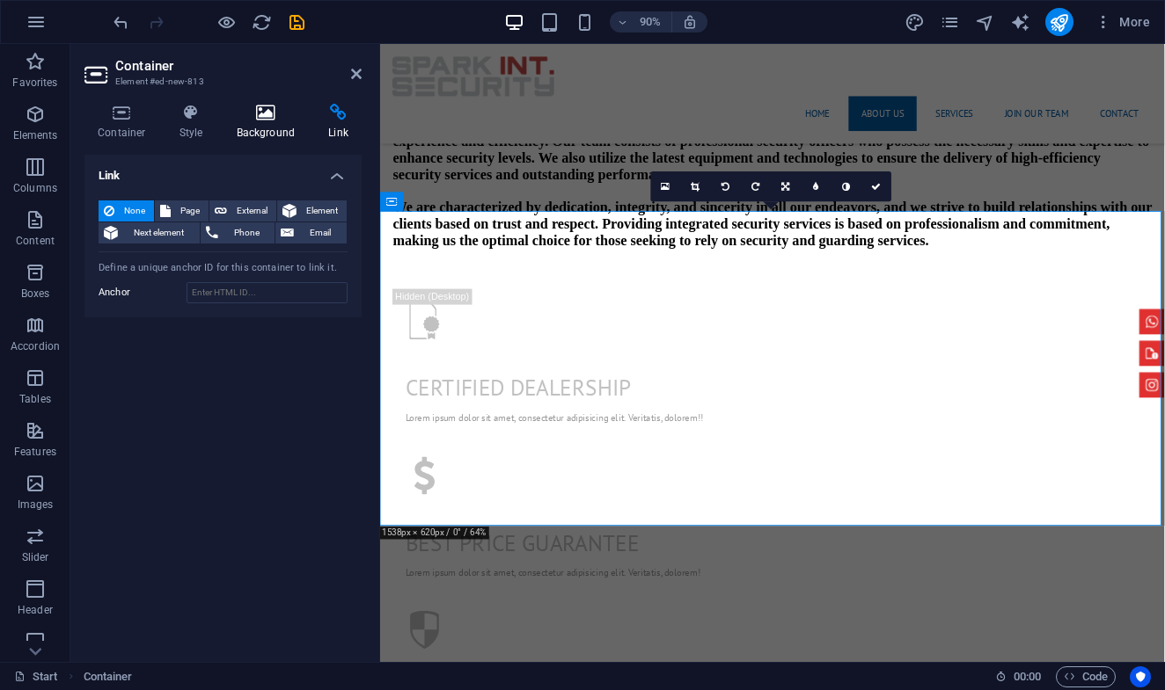
click at [279, 121] on h4 "Background" at bounding box center [269, 122] width 92 height 37
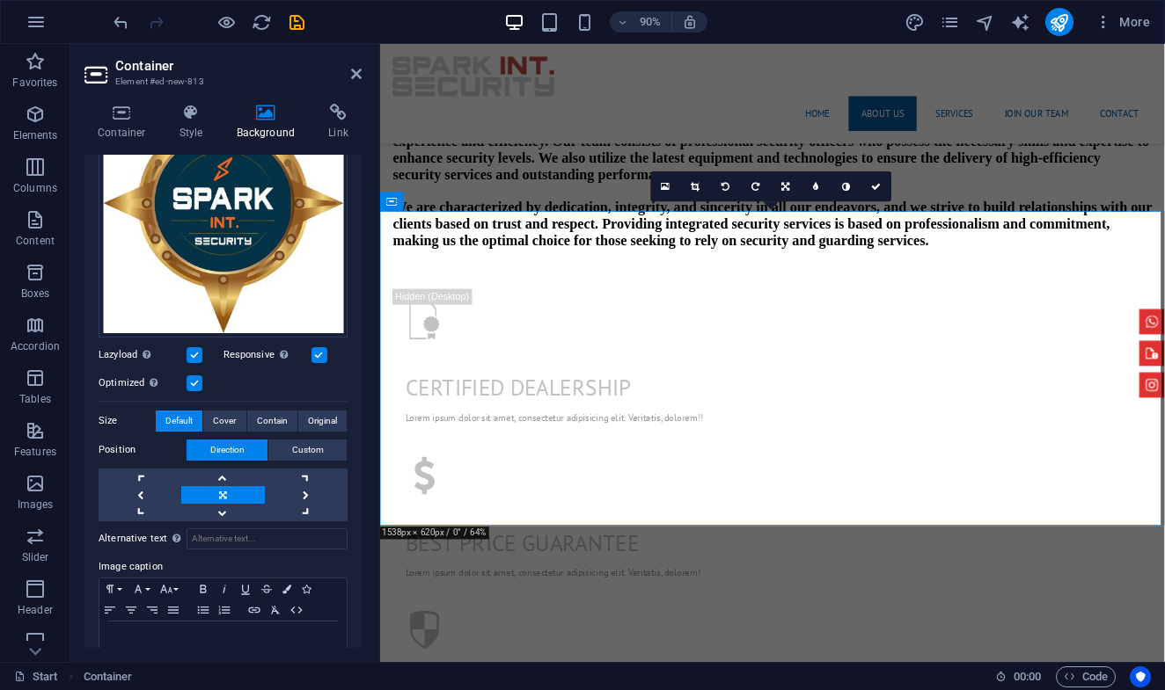
scroll to position [269, 0]
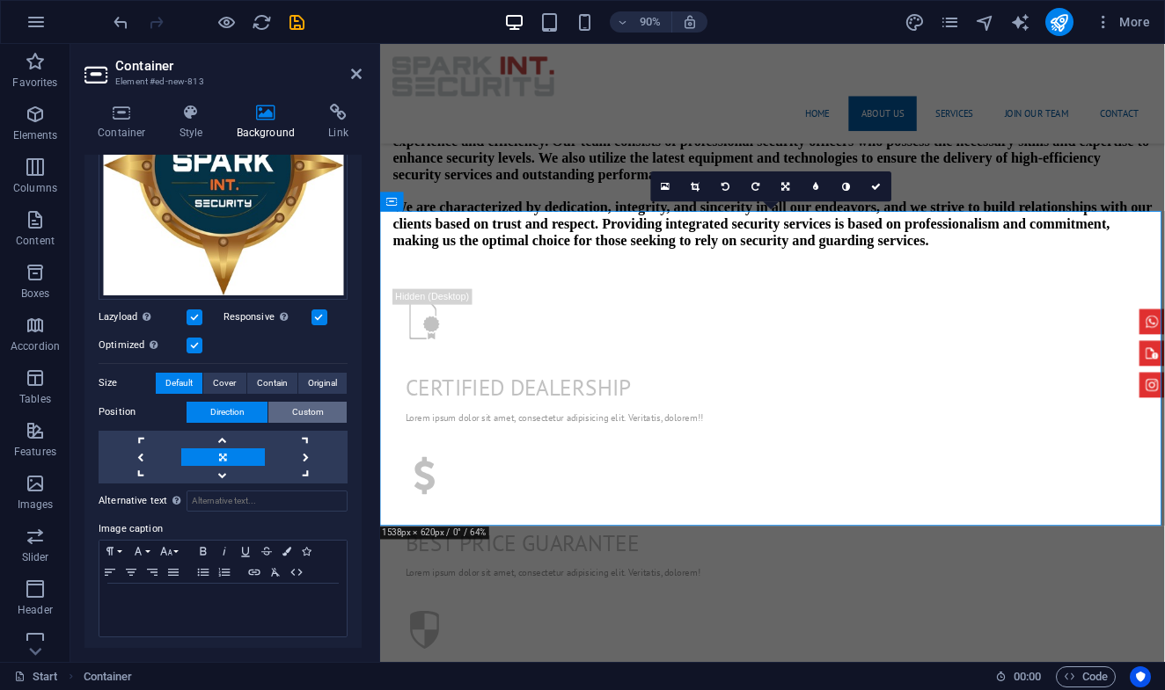
click at [292, 404] on span "Custom" at bounding box center [308, 412] width 32 height 21
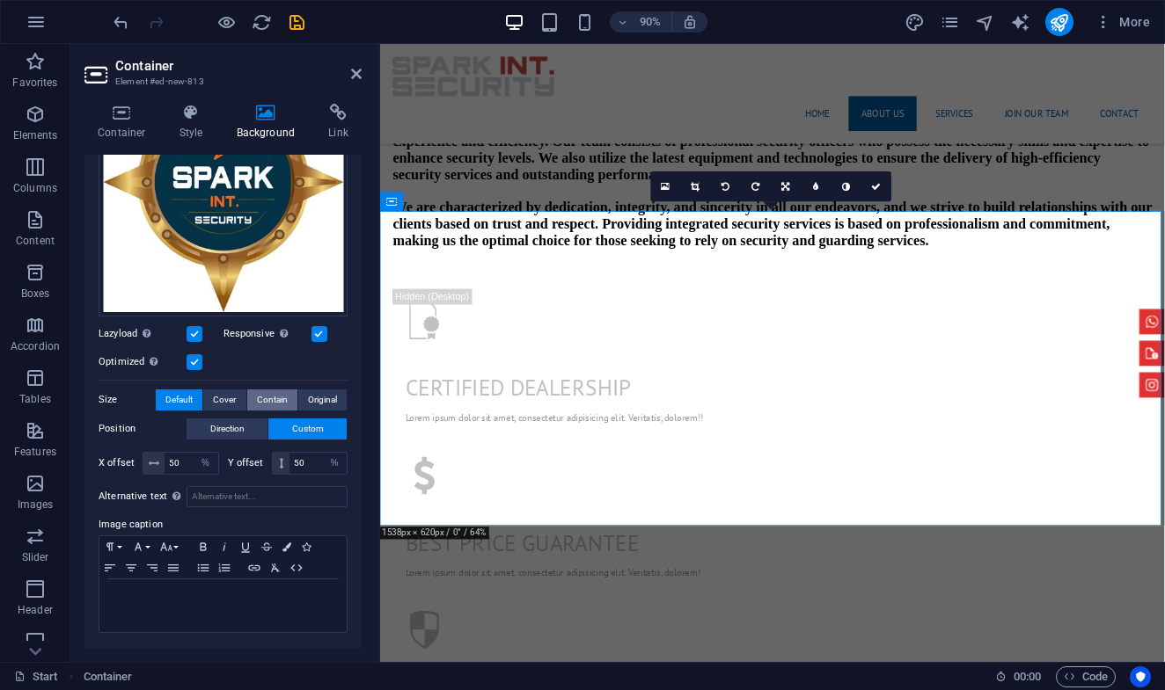
scroll to position [248, 0]
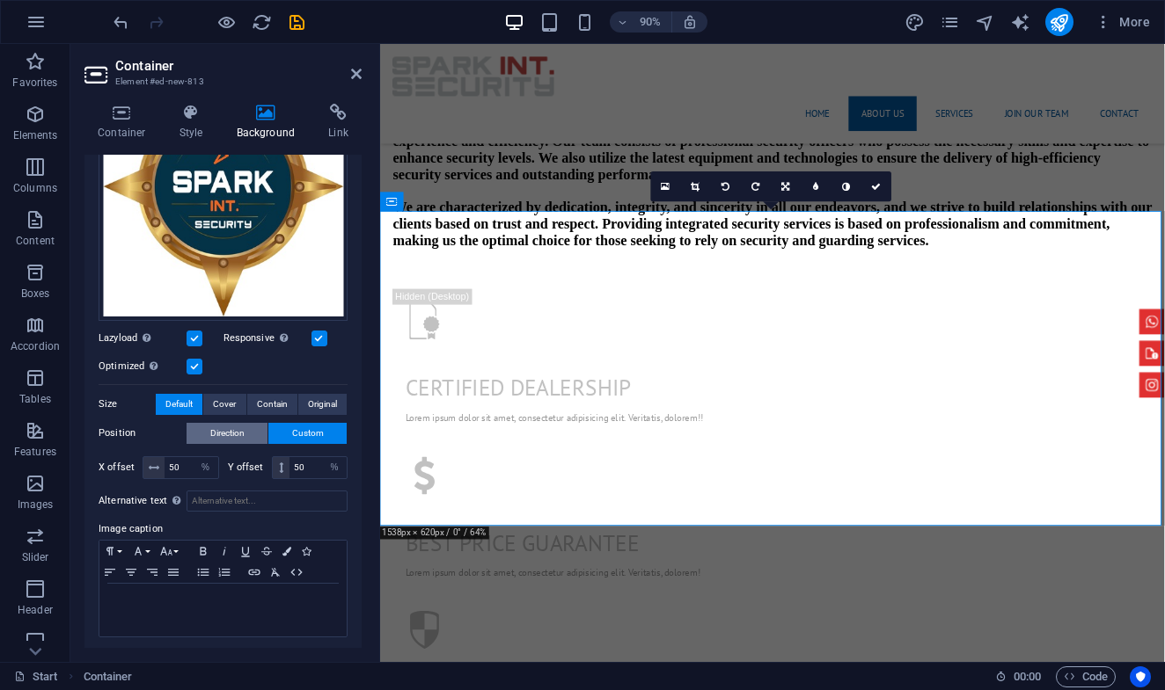
click at [227, 423] on span "Direction" at bounding box center [227, 433] width 34 height 21
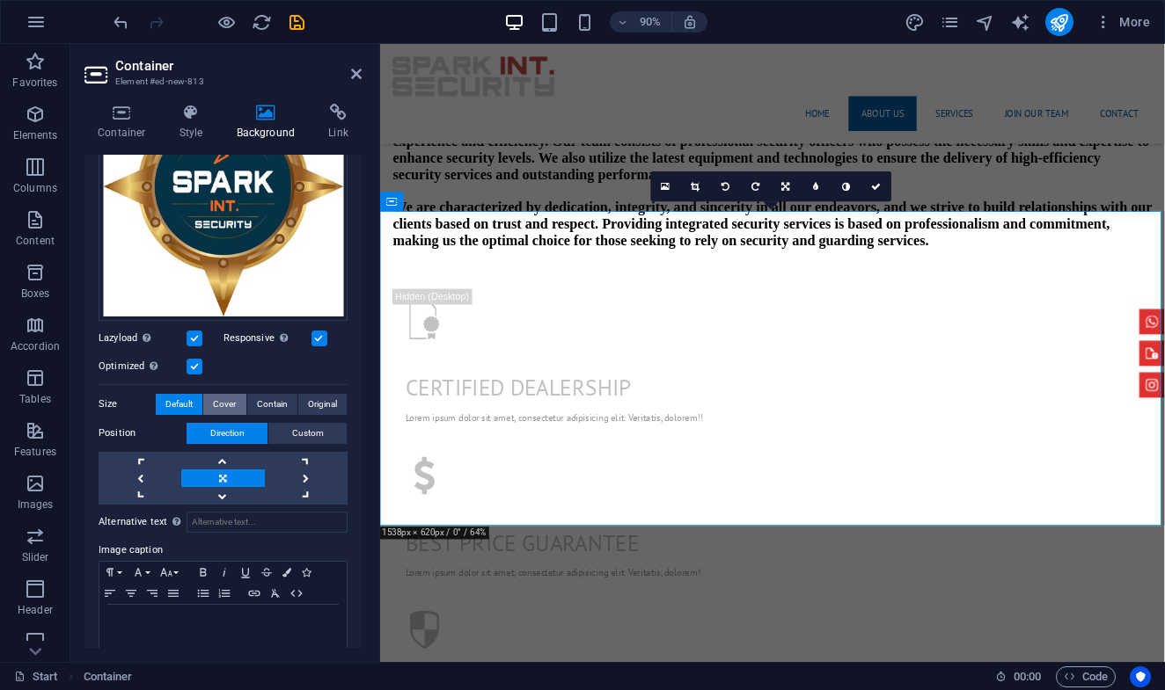
click at [223, 403] on span "Cover" at bounding box center [224, 404] width 23 height 21
click at [257, 396] on span "Contain" at bounding box center [272, 404] width 31 height 21
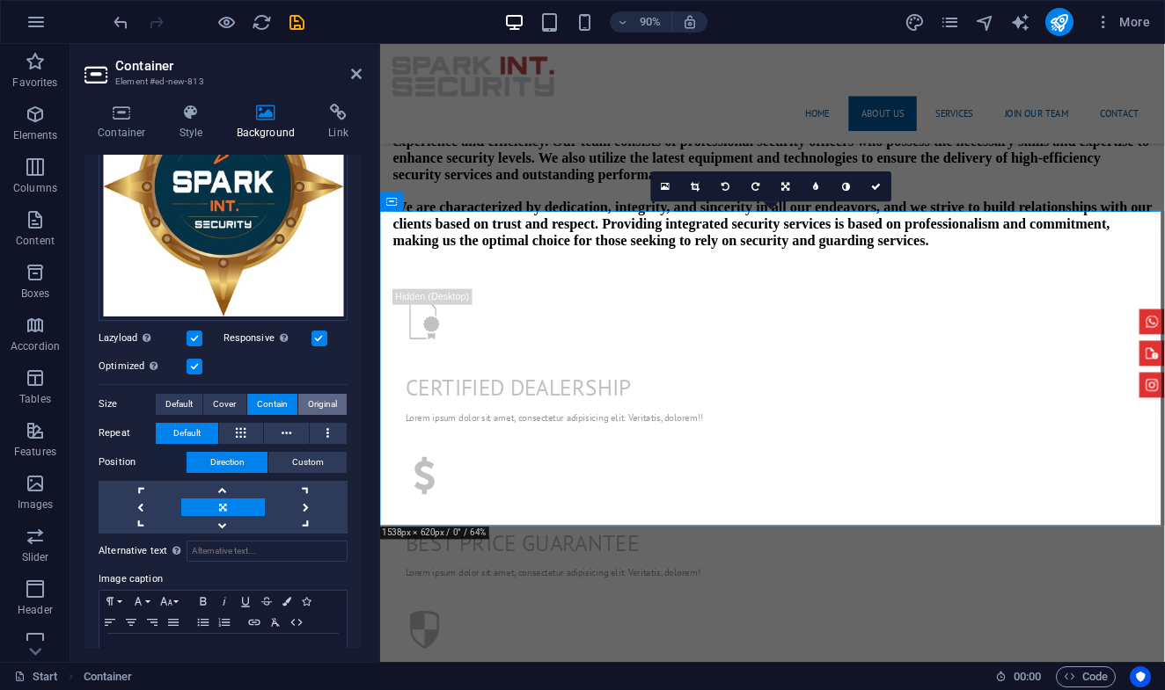
click at [309, 400] on span "Original" at bounding box center [322, 404] width 29 height 21
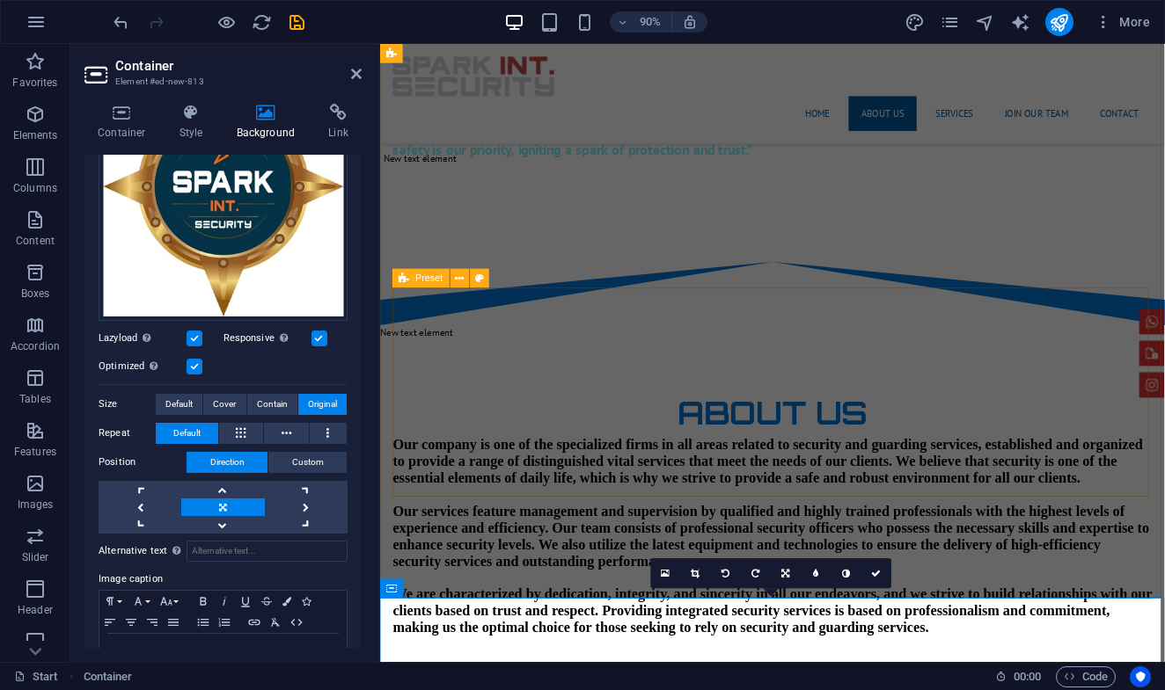
scroll to position [786, 0]
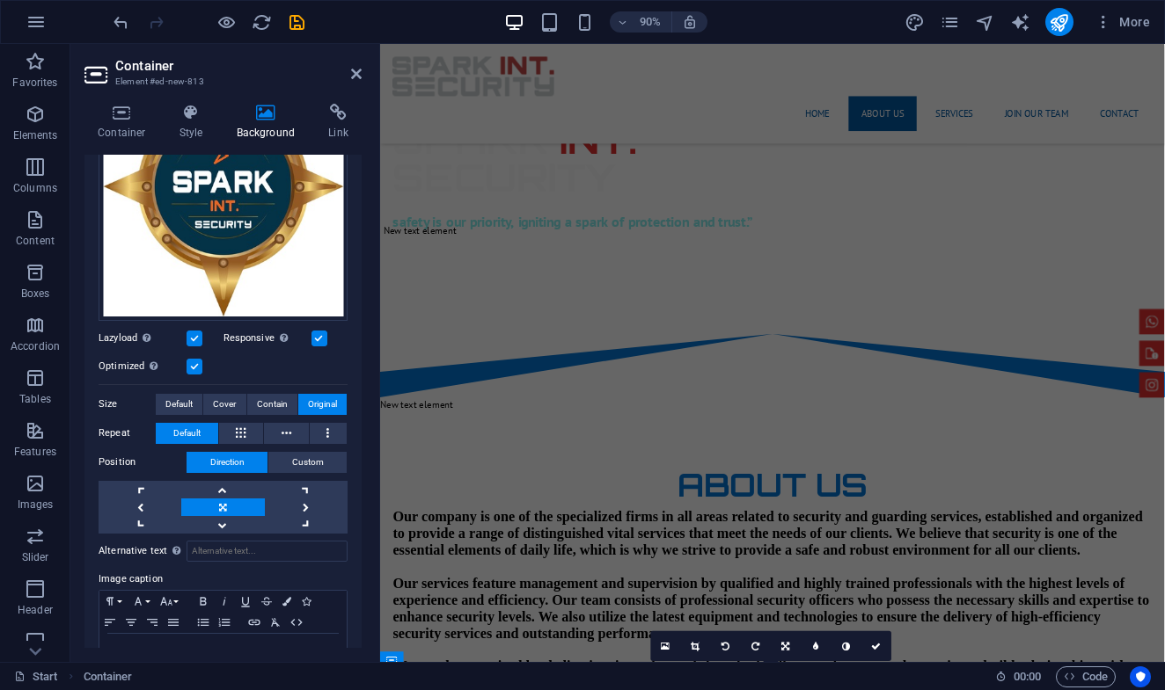
click at [362, 67] on aside "Container Element #ed-new-813 Container Style Background Link Size Height Defau…" at bounding box center [225, 353] width 310 height 618
click at [358, 73] on icon at bounding box center [356, 74] width 11 height 14
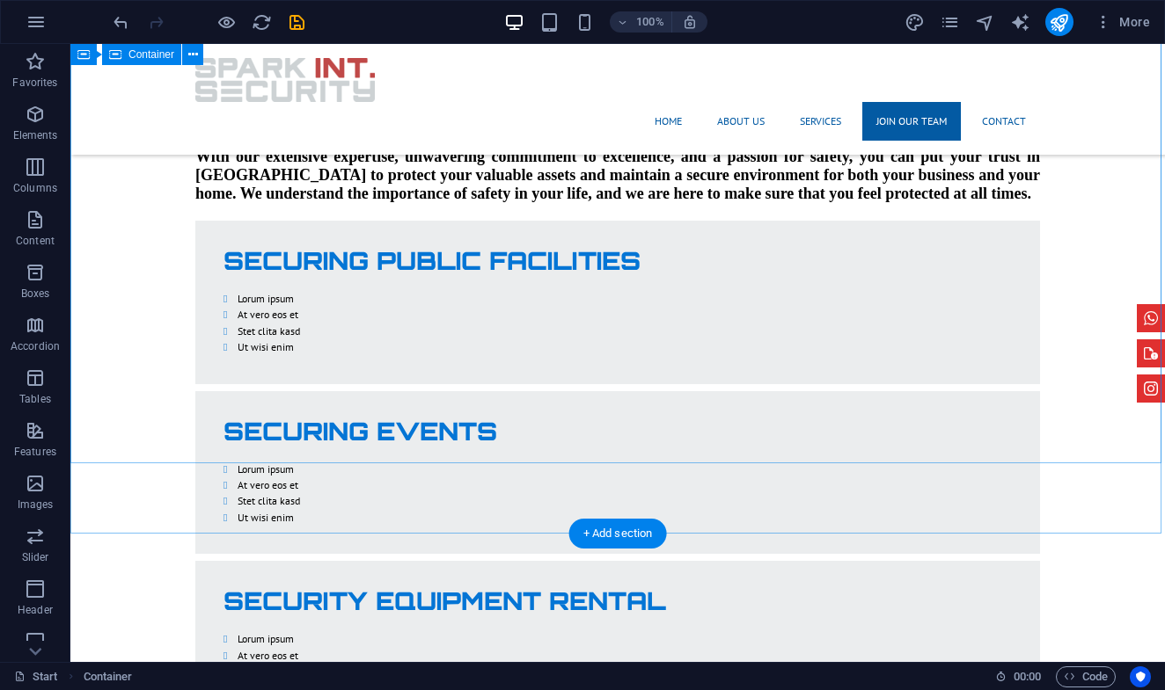
scroll to position [3962, 0]
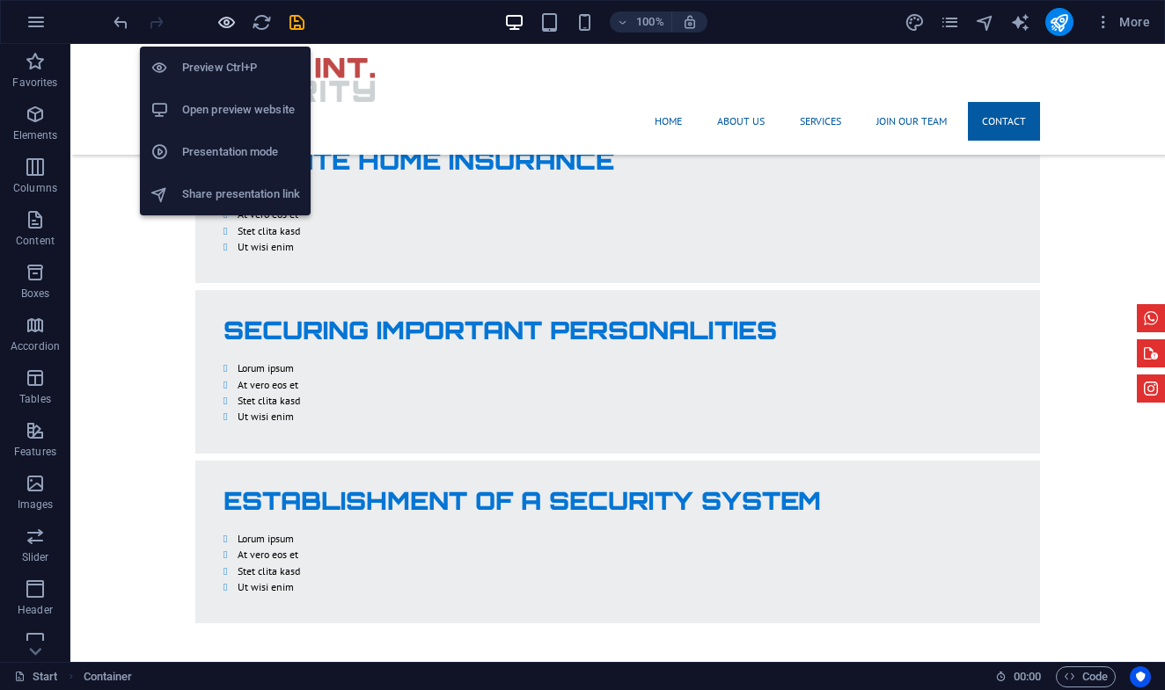
click at [223, 27] on icon "button" at bounding box center [226, 22] width 20 height 20
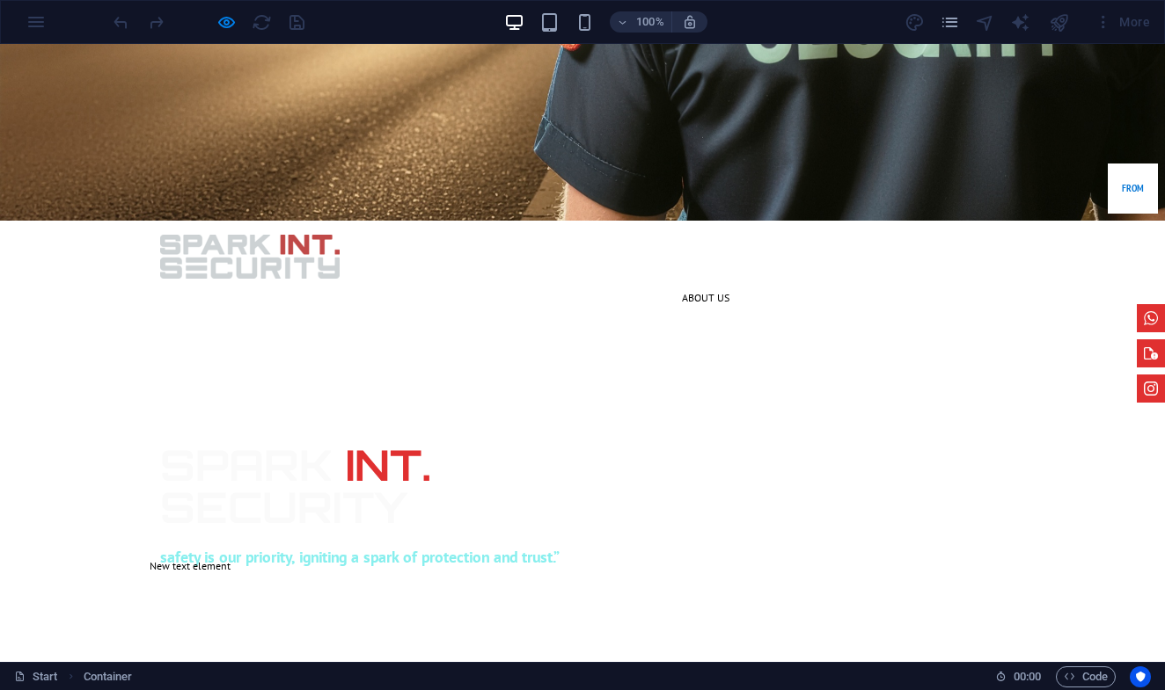
scroll to position [0, 0]
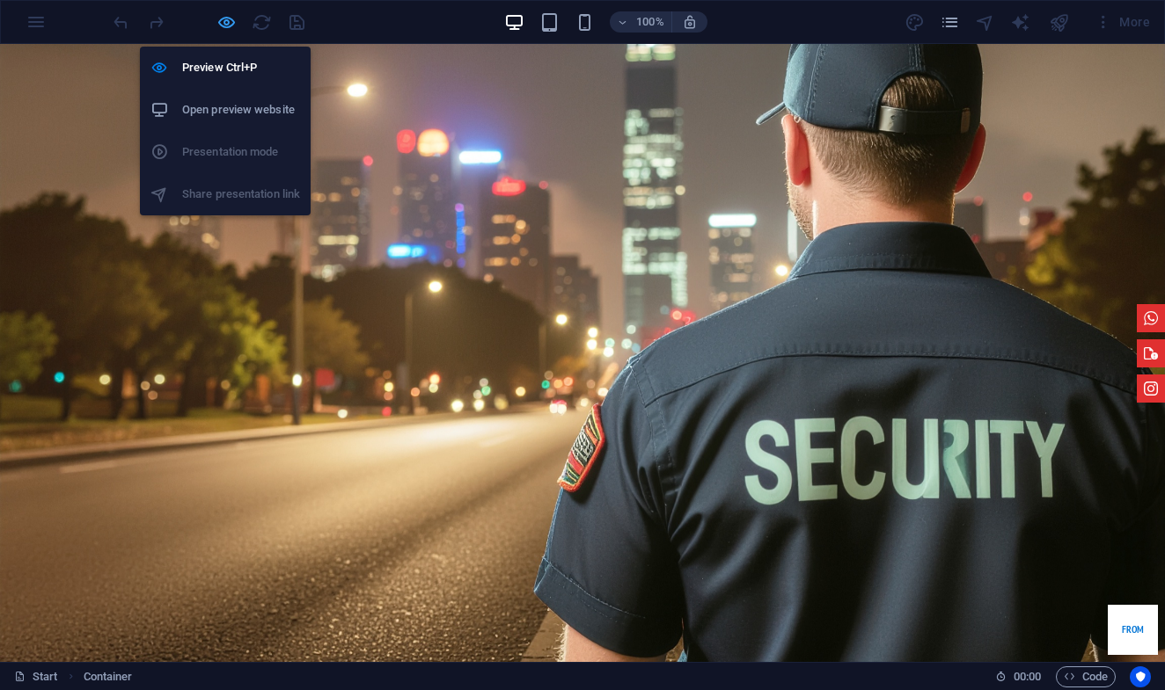
click at [225, 21] on icon "button" at bounding box center [226, 22] width 20 height 20
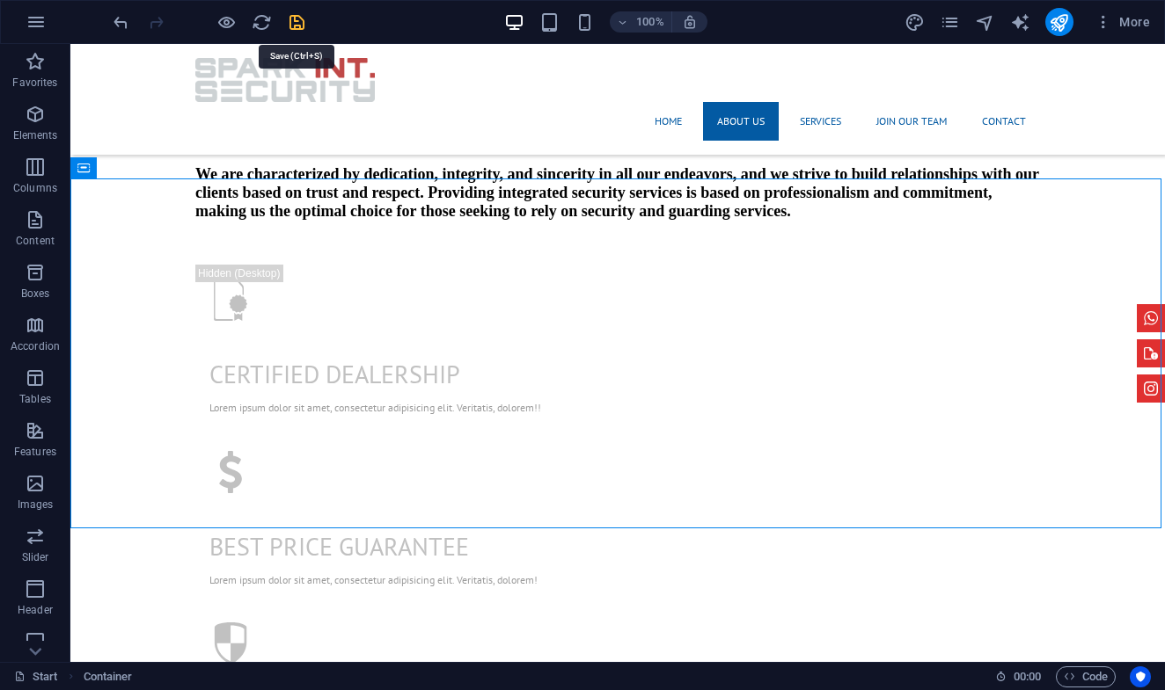
click at [294, 15] on icon "save" at bounding box center [297, 22] width 20 height 20
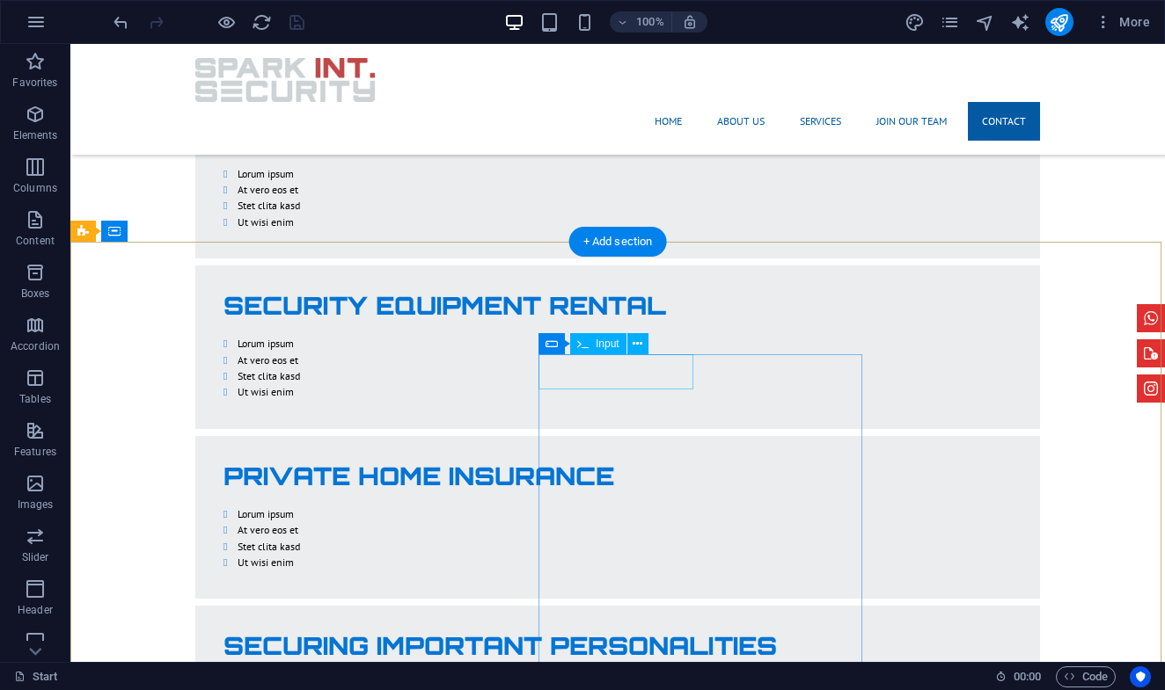
scroll to position [3989, 0]
